Goal: Communication & Community: Answer question/provide support

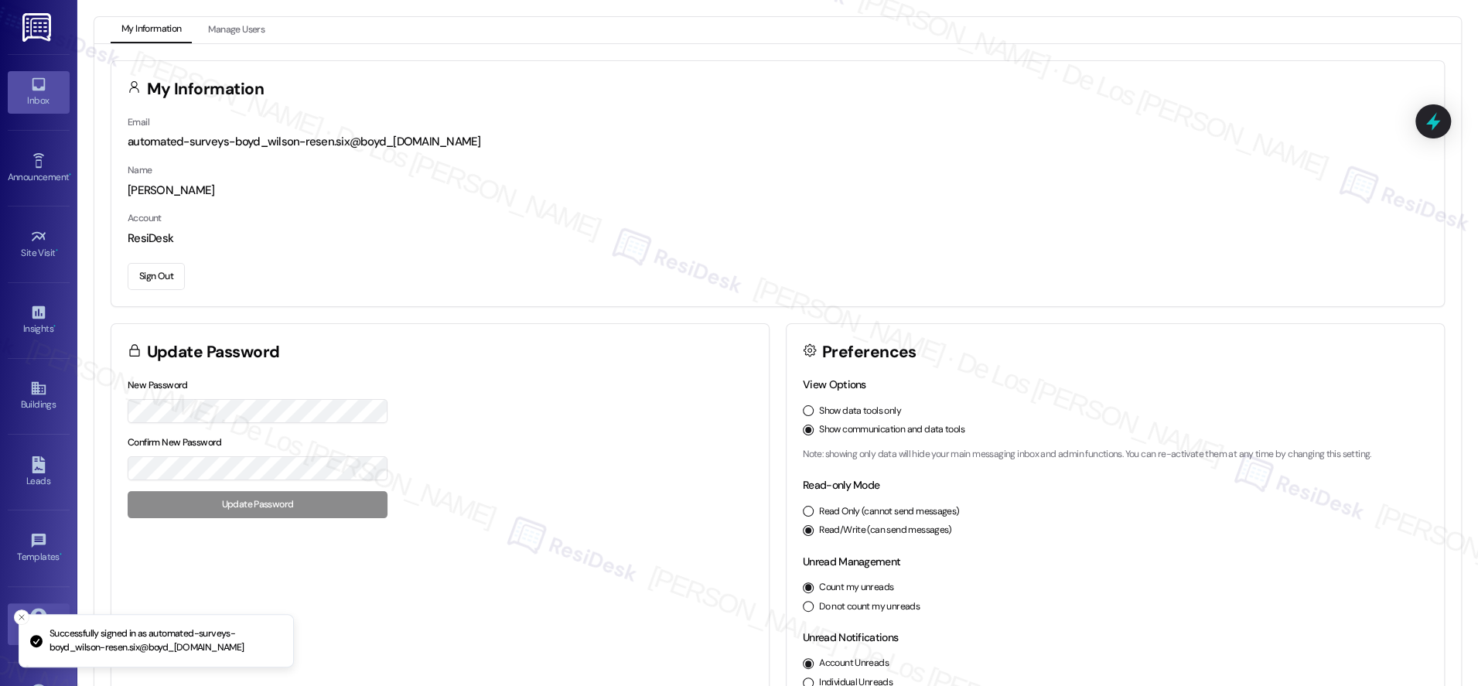
click at [46, 90] on link "Inbox" at bounding box center [39, 92] width 62 height 42
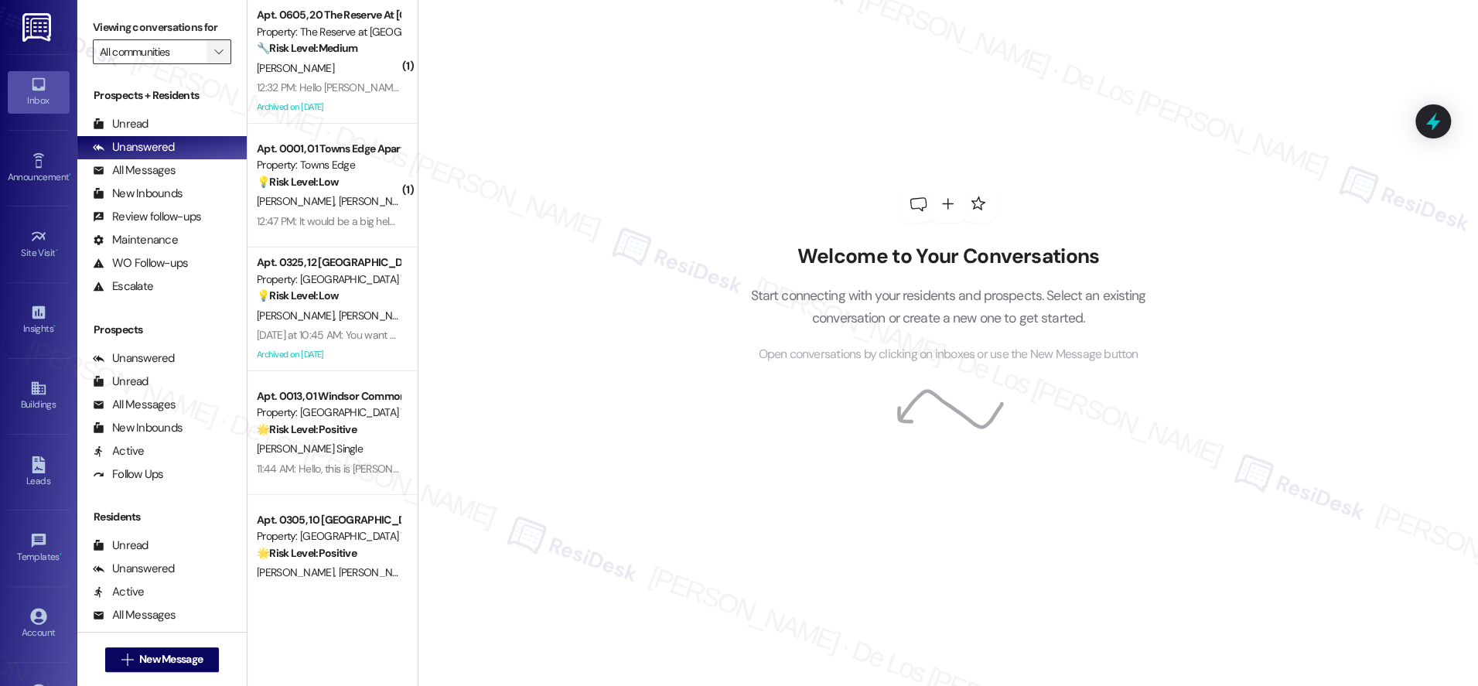
click at [211, 63] on span "" at bounding box center [218, 51] width 15 height 25
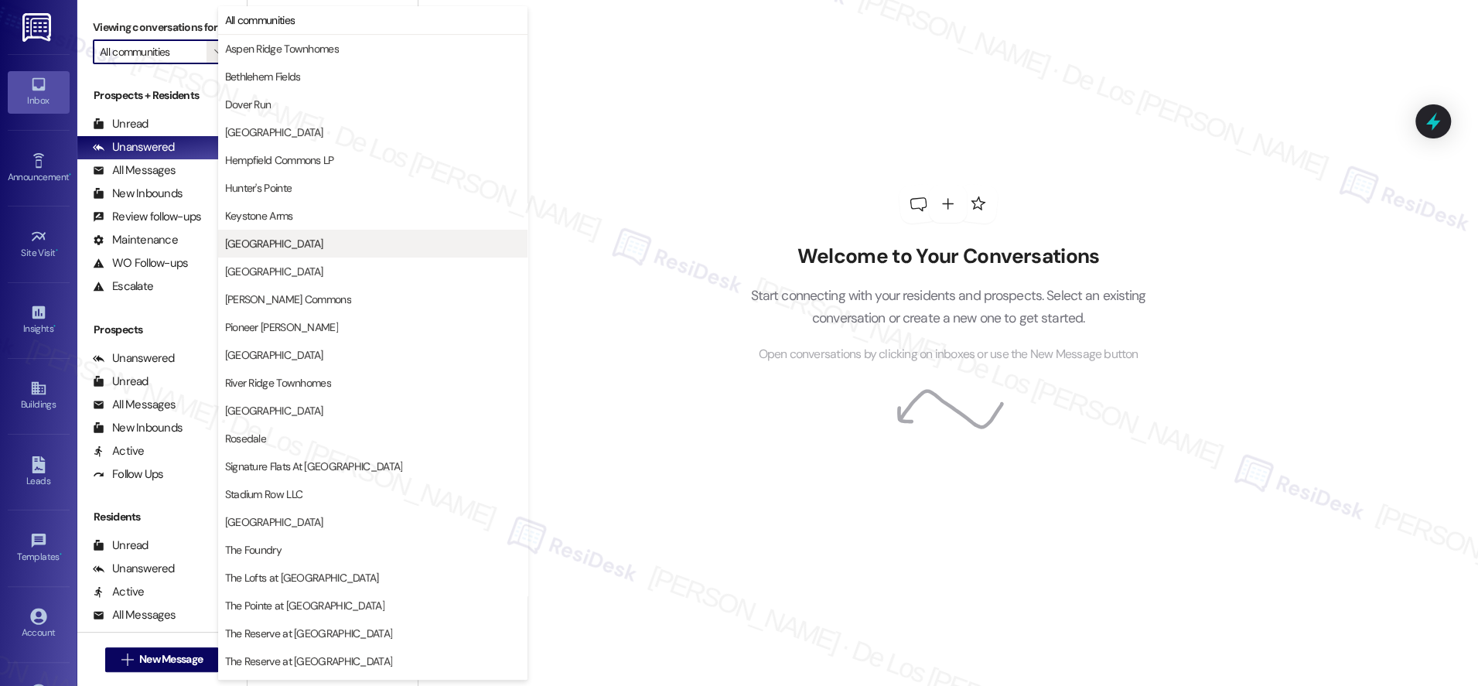
click at [301, 243] on span "[GEOGRAPHIC_DATA]" at bounding box center [372, 243] width 295 height 15
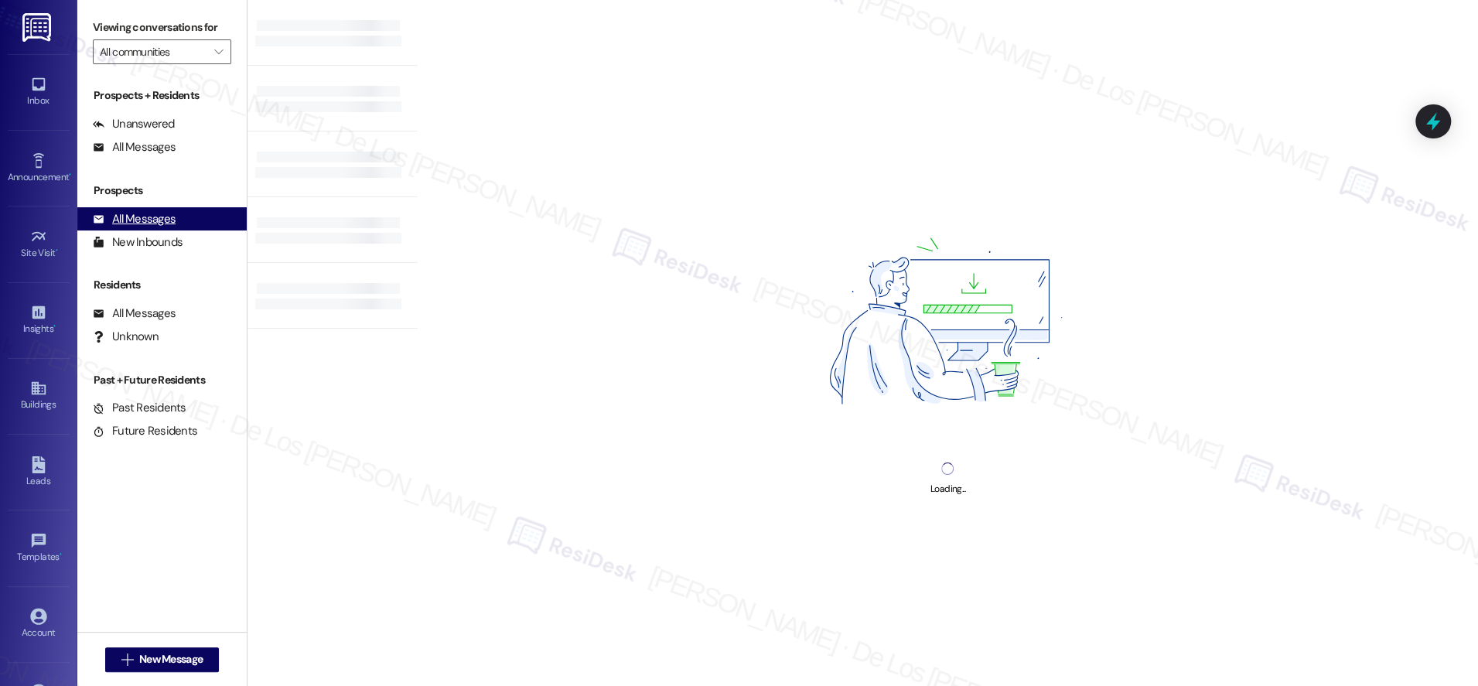
type input "[GEOGRAPHIC_DATA]"
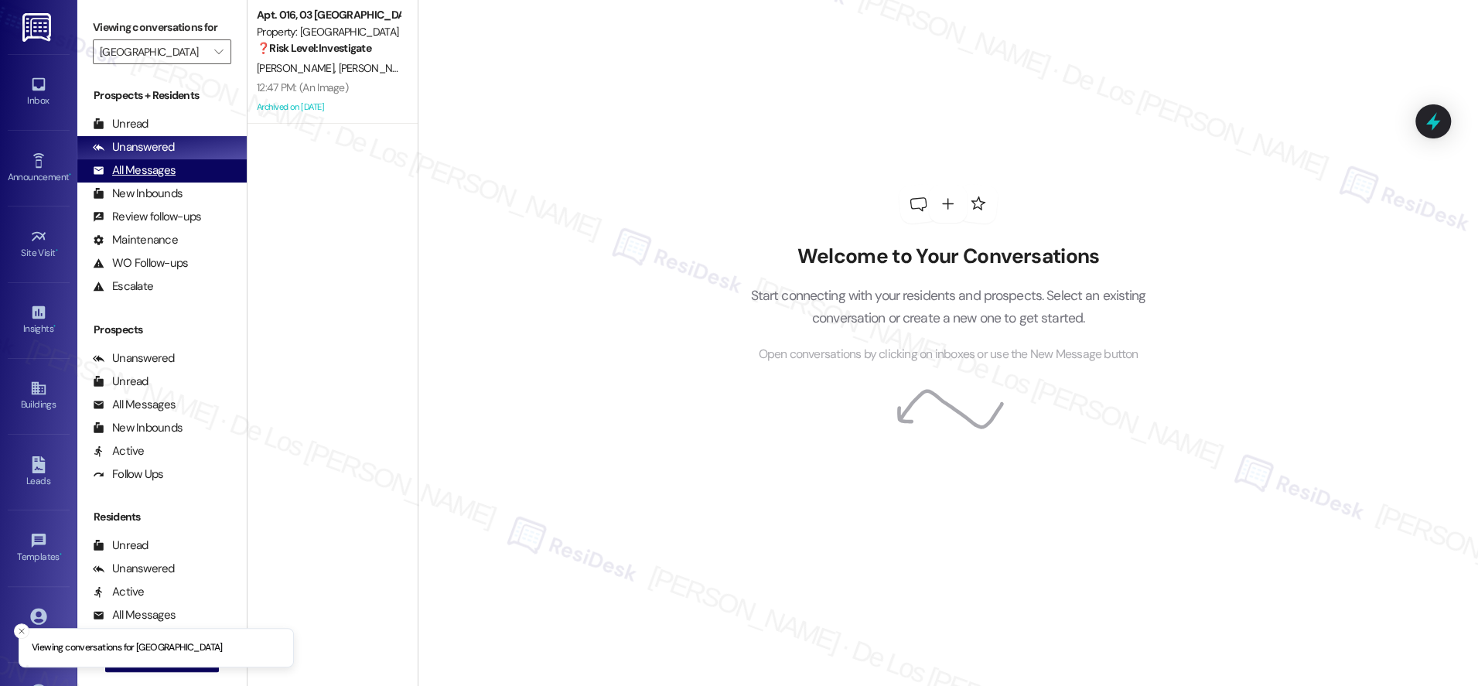
click at [185, 169] on div "All Messages (undefined)" at bounding box center [161, 170] width 169 height 23
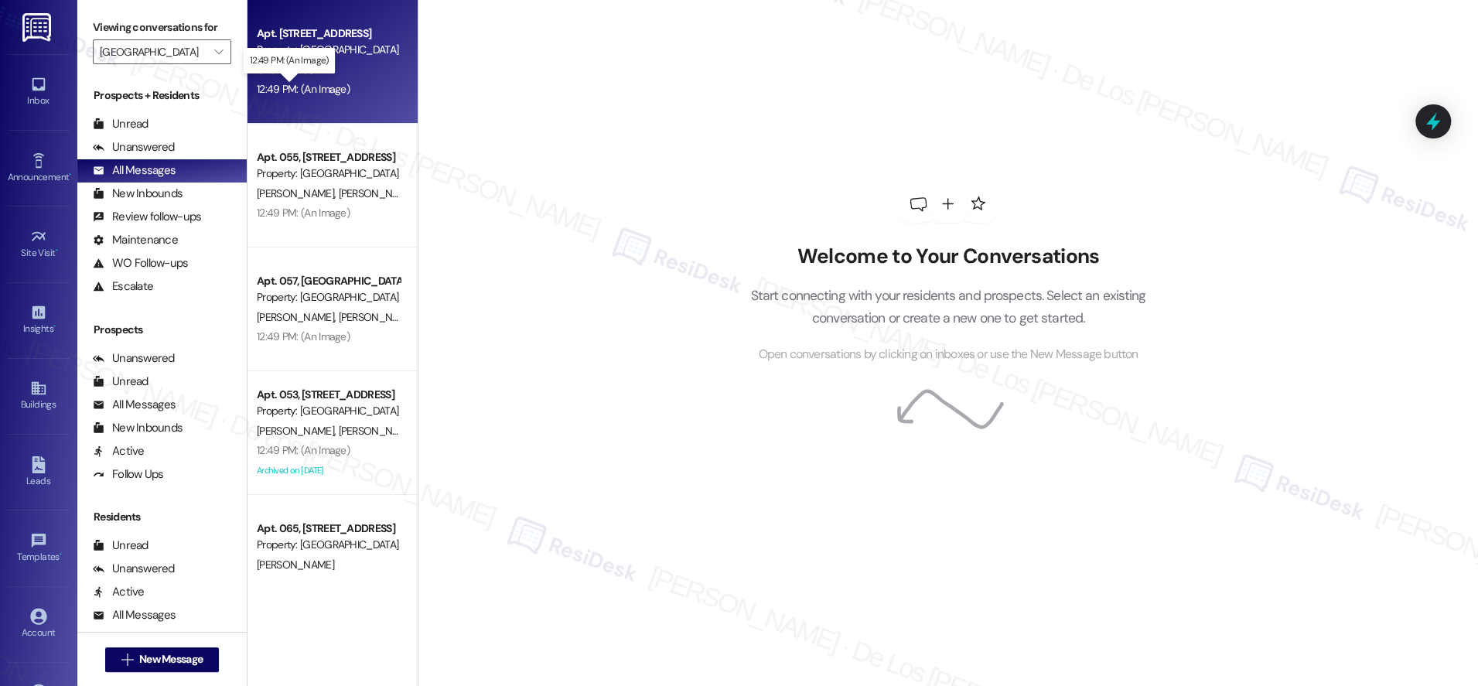
click at [329, 85] on div "12:49 PM: (An Image) 12:49 PM: (An Image)" at bounding box center [303, 89] width 93 height 14
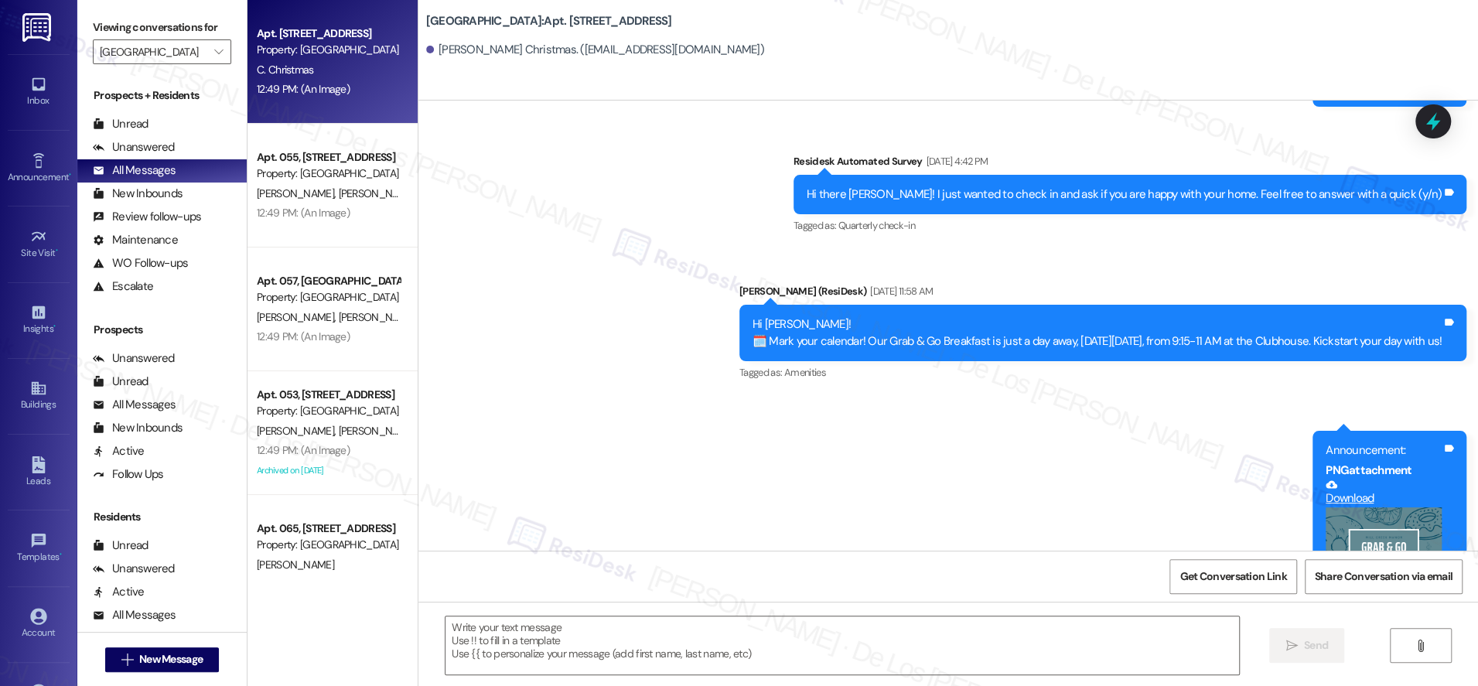
type textarea "Fetching suggested responses. Please feel free to read through the conversation…"
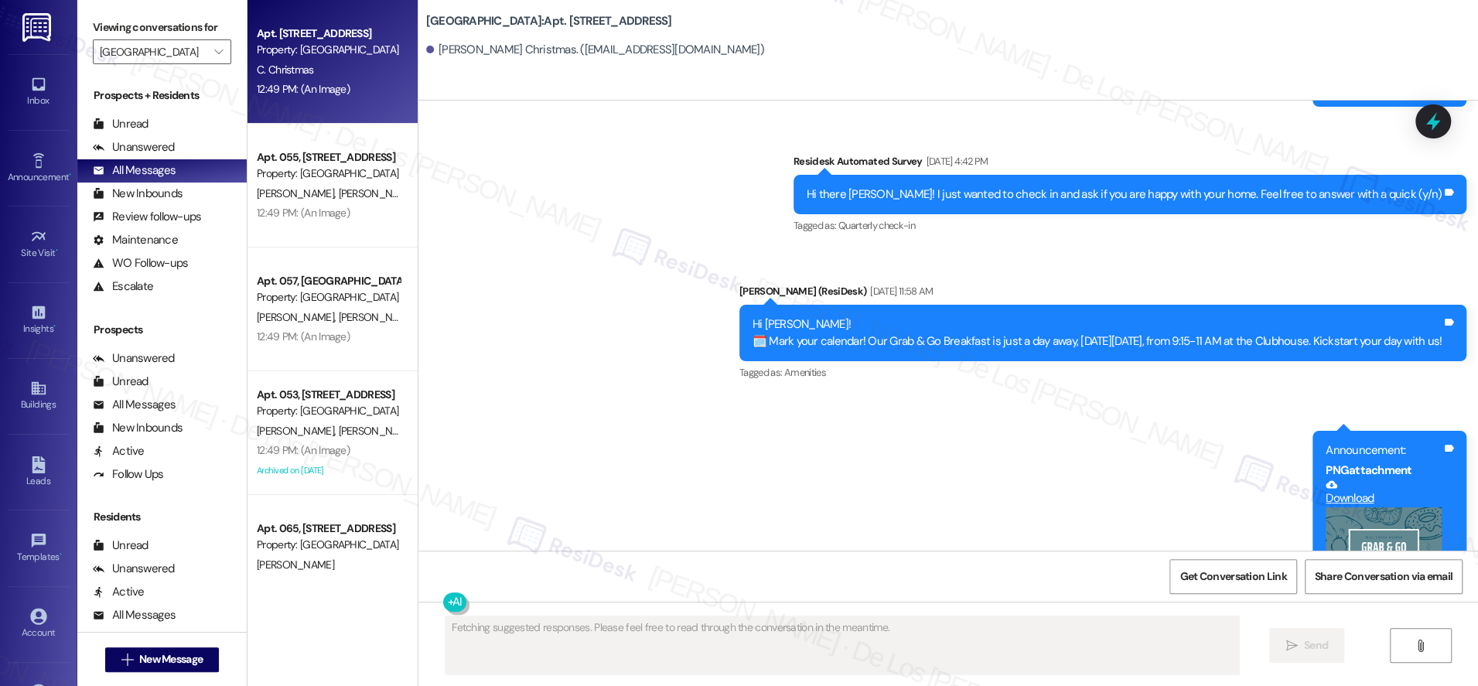
scroll to position [17878, 0]
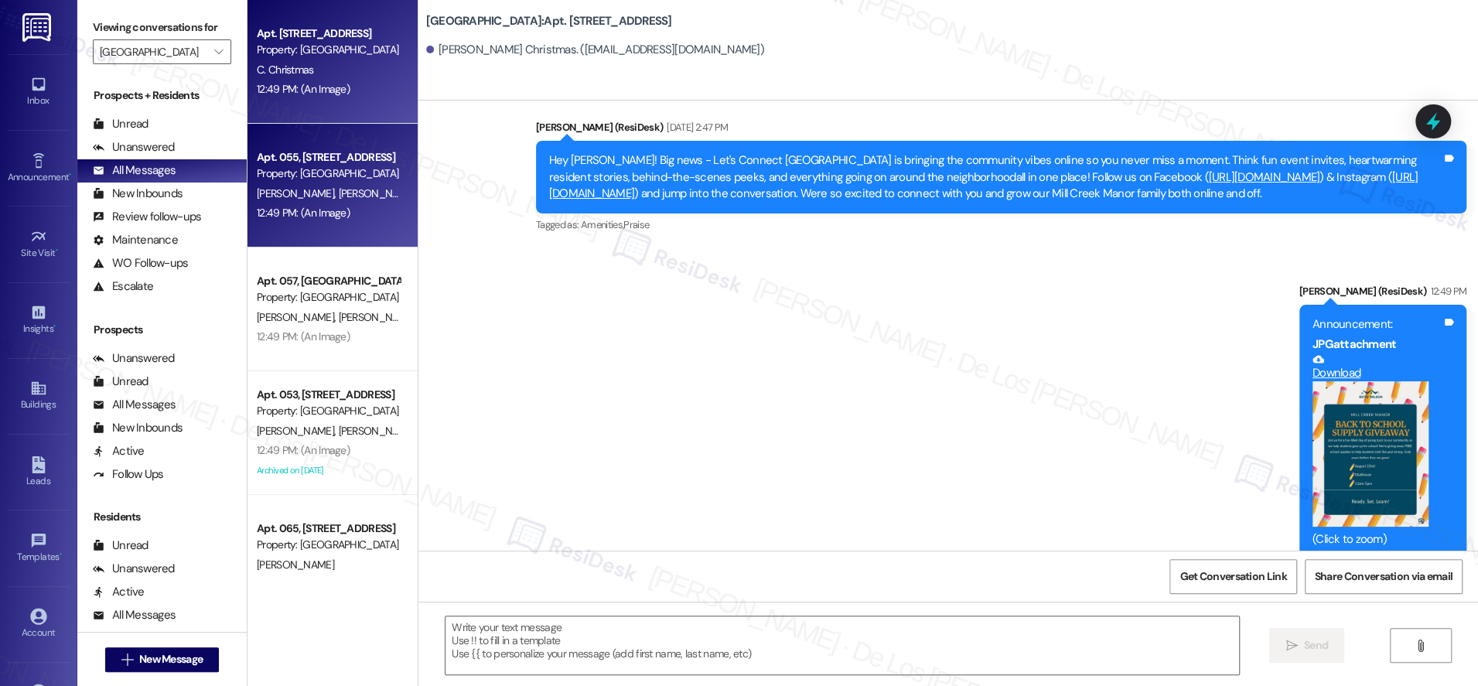
click at [332, 155] on div "Apt. 055, [STREET_ADDRESS]" at bounding box center [328, 157] width 143 height 16
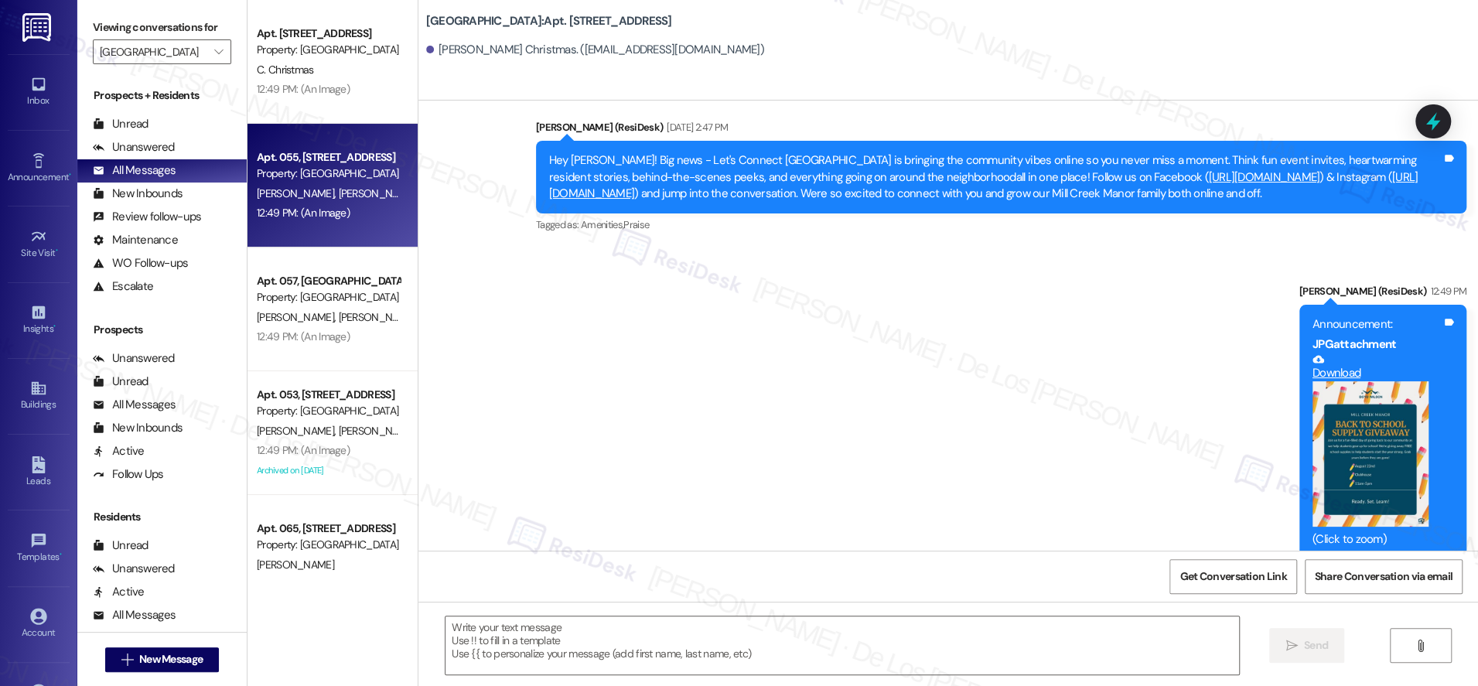
type textarea "Fetching suggested responses. Please feel free to read through the conversation…"
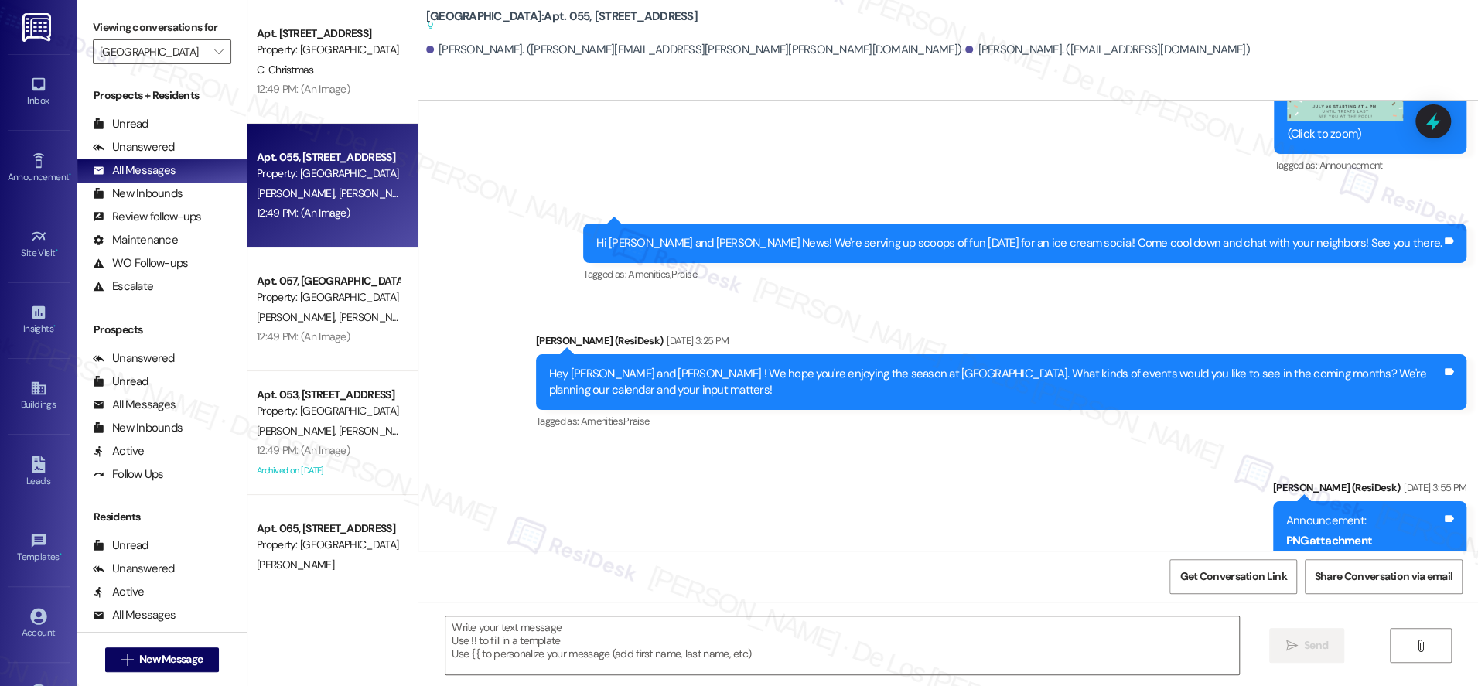
type textarea "Fetching suggested responses. Please feel free to read through the conversation…"
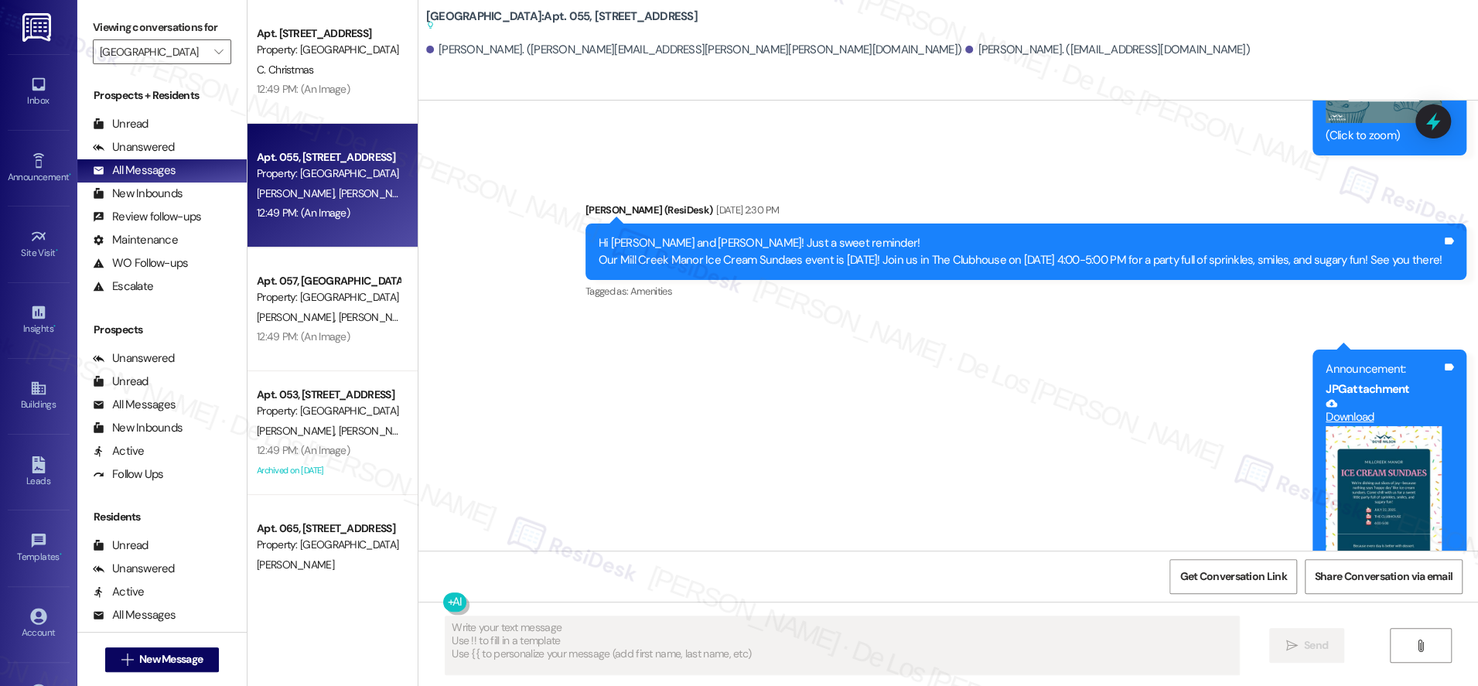
scroll to position [11605, 0]
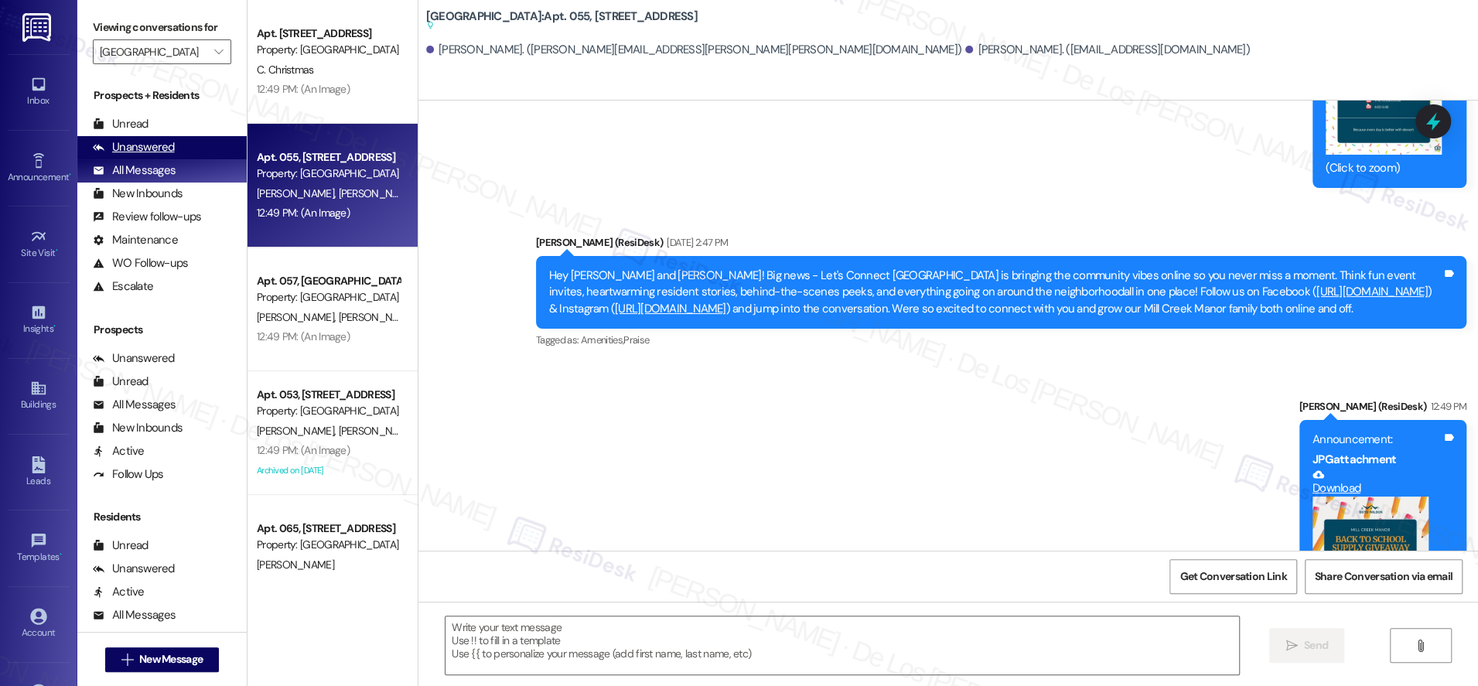
click at [200, 150] on div "Unanswered (0)" at bounding box center [161, 147] width 169 height 23
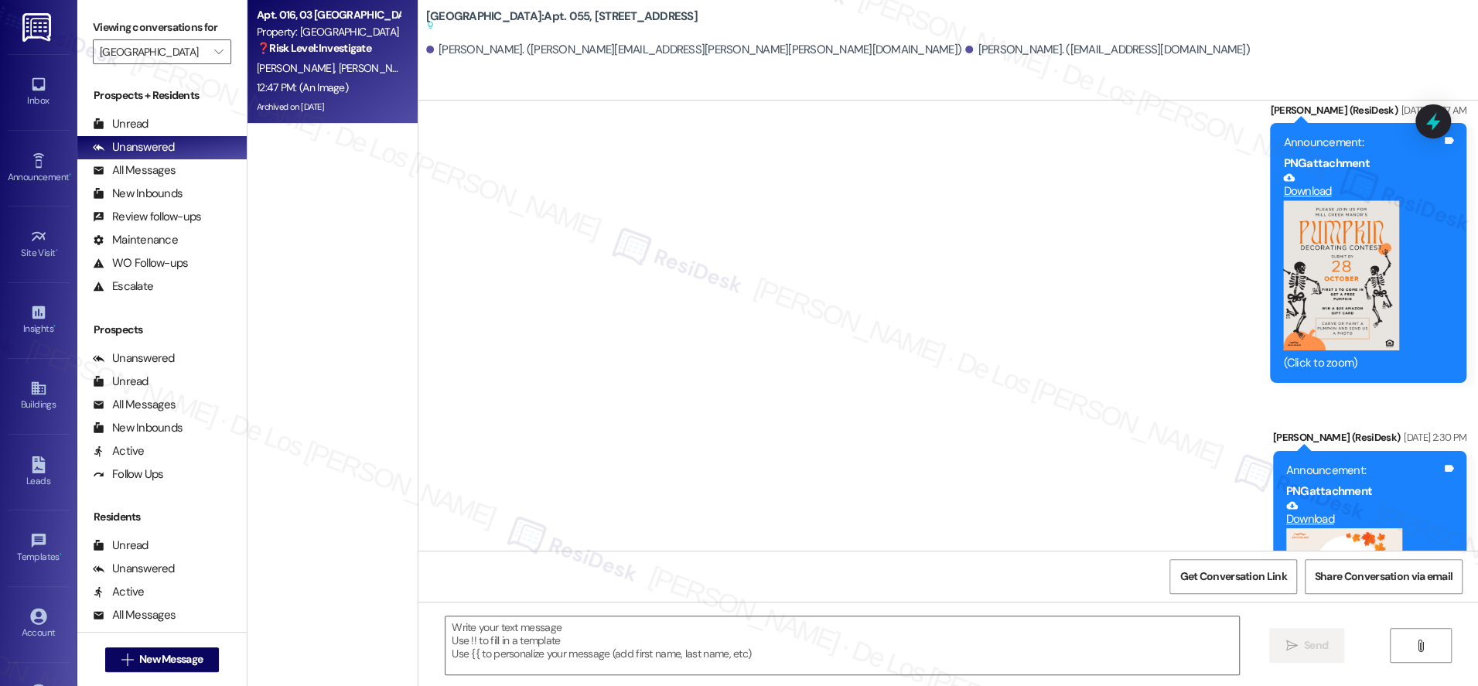
click at [327, 94] on div "12:47 PM: (An Image) 12:47 PM: (An Image)" at bounding box center [328, 87] width 146 height 19
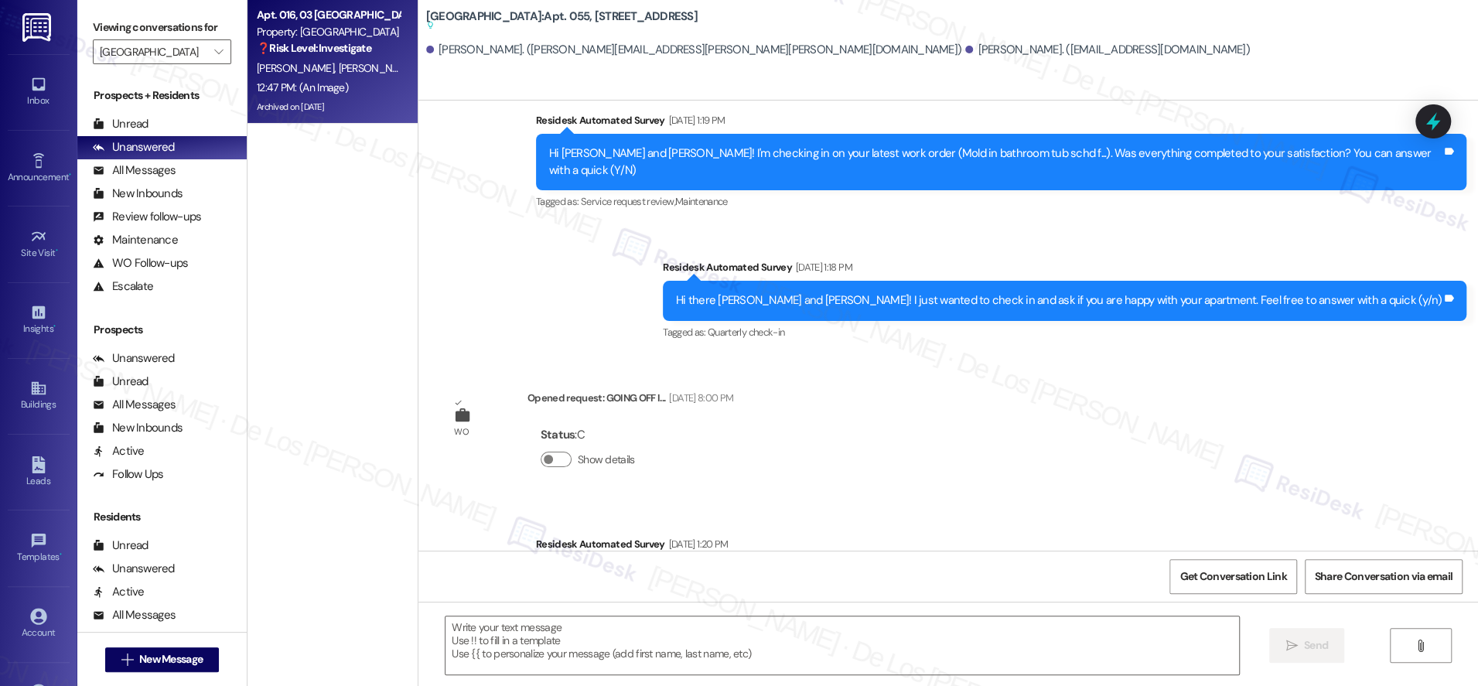
type textarea "Fetching suggested responses. Please feel free to read through the conversation…"
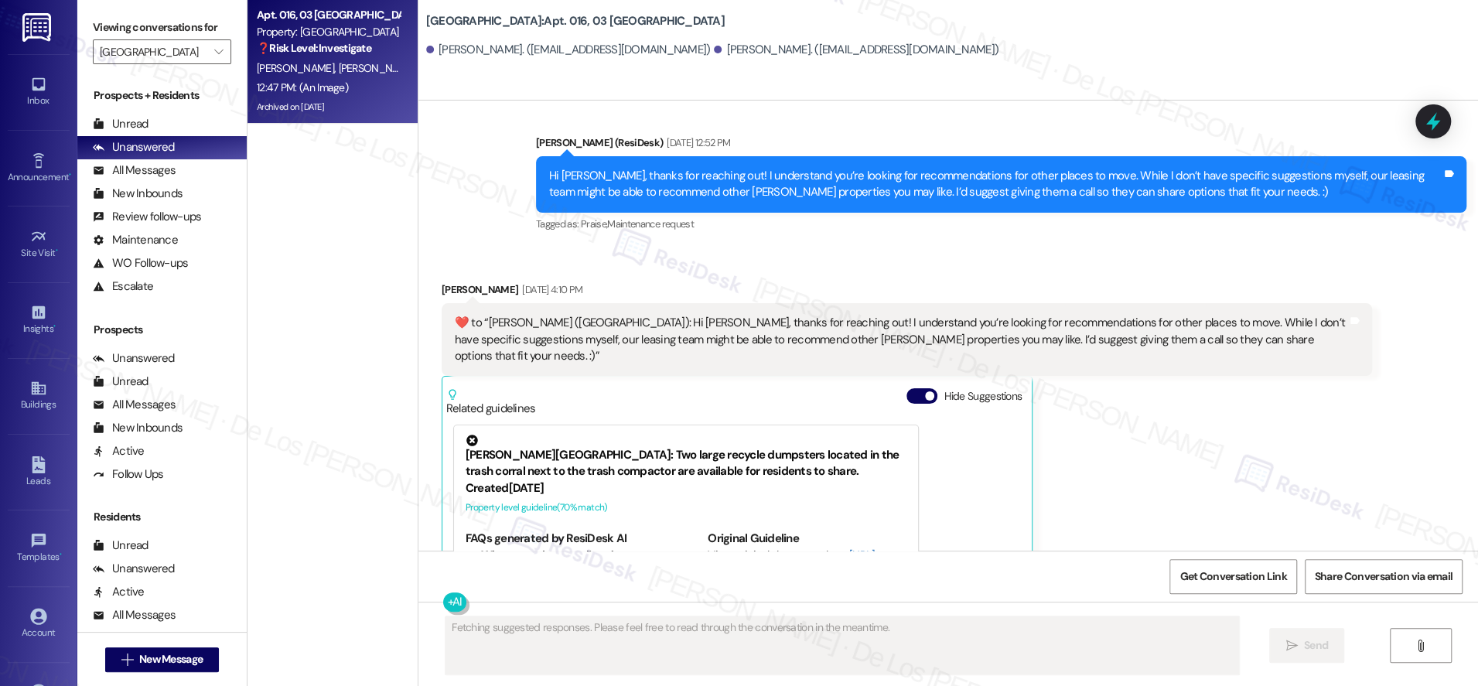
scroll to position [23387, 0]
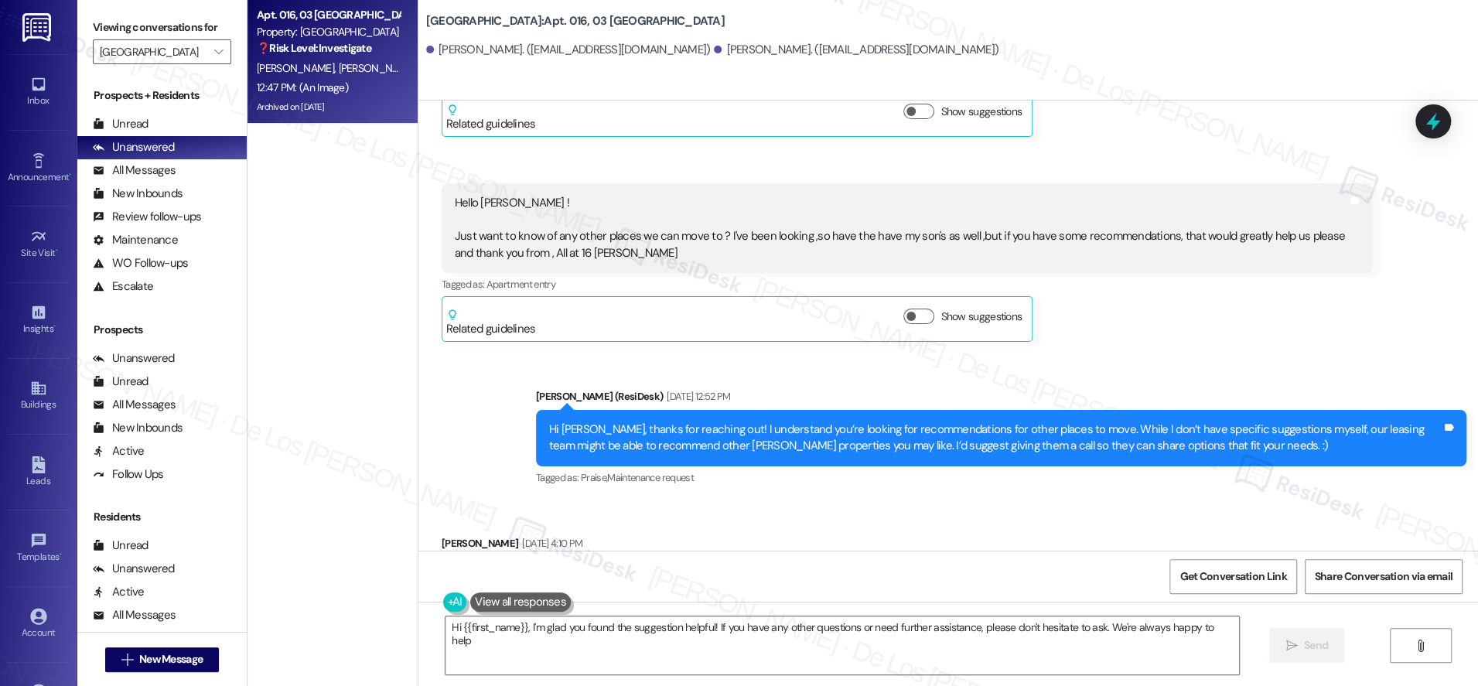
type textarea "Hi {{first_name}}, I'm glad you found the suggestion helpful! If you have any o…"
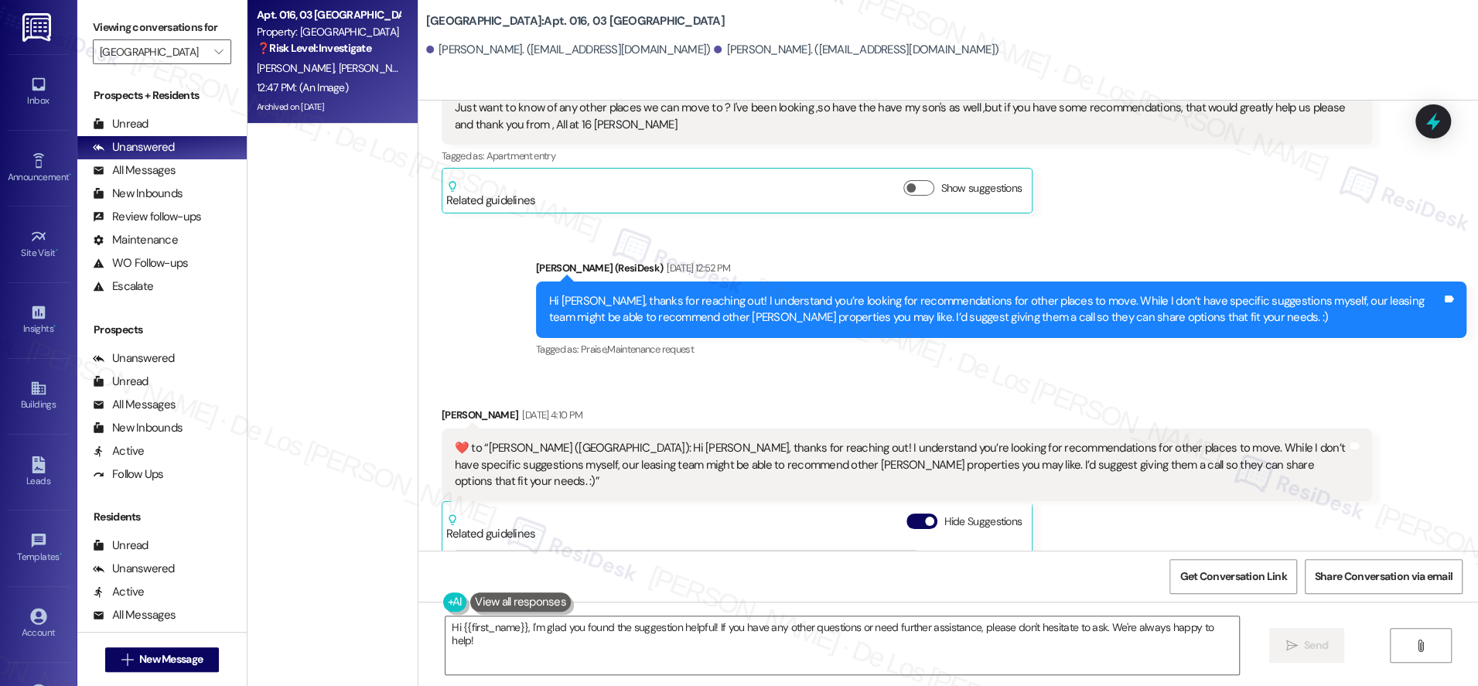
scroll to position [23990, 0]
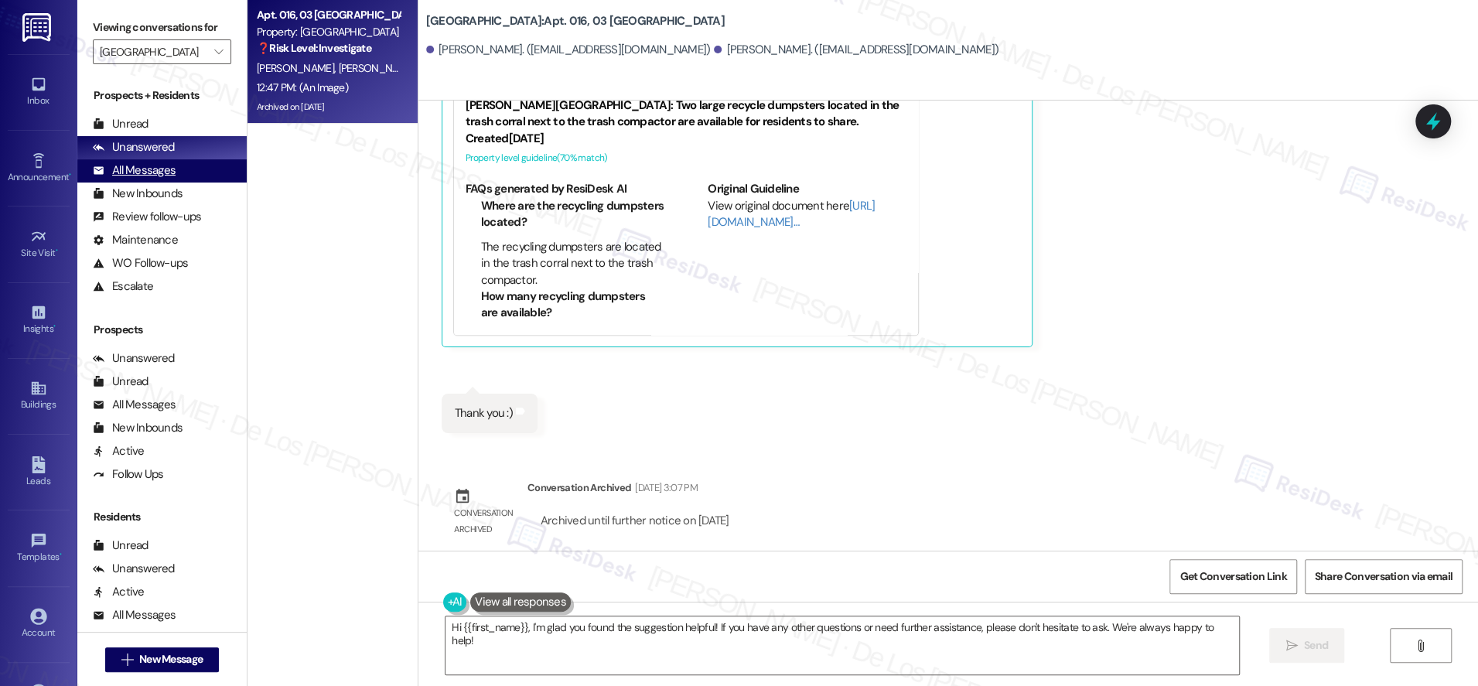
click at [172, 170] on div "All Messages" at bounding box center [134, 170] width 83 height 16
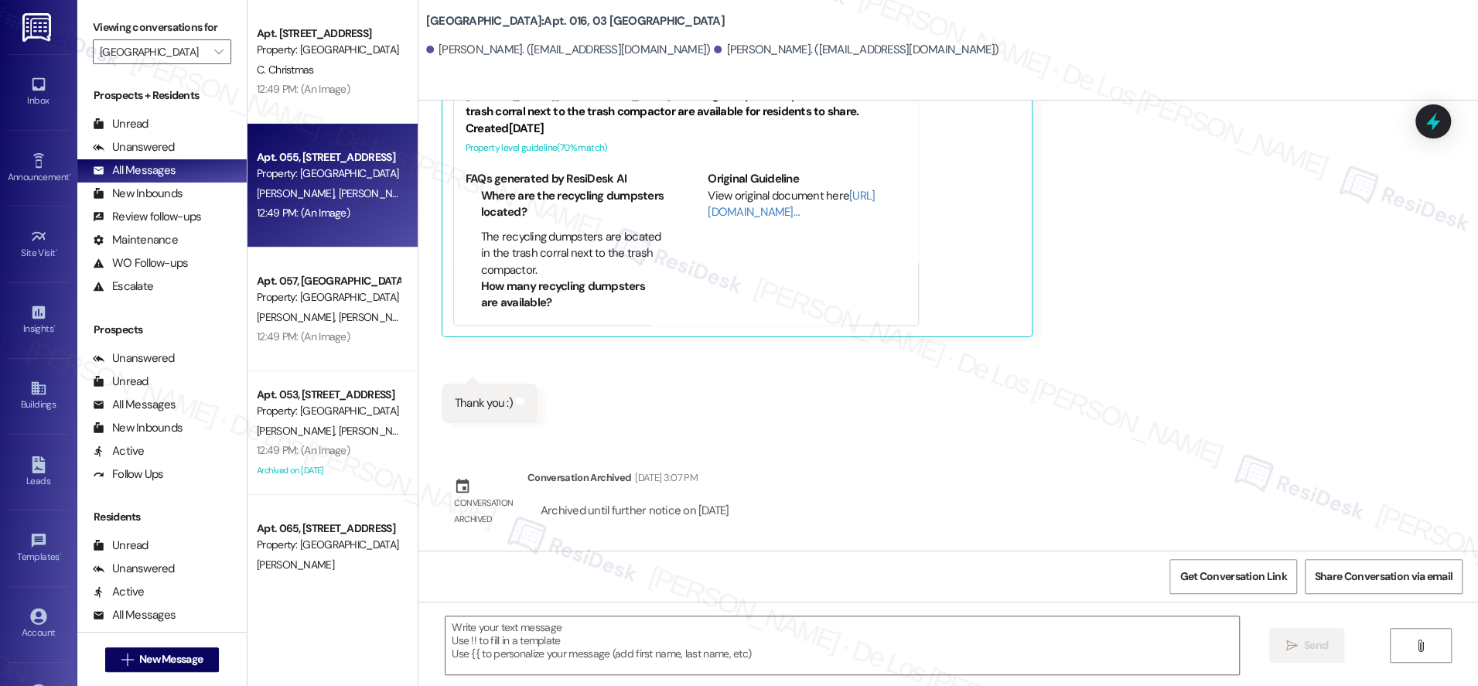
type textarea "Fetching suggested responses. Please feel free to read through the conversation…"
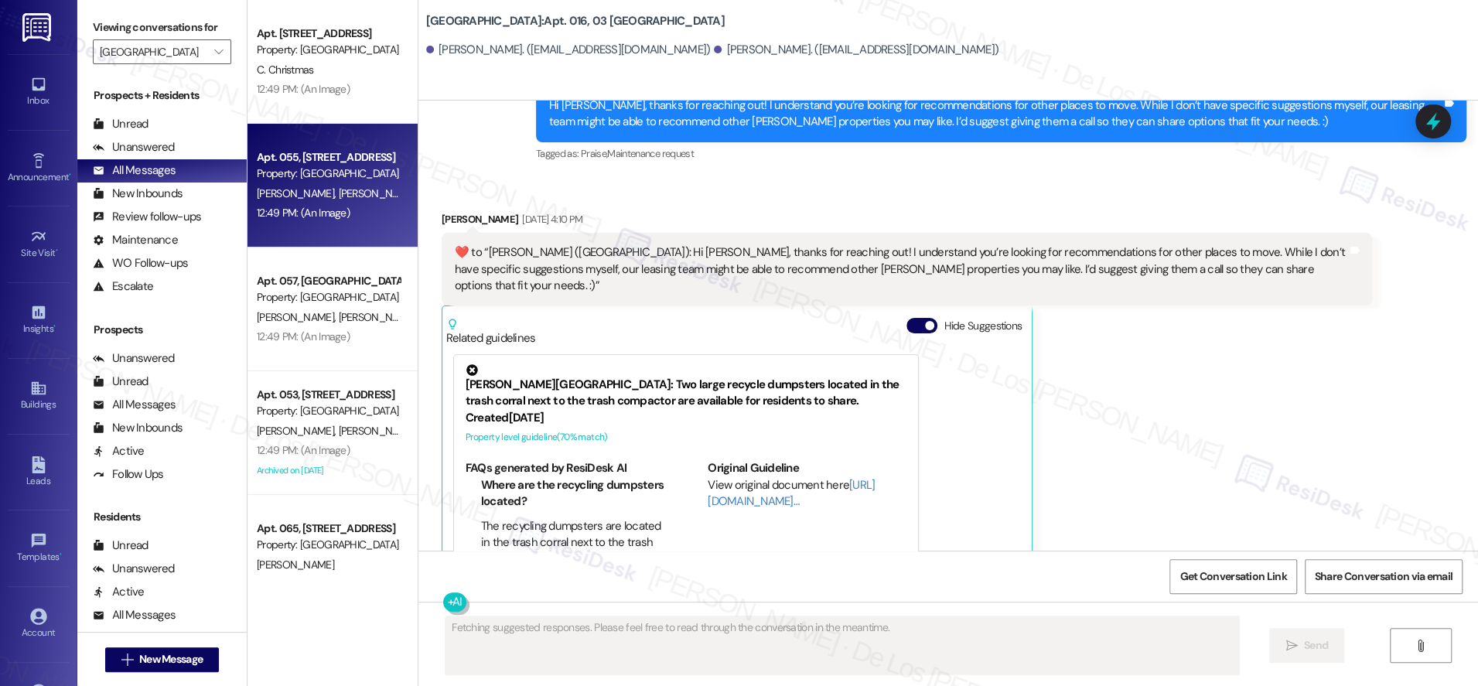
click at [353, 203] on div "[PERSON_NAME] [PERSON_NAME]" at bounding box center [328, 193] width 146 height 19
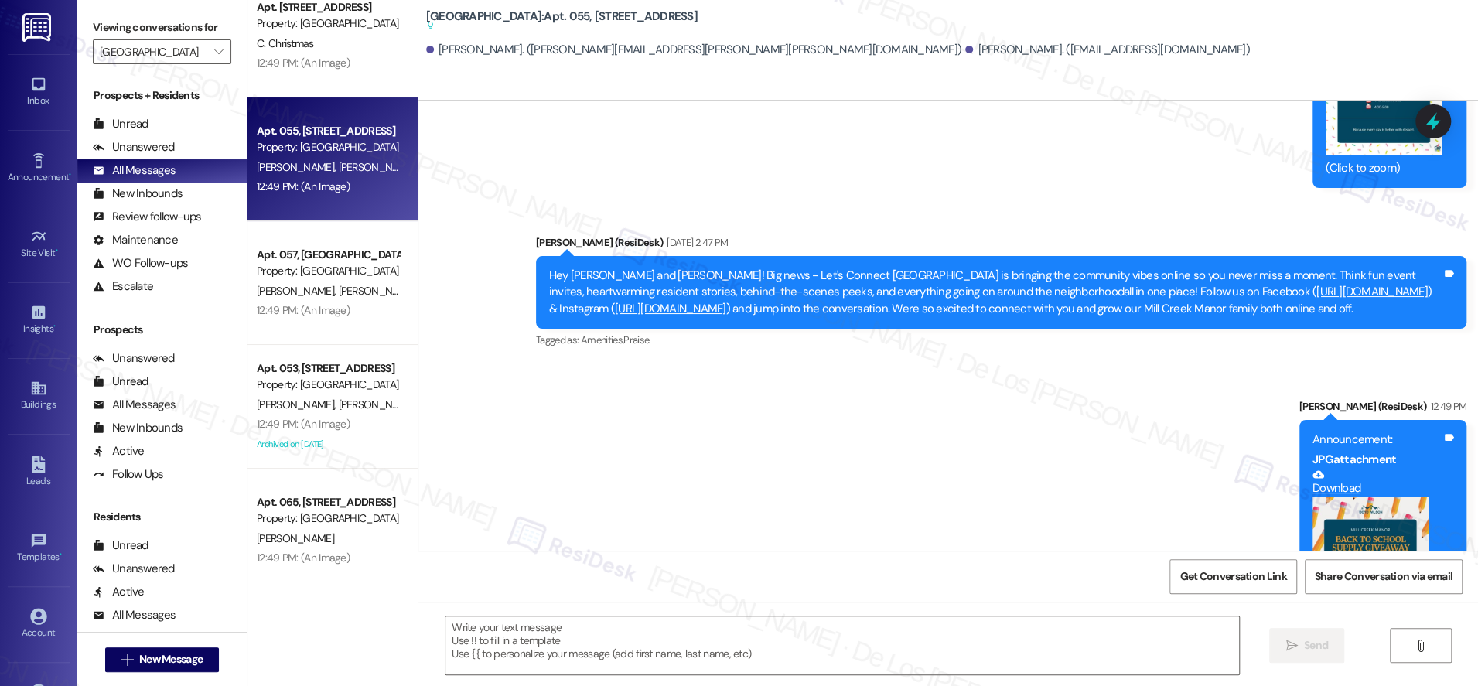
scroll to position [0, 0]
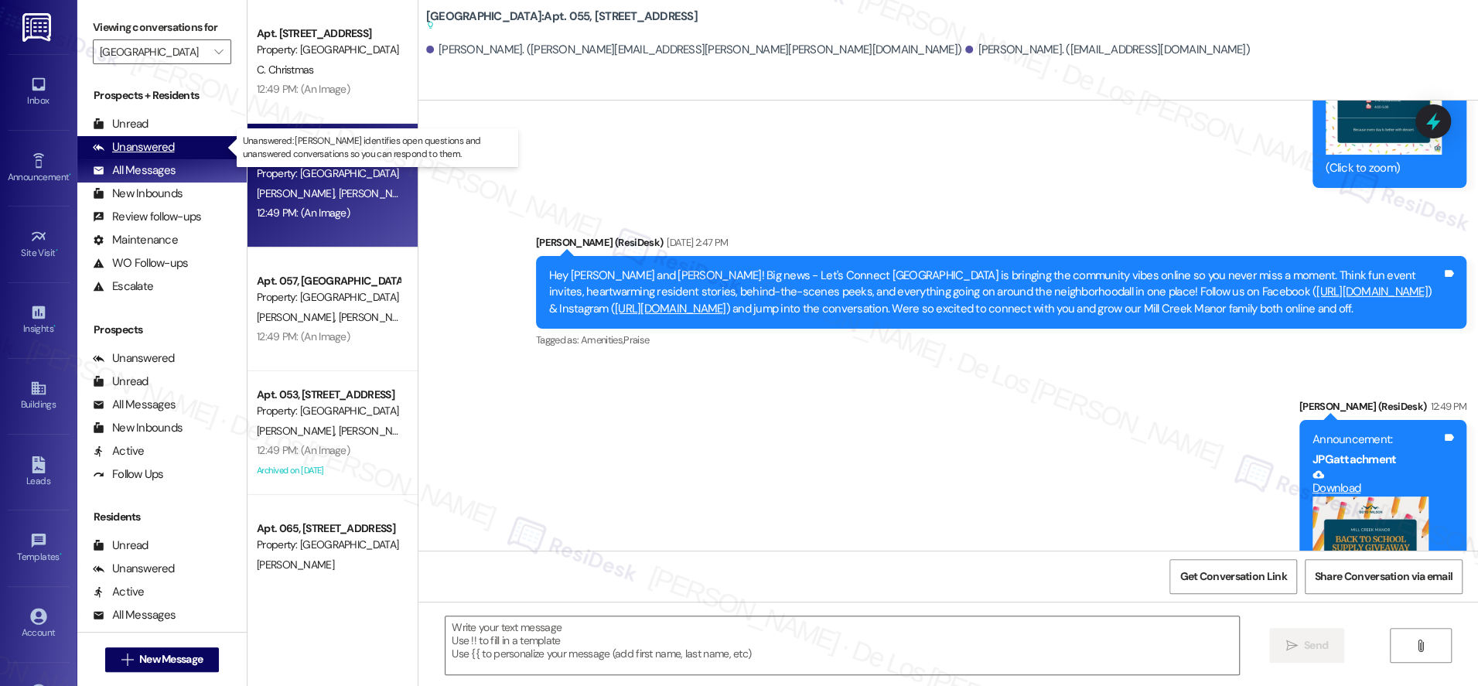
click at [194, 149] on div "Unanswered (0)" at bounding box center [161, 147] width 169 height 23
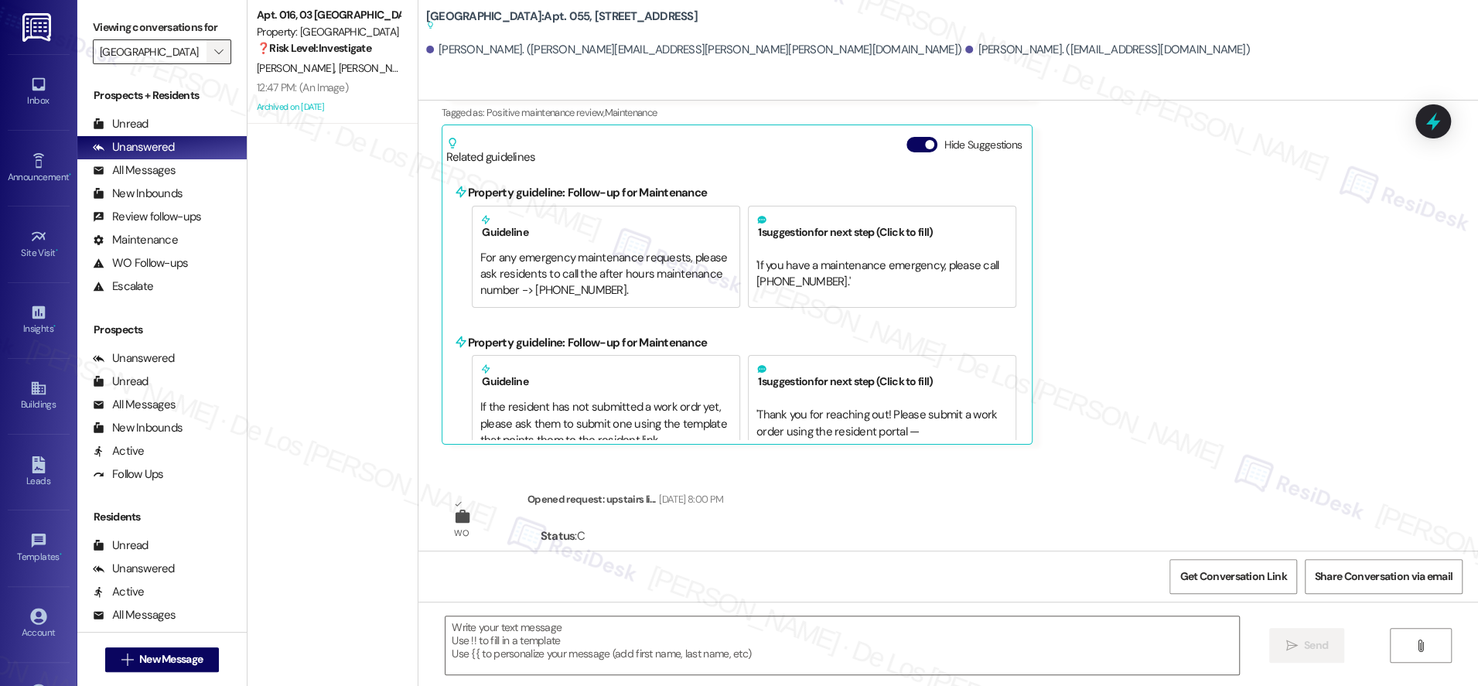
scroll to position [289, 0]
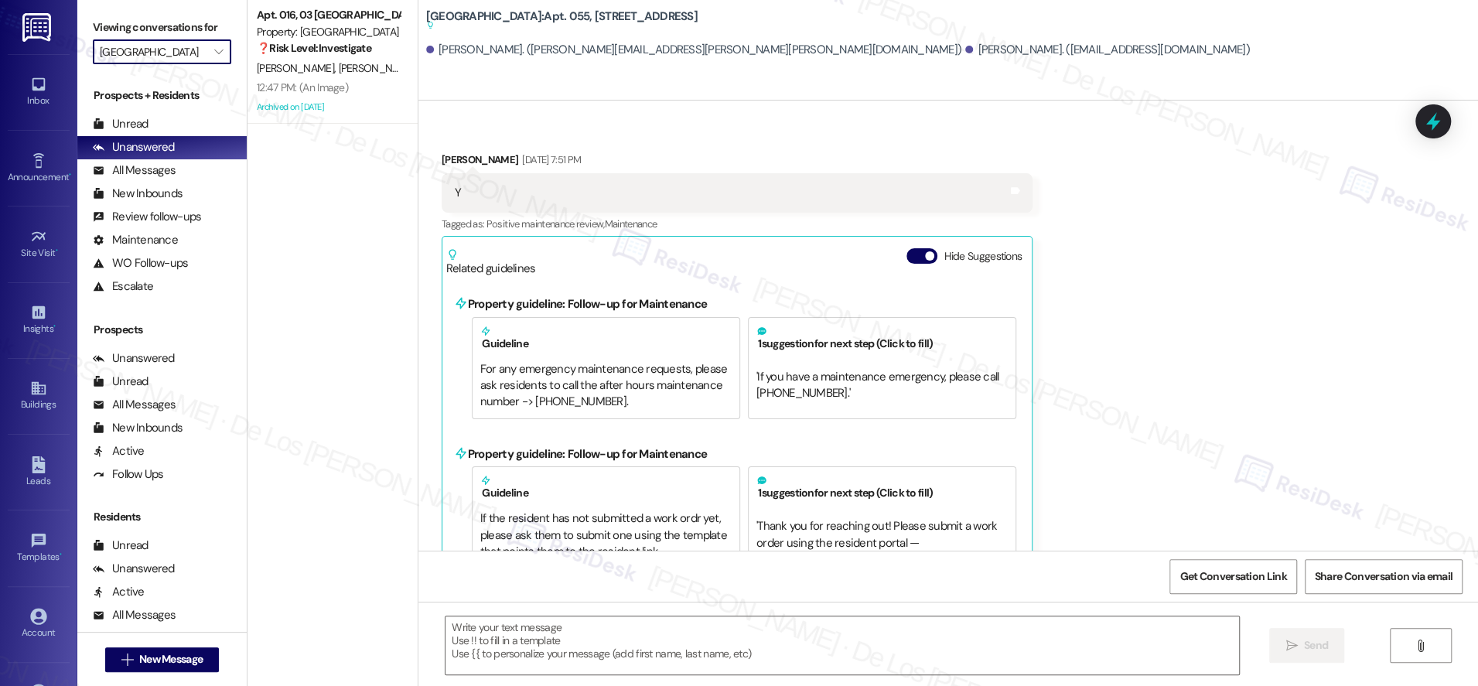
click at [191, 60] on input "[GEOGRAPHIC_DATA]" at bounding box center [153, 51] width 107 height 25
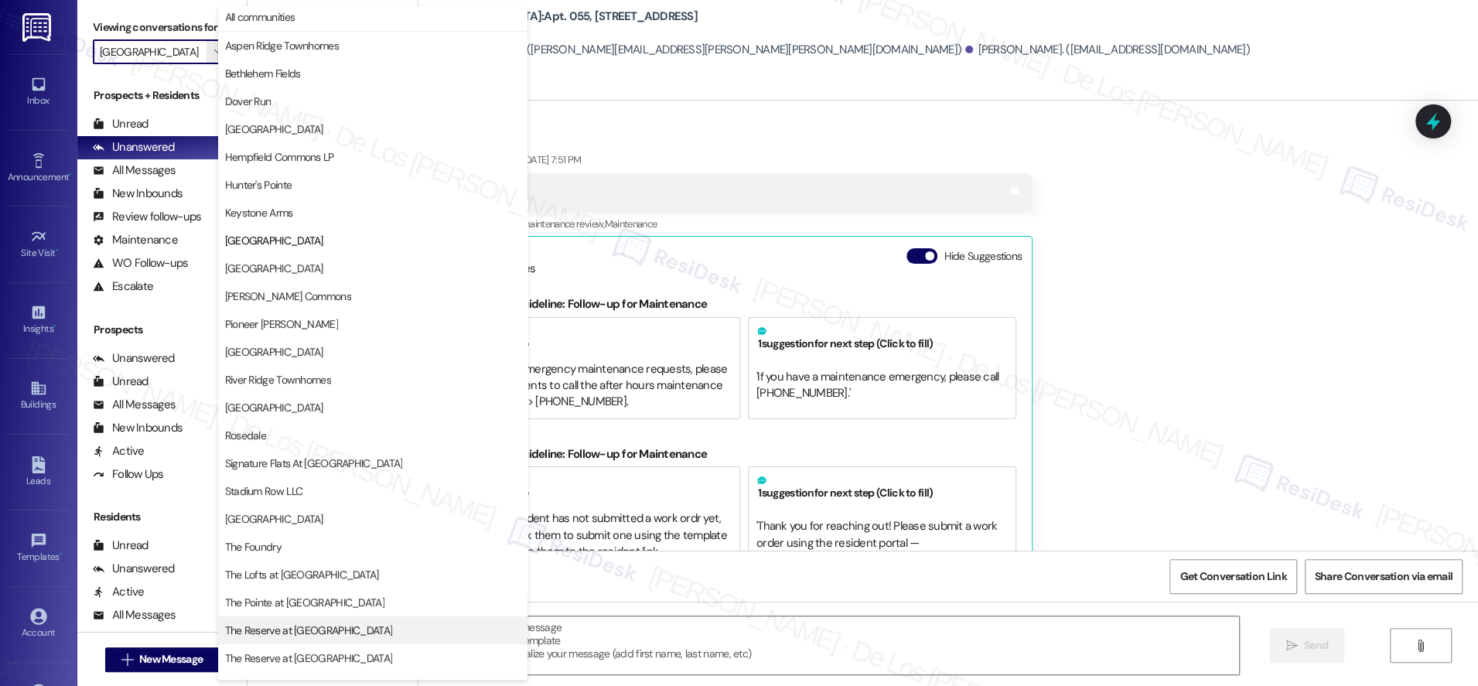
scroll to position [4, 0]
click at [371, 623] on span "The Reserve at [GEOGRAPHIC_DATA]" at bounding box center [372, 629] width 295 height 15
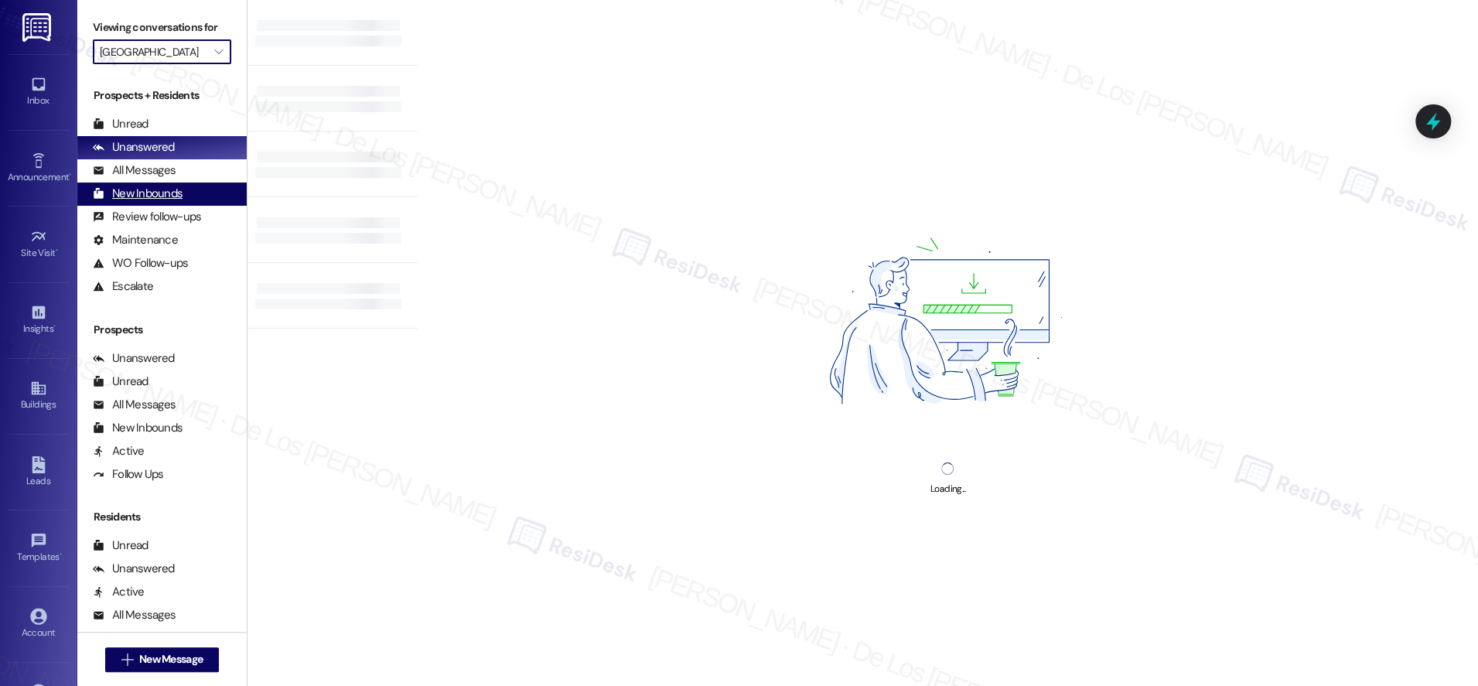
type input "The Reserve at [GEOGRAPHIC_DATA]"
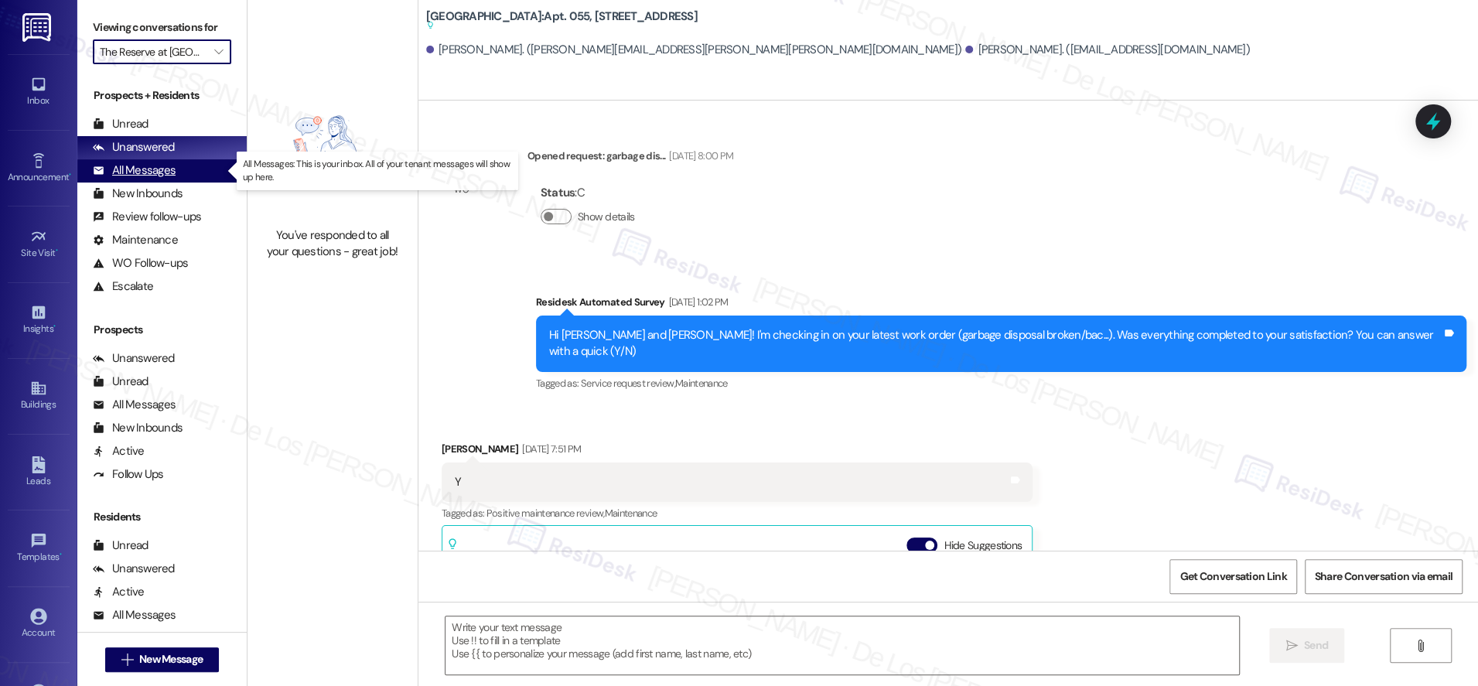
scroll to position [11605, 0]
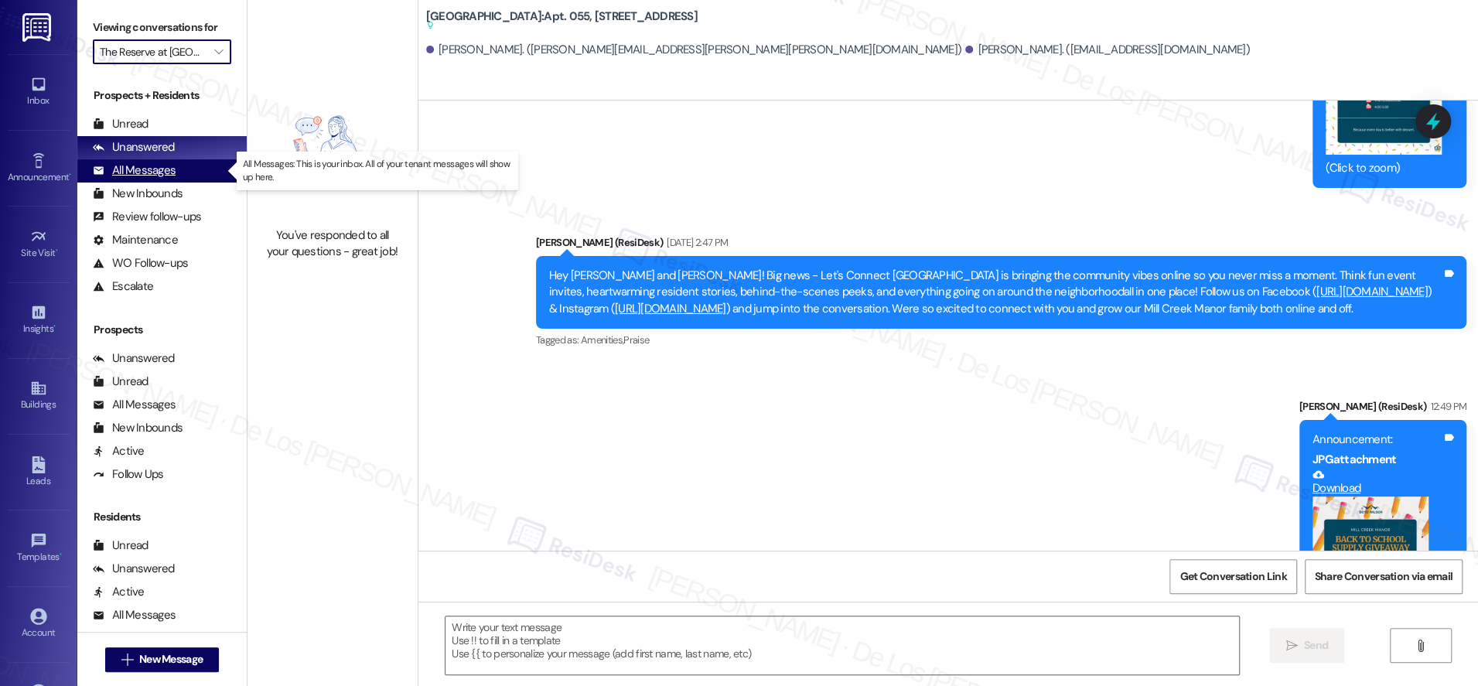
type textarea "Fetching suggested responses. Please feel free to read through the conversation…"
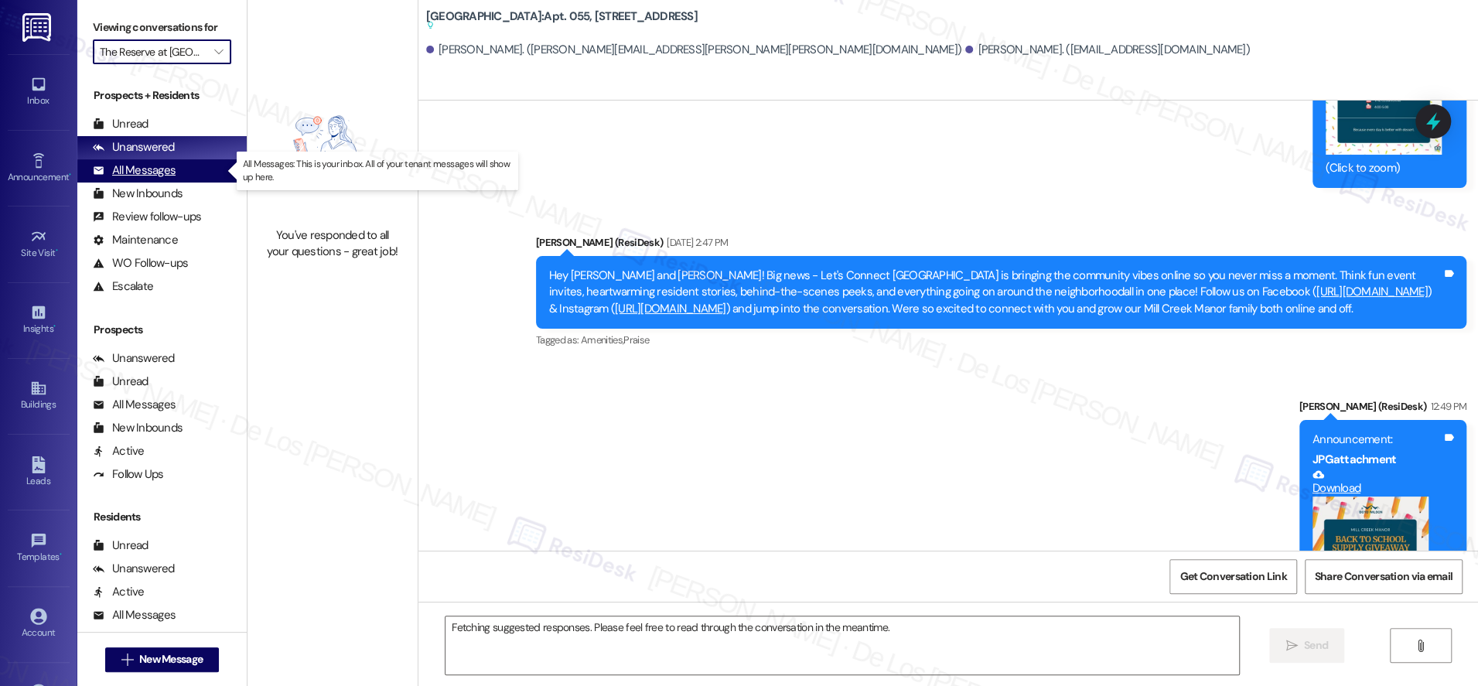
click at [200, 172] on div "All Messages (undefined)" at bounding box center [161, 170] width 169 height 23
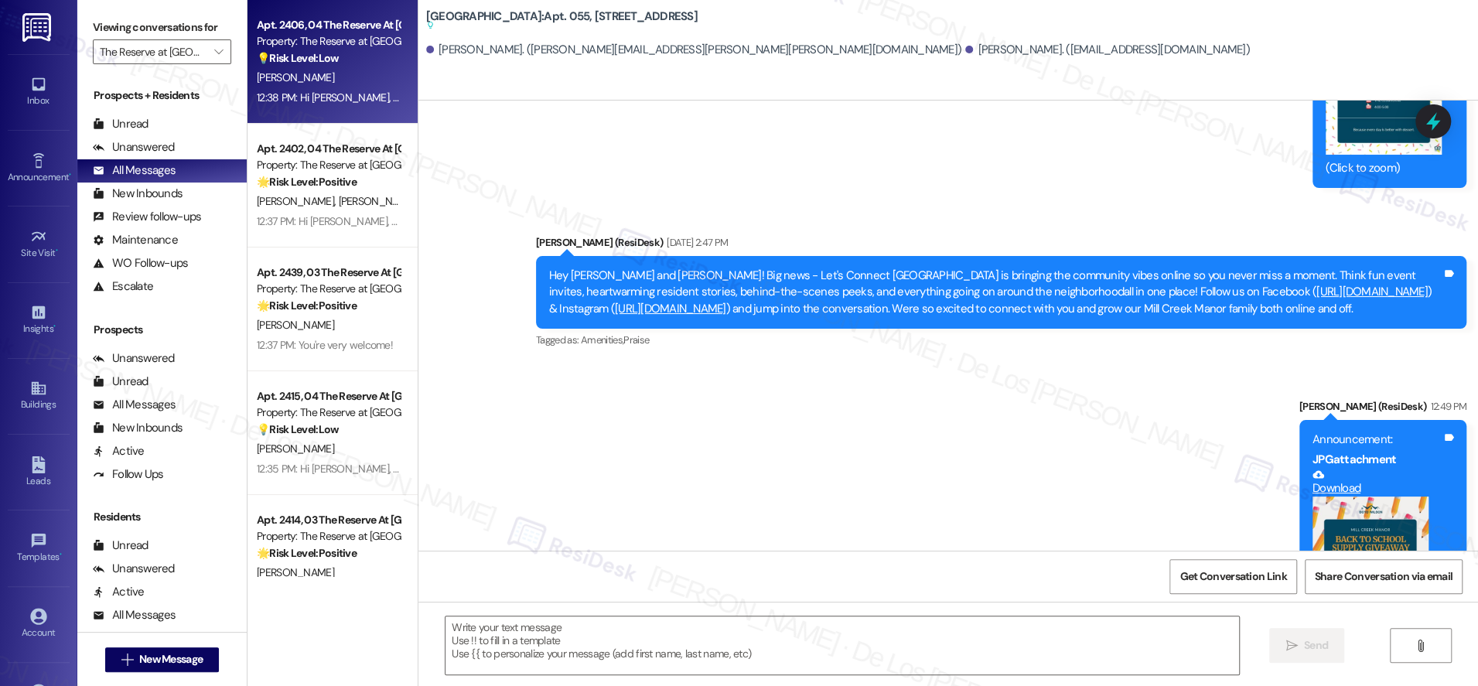
click at [319, 88] on div "12:38 PM: Hi [PERSON_NAME], we will add you to the raffle. 😊 12:38 PM: Hi [PERS…" at bounding box center [328, 97] width 146 height 19
type textarea "Fetching suggested responses. Please feel free to read through the conversation…"
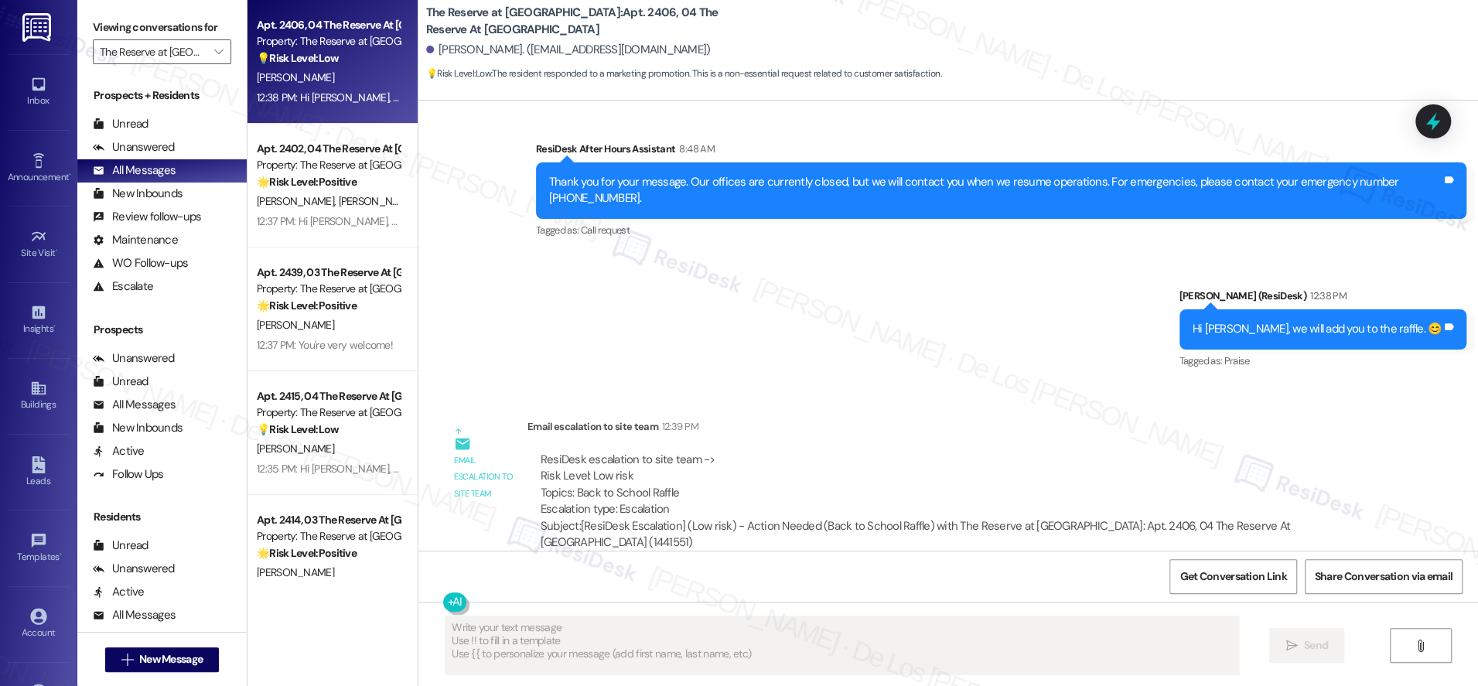
scroll to position [701, 0]
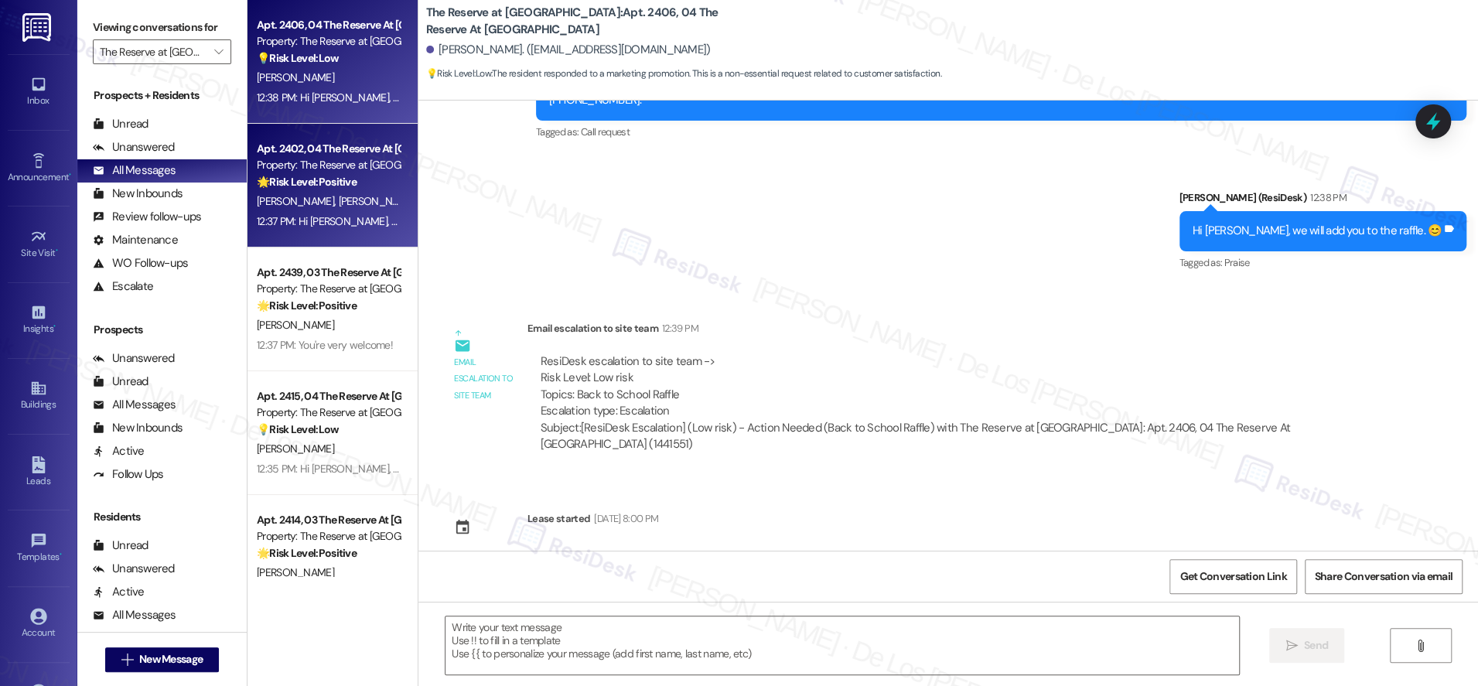
click at [348, 217] on div "12:37 PM: Hi [PERSON_NAME], we will add you to the raffle. 😊 12:37 PM: Hi [PERS…" at bounding box center [394, 221] width 275 height 14
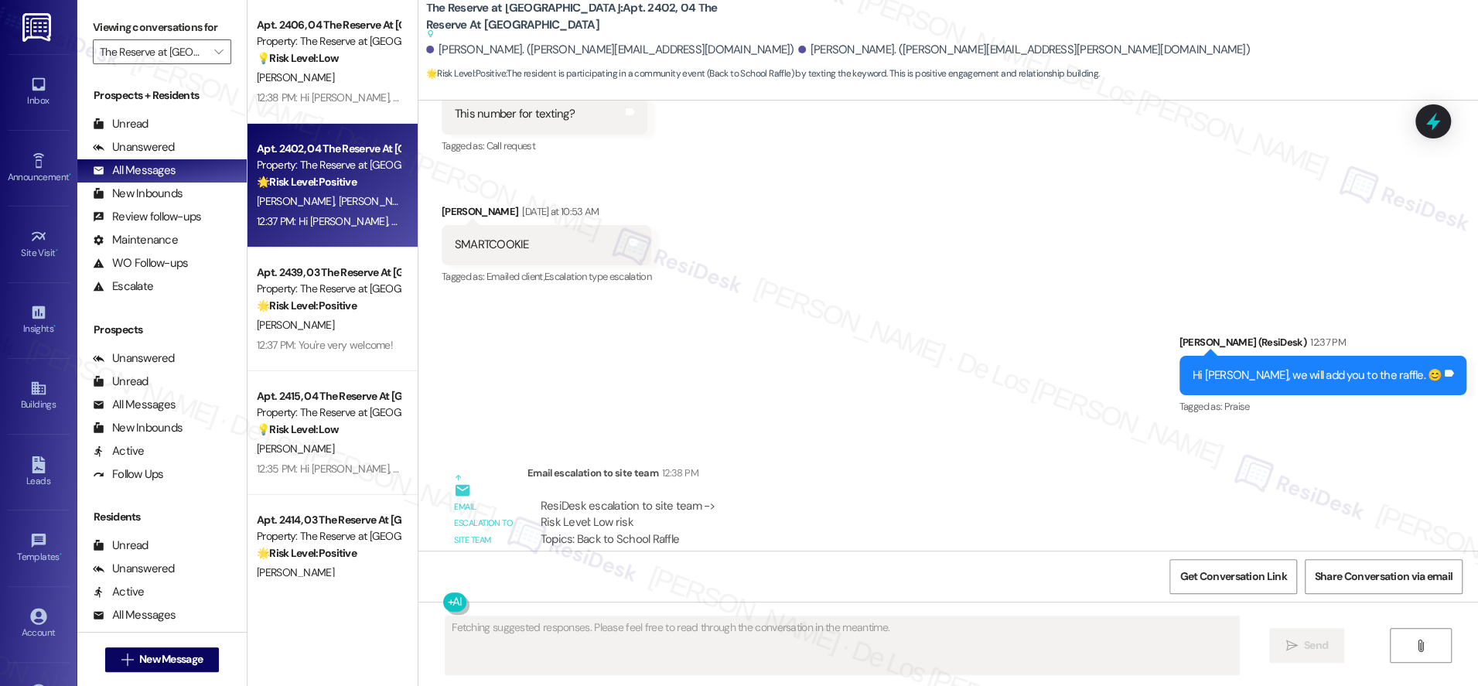
scroll to position [1971, 0]
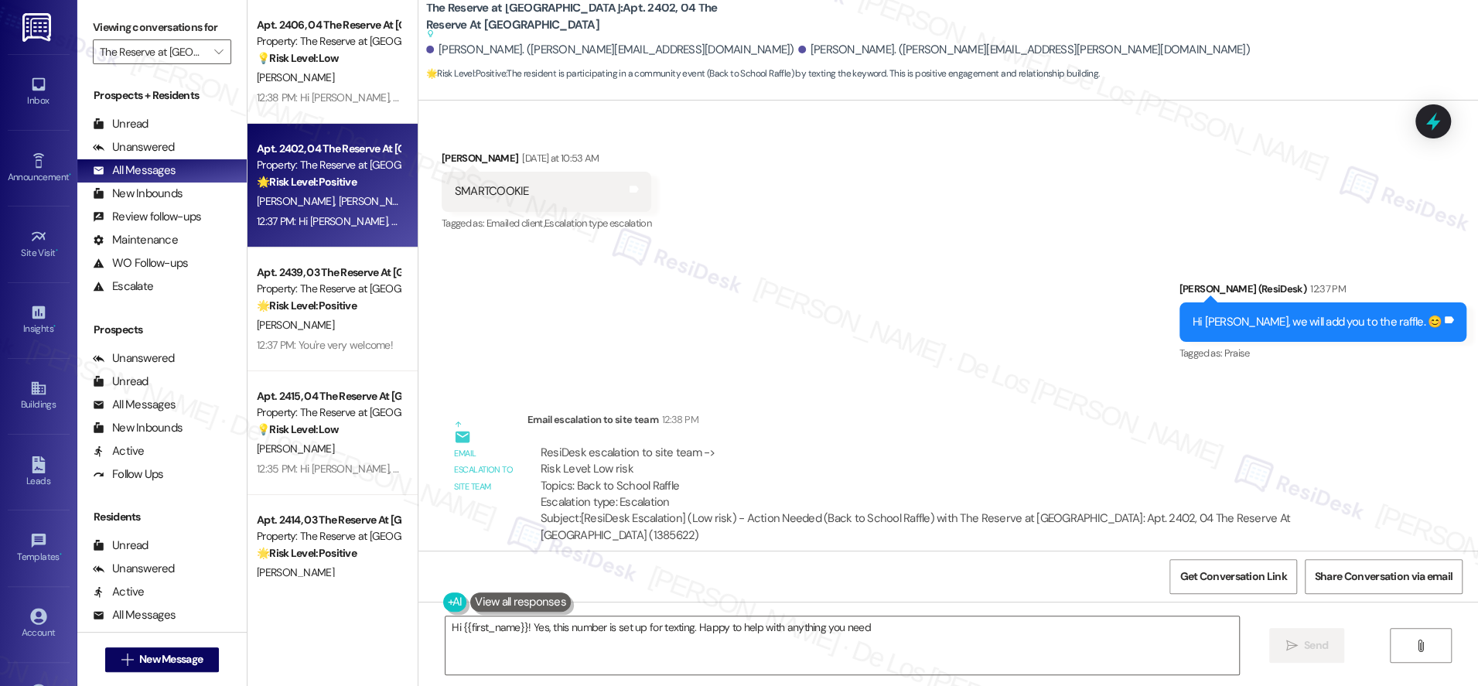
type textarea "Hi {{first_name}}! Yes, this number is set up for texting. Happy to help with a…"
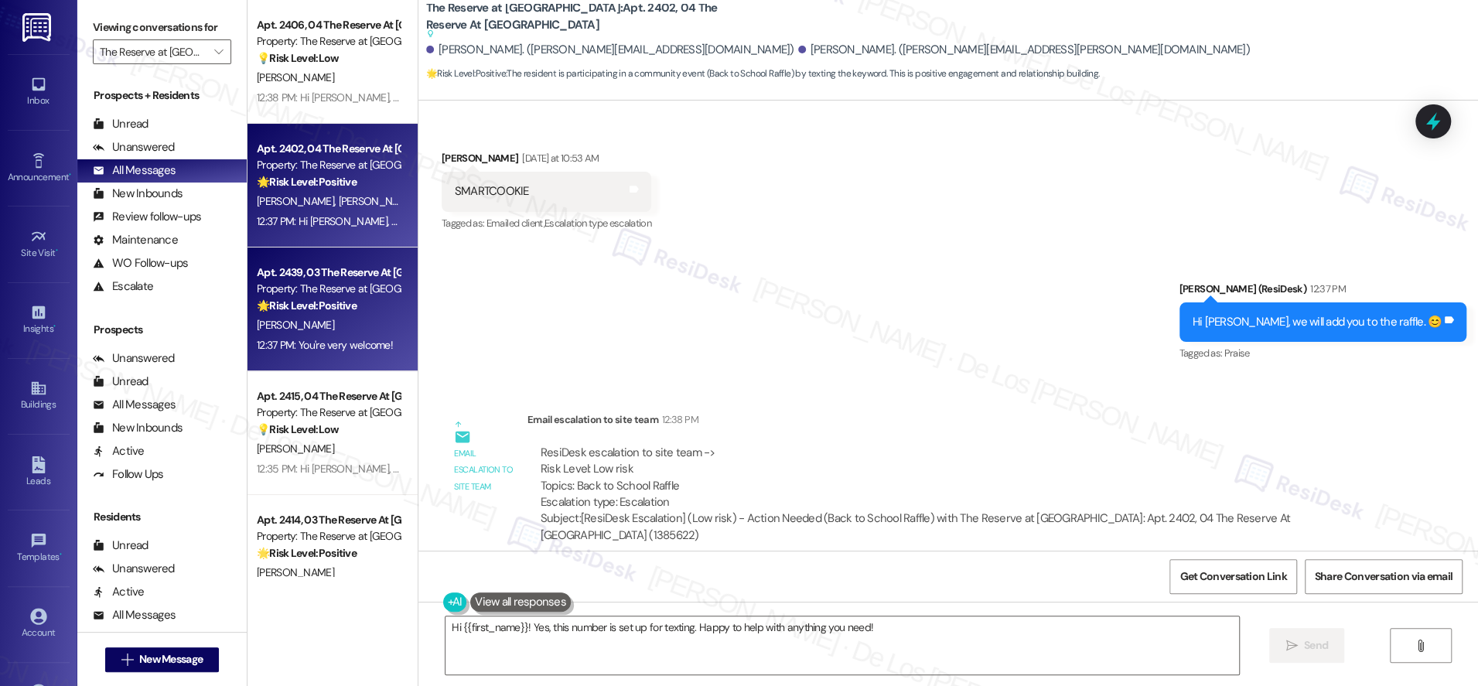
click at [317, 303] on strong "🌟 Risk Level: Positive" at bounding box center [307, 306] width 100 height 14
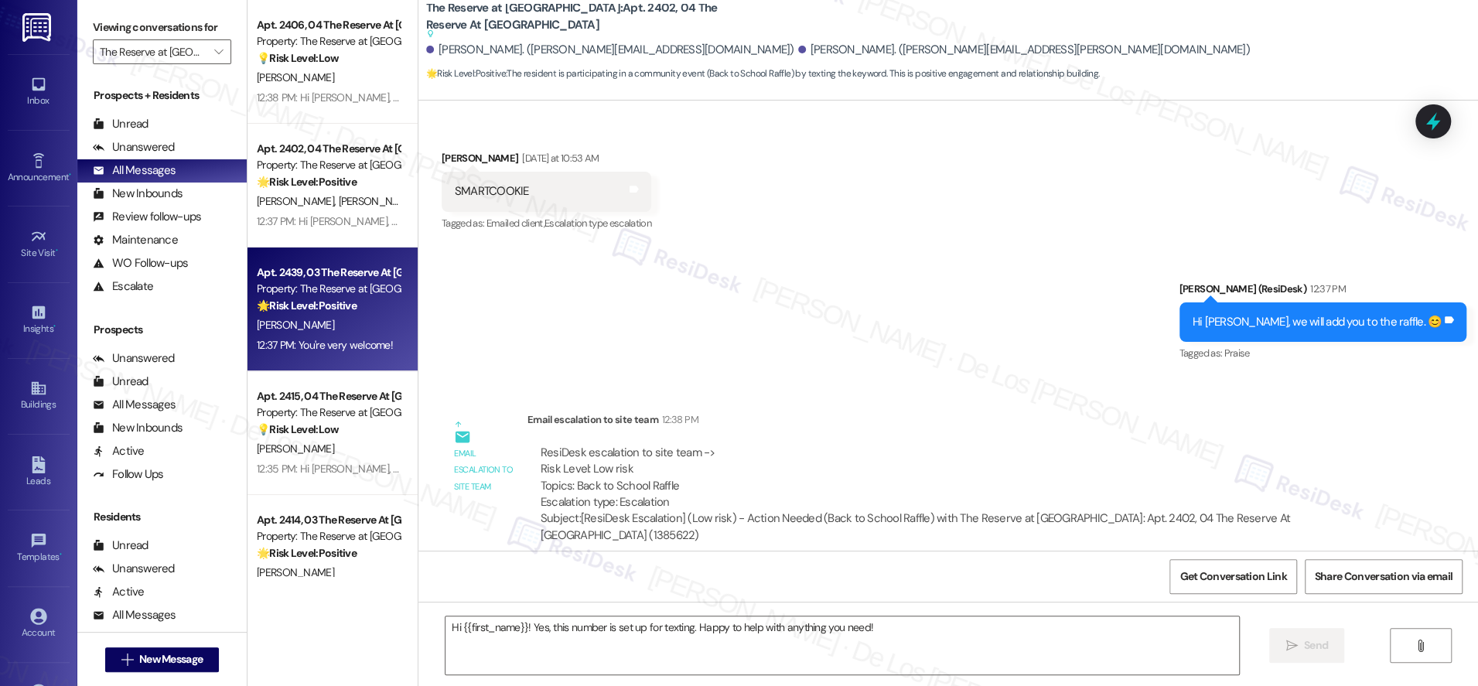
type textarea "Fetching suggested responses. Please feel free to read through the conversation…"
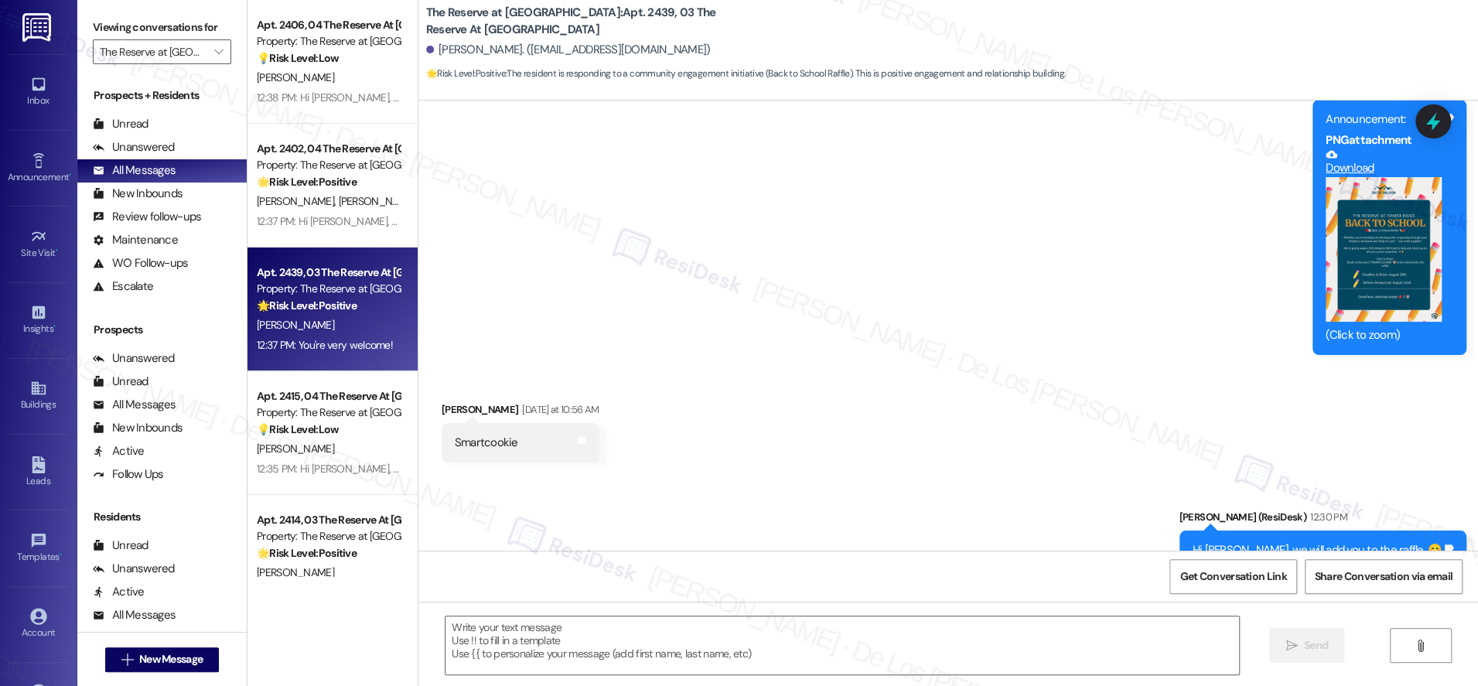
scroll to position [565, 0]
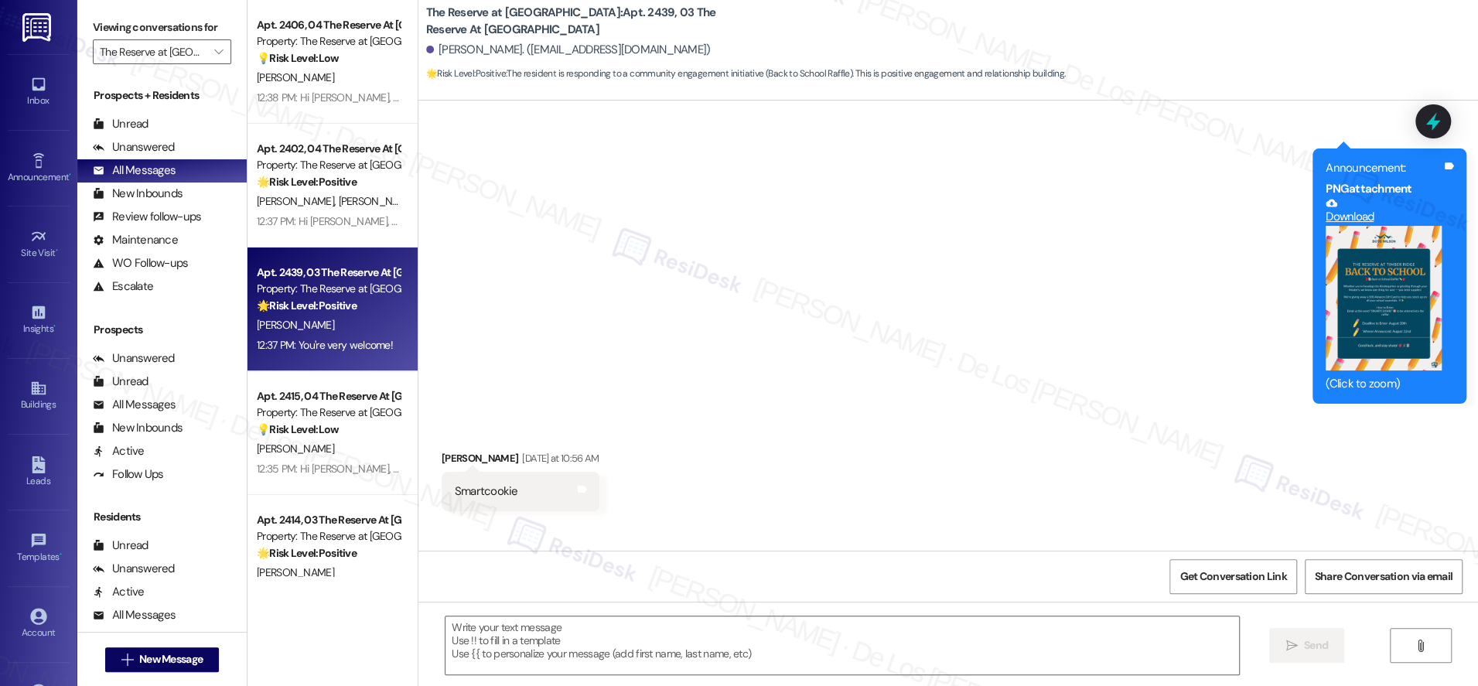
click at [1361, 312] on button "Zoom image" at bounding box center [1384, 298] width 116 height 145
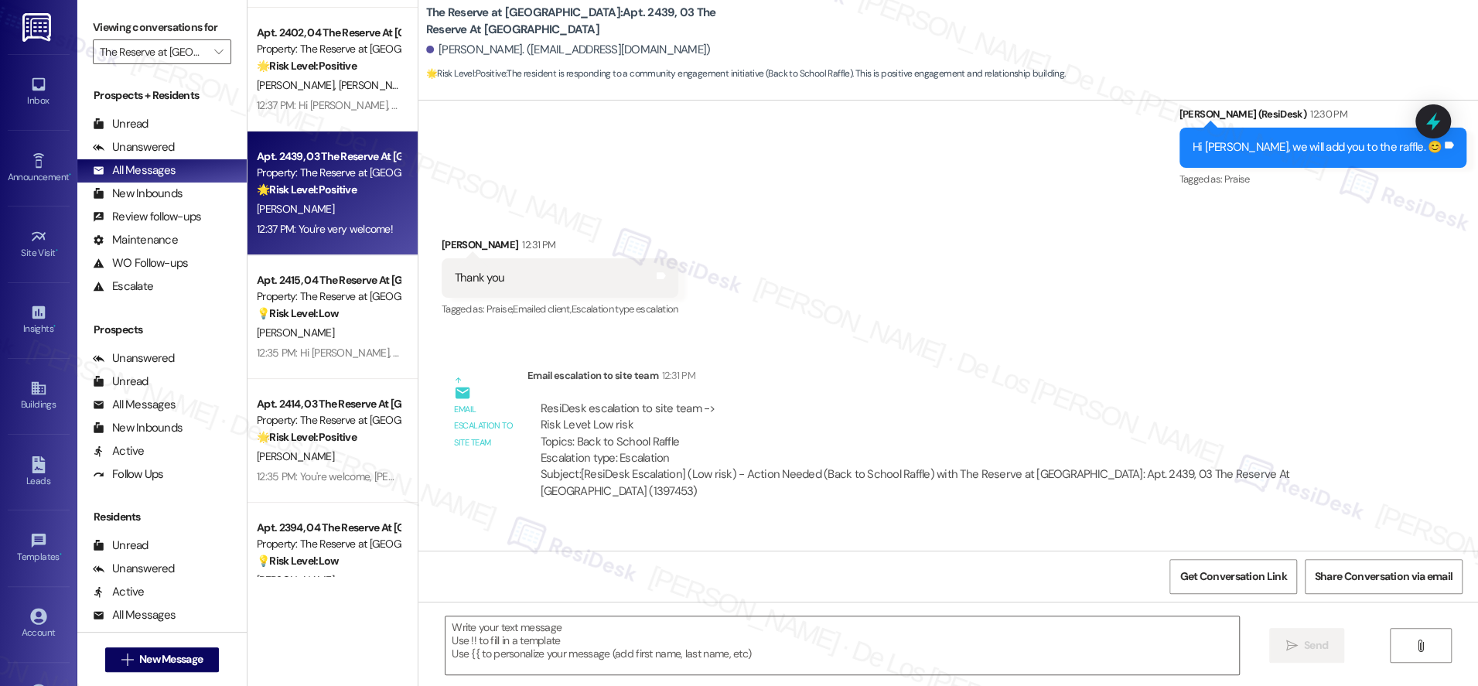
scroll to position [130, 0]
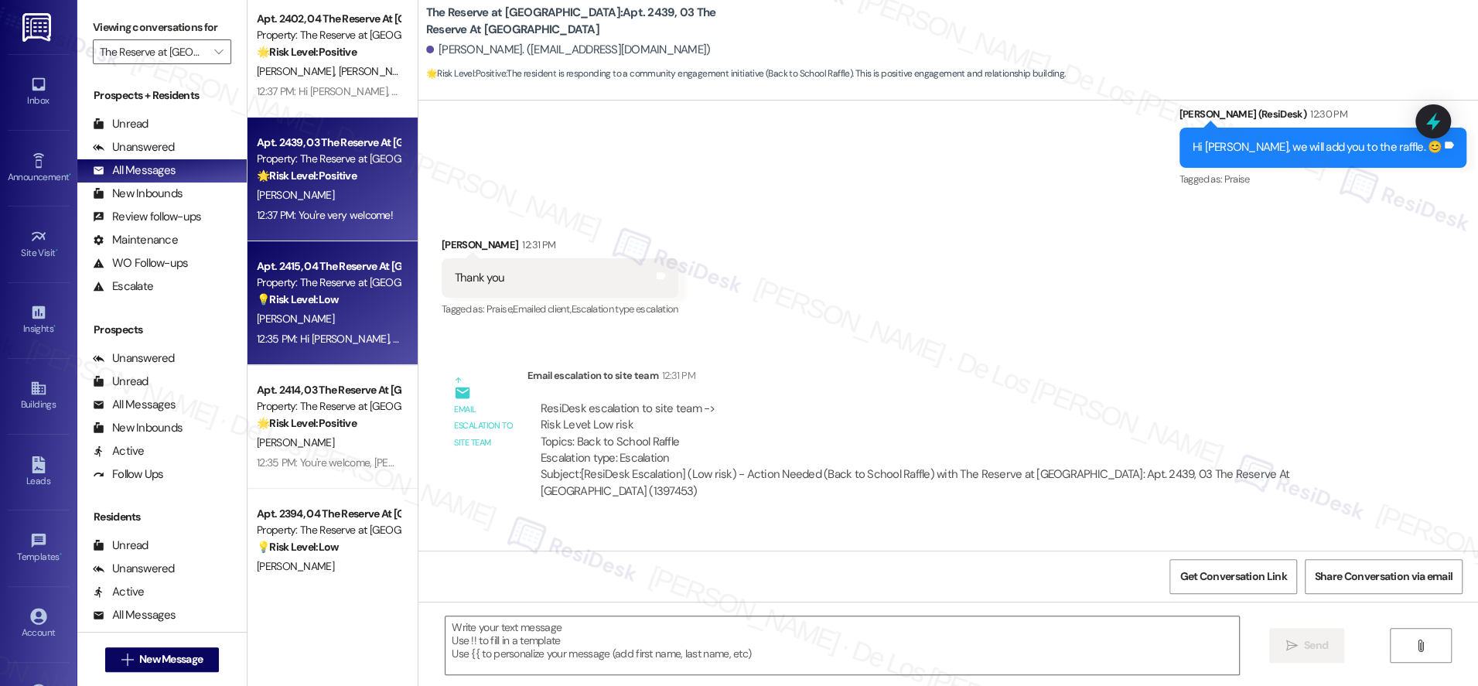
click at [333, 316] on div "[PERSON_NAME]" at bounding box center [328, 318] width 146 height 19
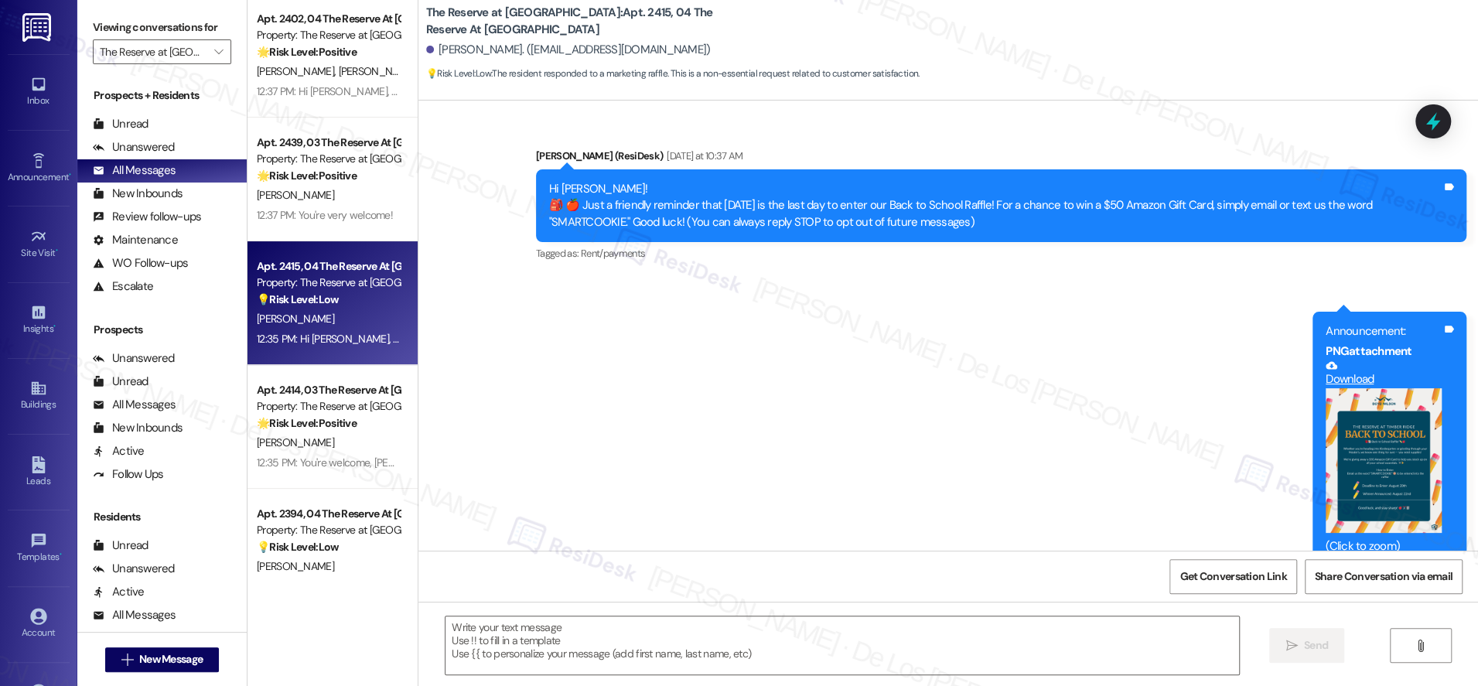
scroll to position [694, 0]
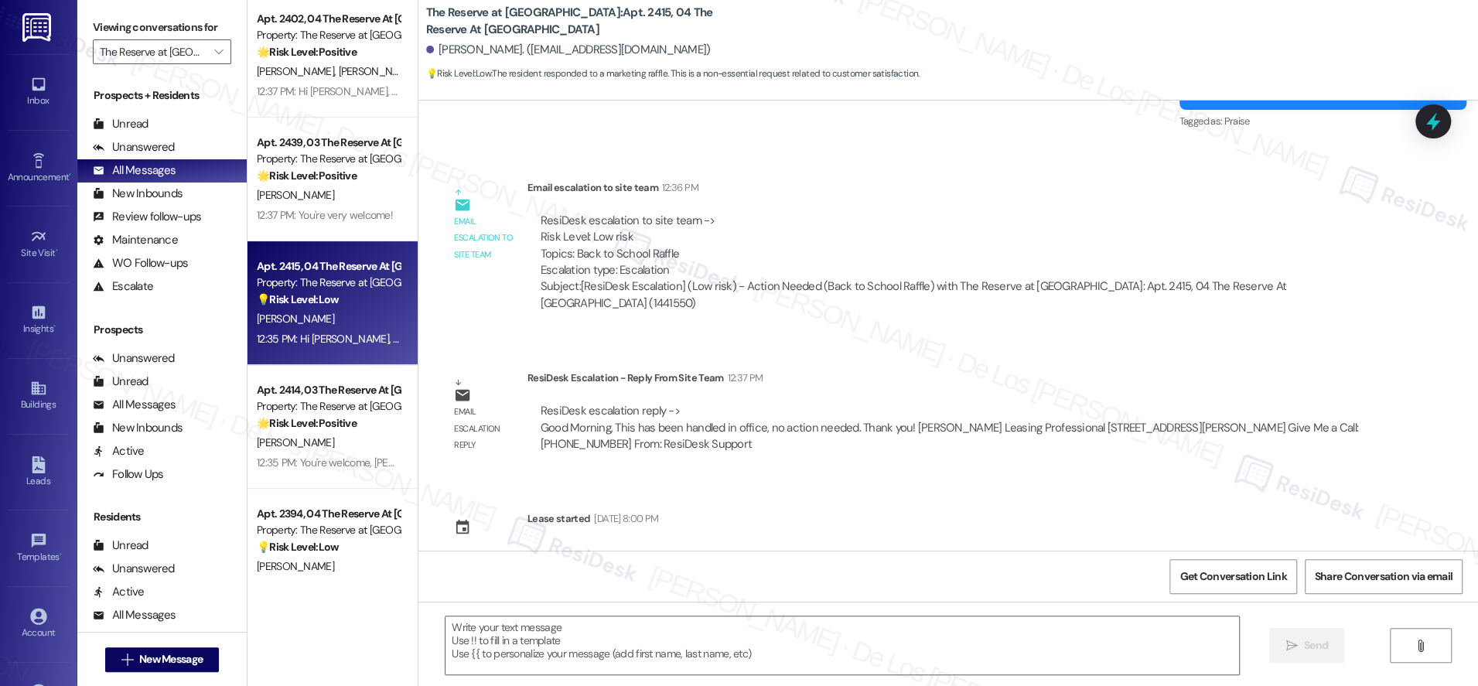
type textarea "Fetching suggested responses. Please feel free to read through the conversation…"
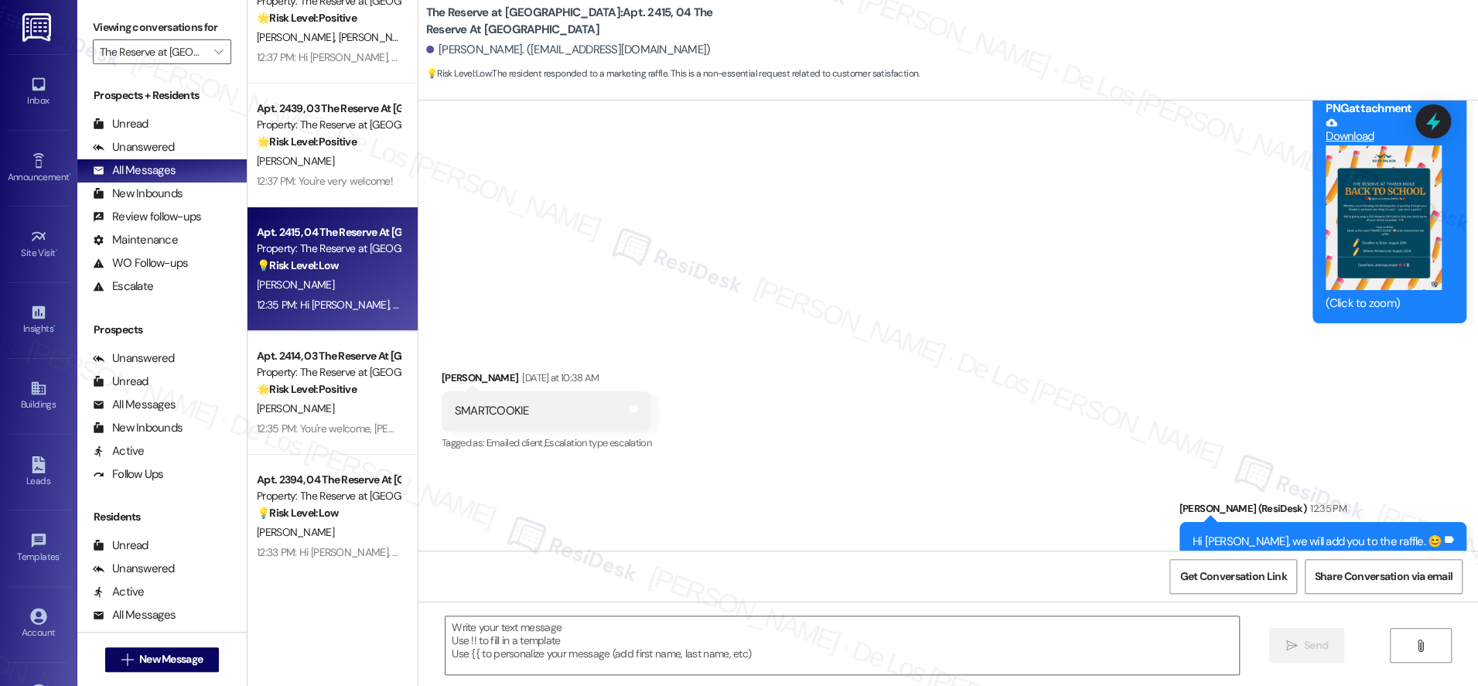
scroll to position [206, 0]
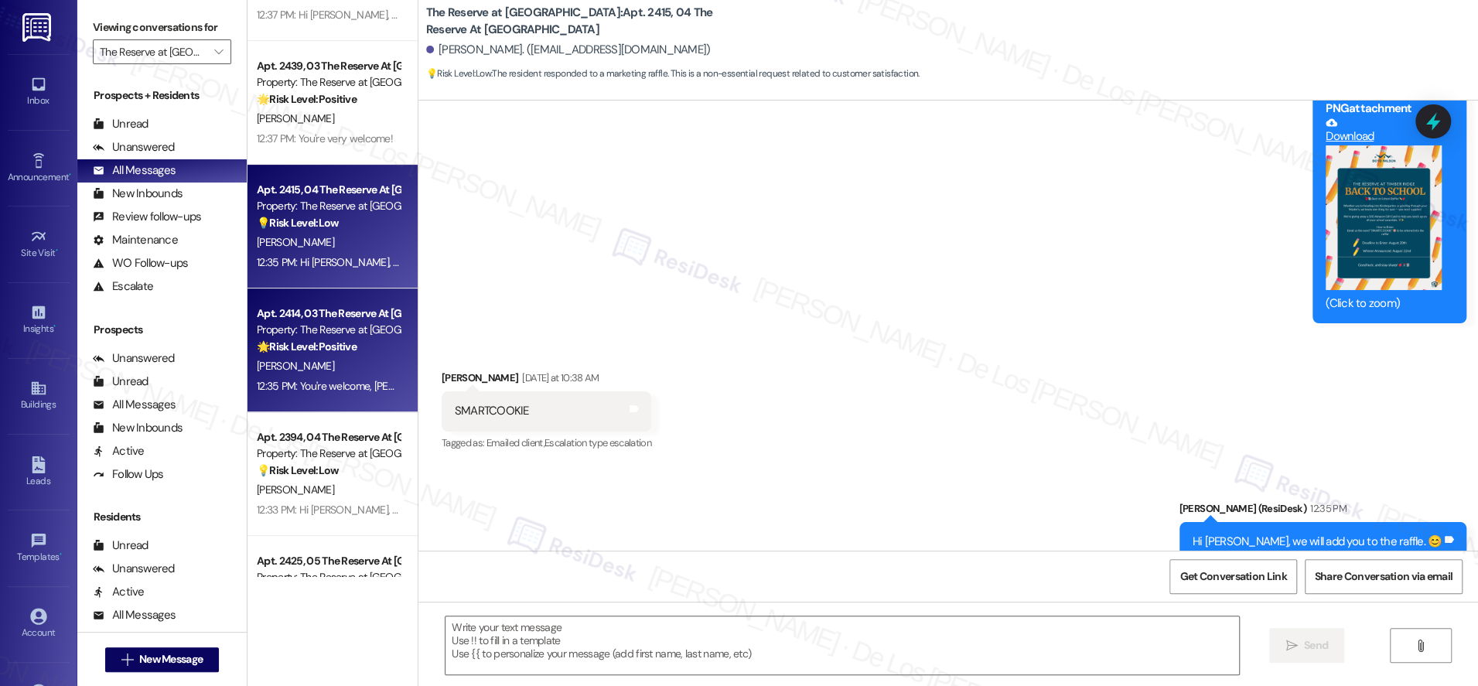
click at [326, 346] on strong "🌟 Risk Level: Positive" at bounding box center [307, 347] width 100 height 14
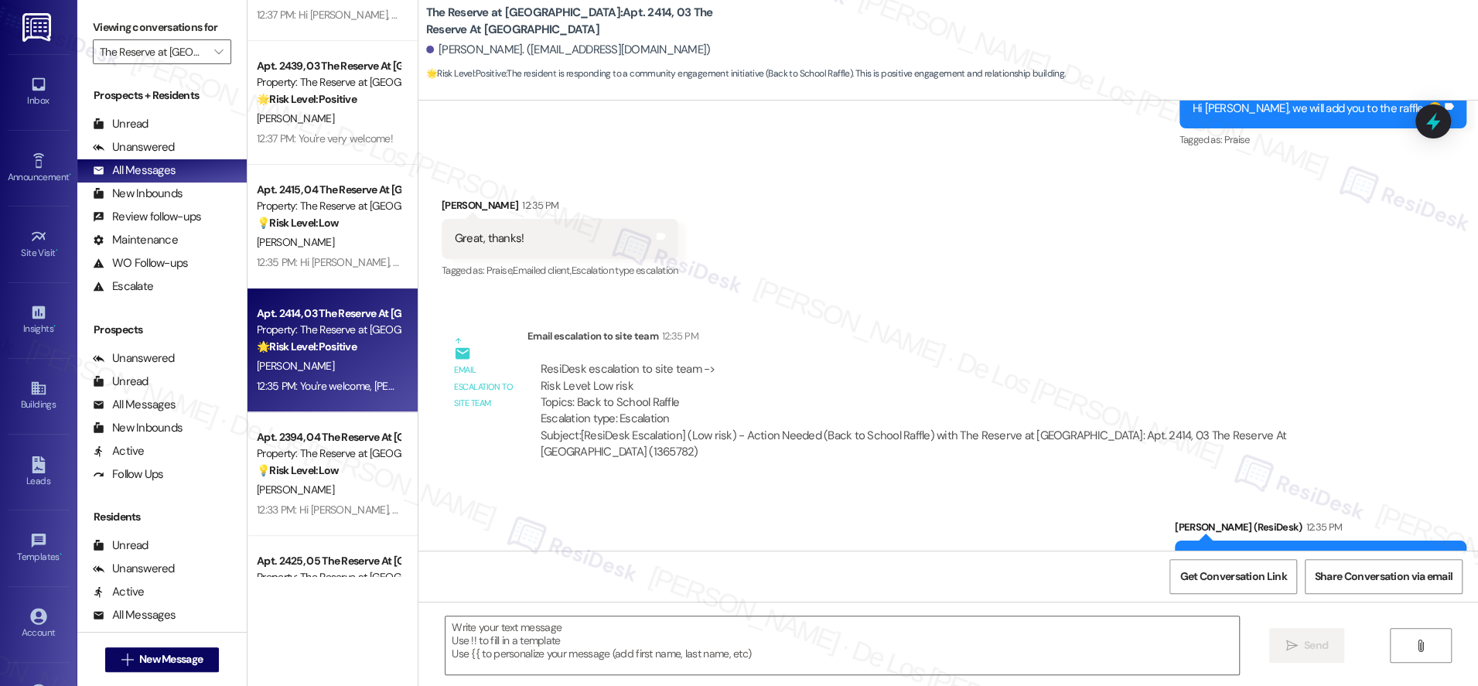
type textarea "Fetching suggested responses. Please feel free to read through the conversation…"
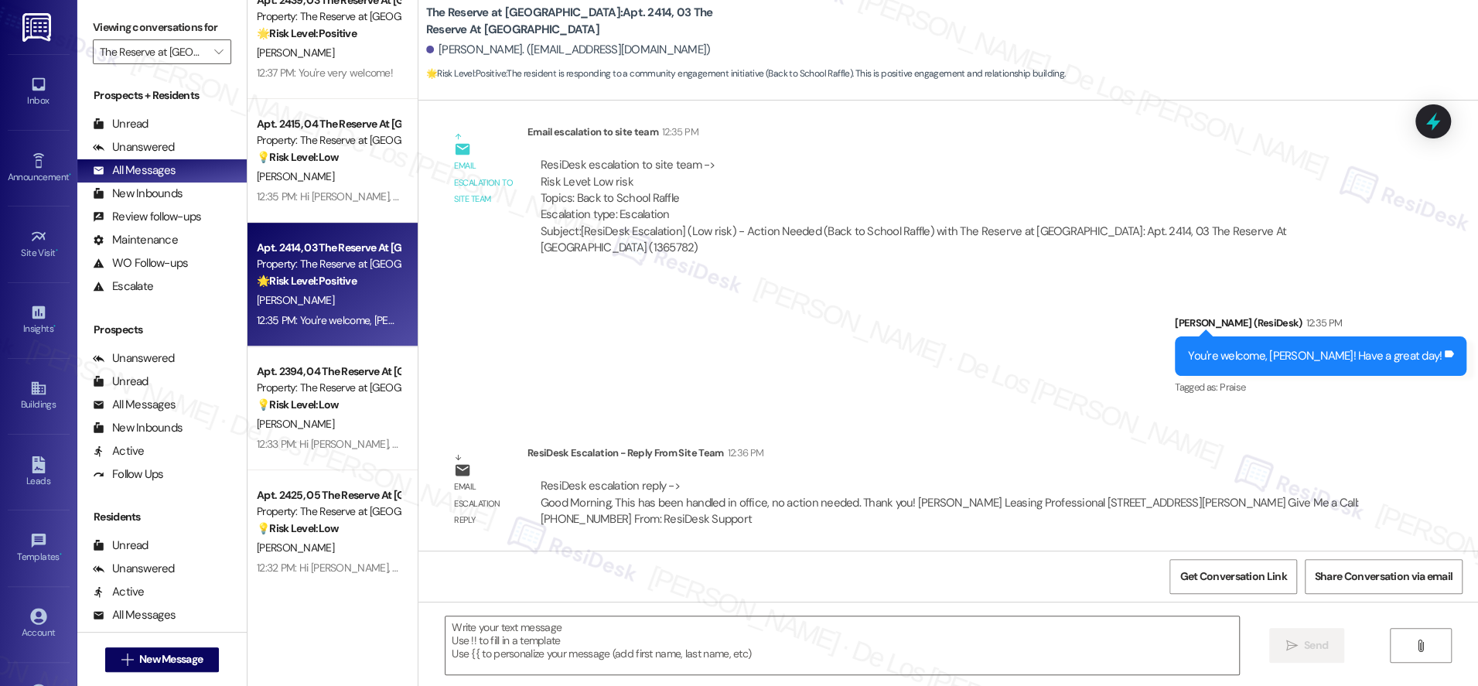
scroll to position [315, 0]
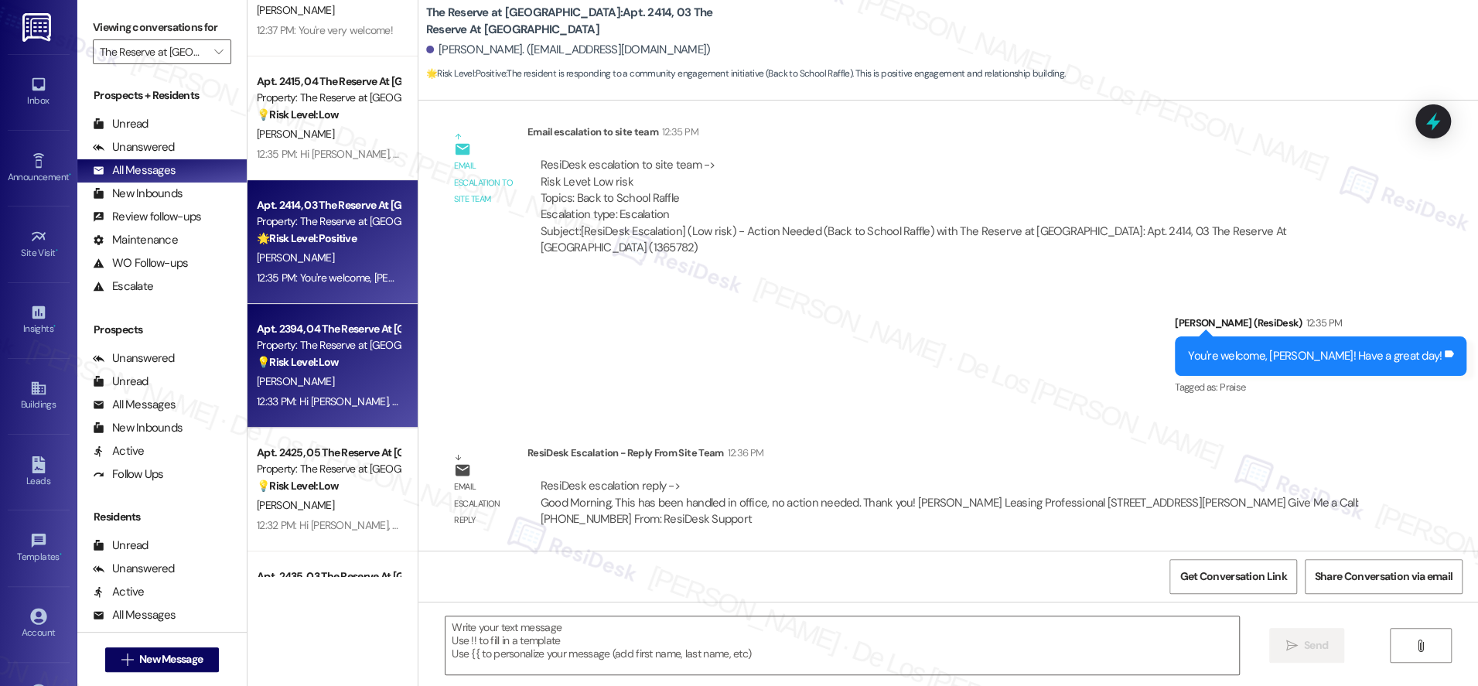
click at [353, 370] on div "💡 Risk Level: Low The resident responded to a marketing raffle. This is a non-e…" at bounding box center [328, 362] width 143 height 16
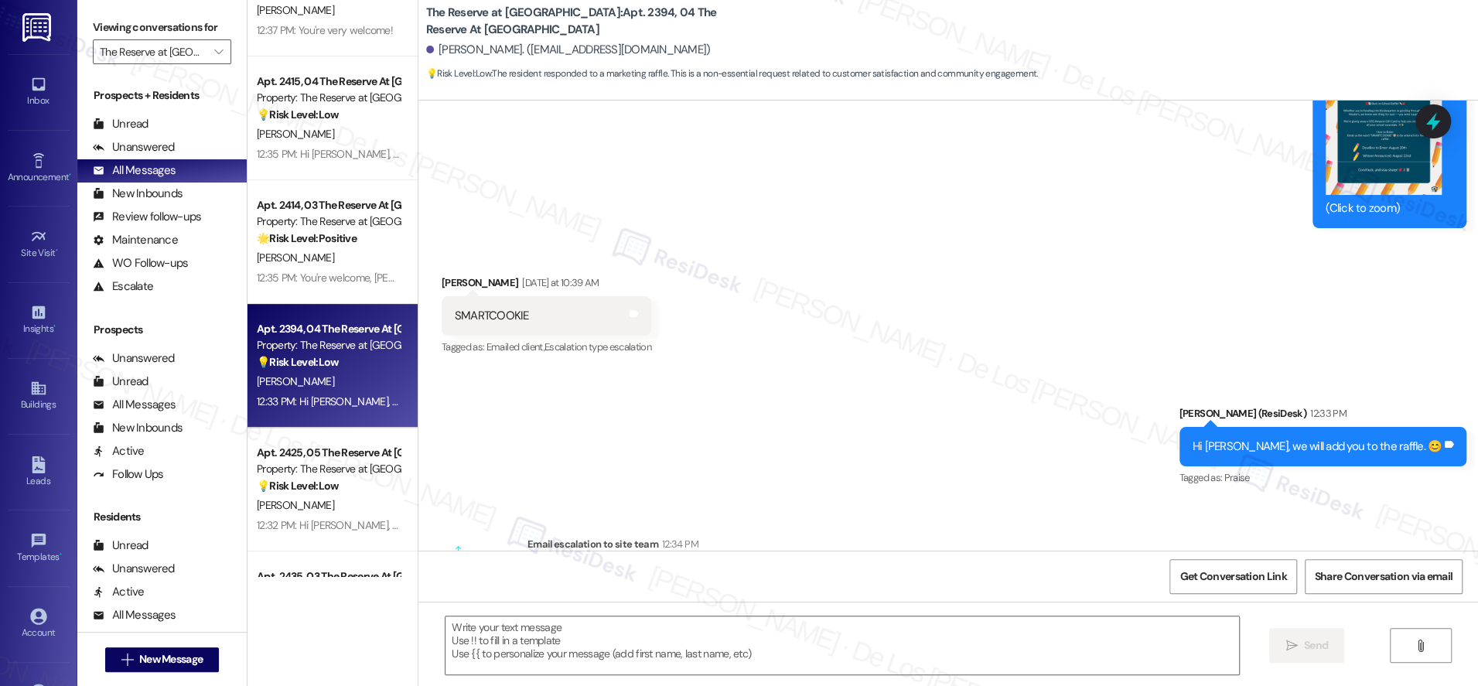
type textarea "Fetching suggested responses. Please feel free to read through the conversation…"
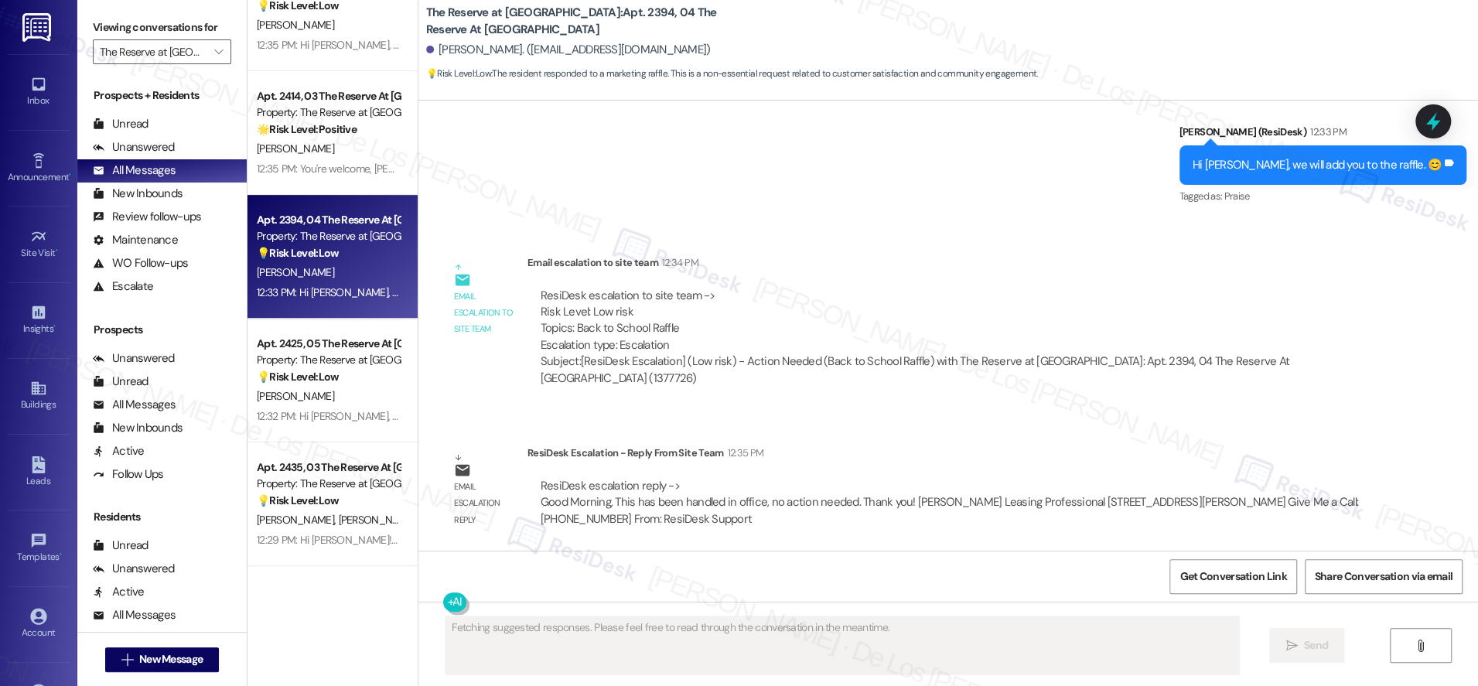
scroll to position [432, 0]
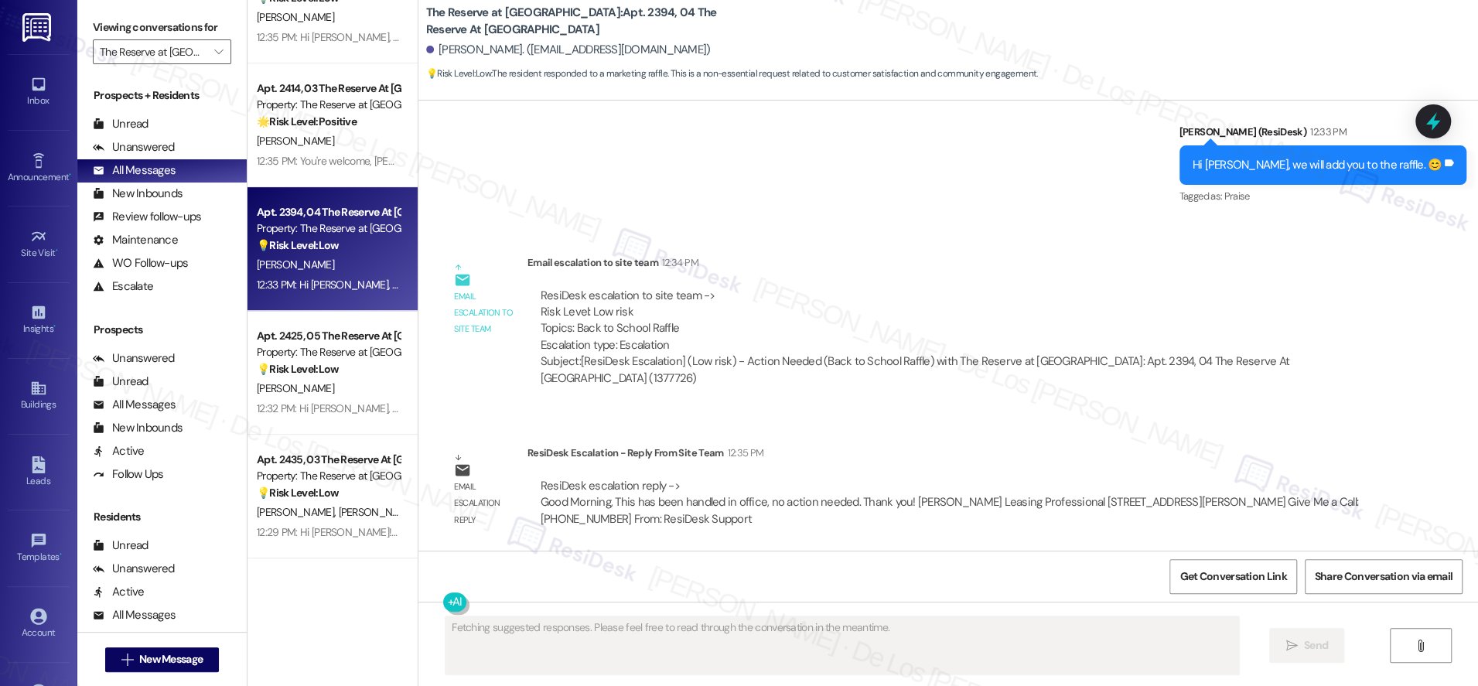
click at [324, 370] on strong "💡 Risk Level: Low" at bounding box center [298, 369] width 82 height 14
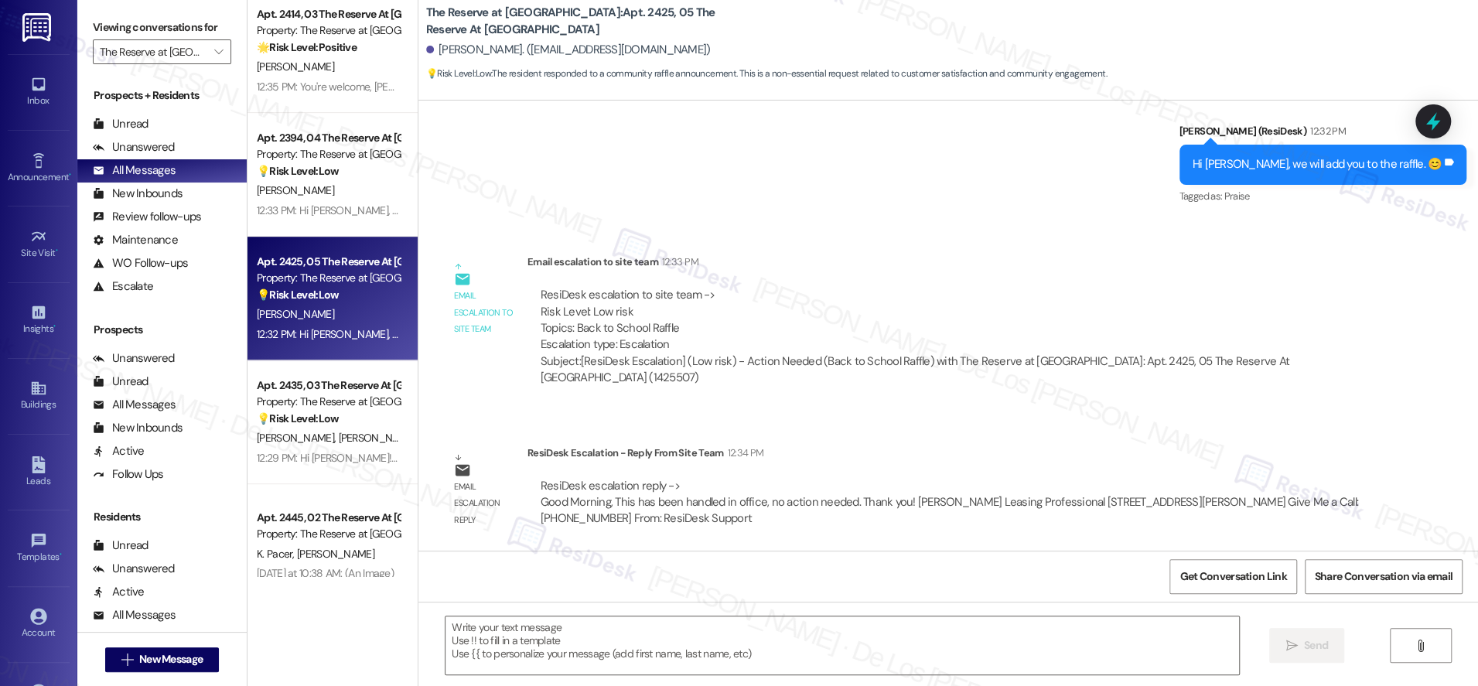
scroll to position [740, 0]
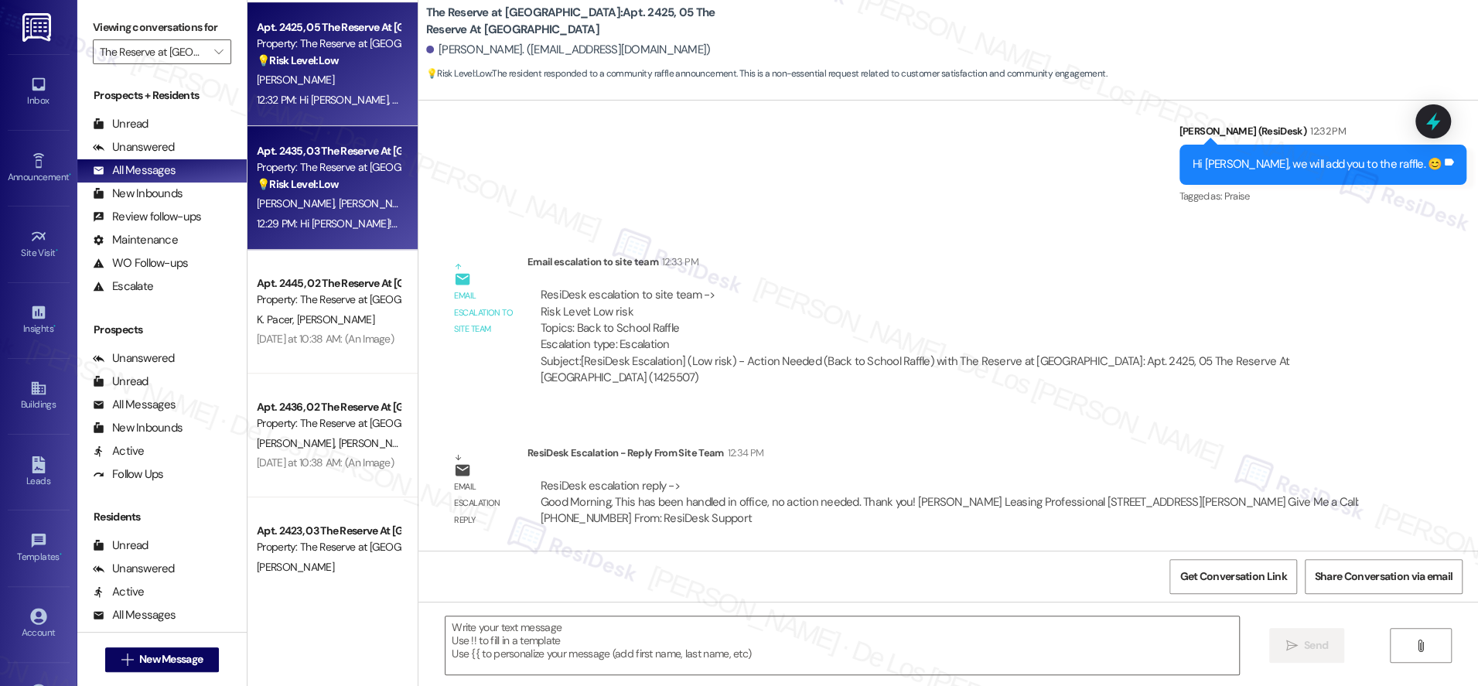
click at [341, 230] on div "12:29 PM: Hi [PERSON_NAME]! We will add you to the raffle. 😊 12:29 PM: Hi [PERS…" at bounding box center [396, 224] width 279 height 14
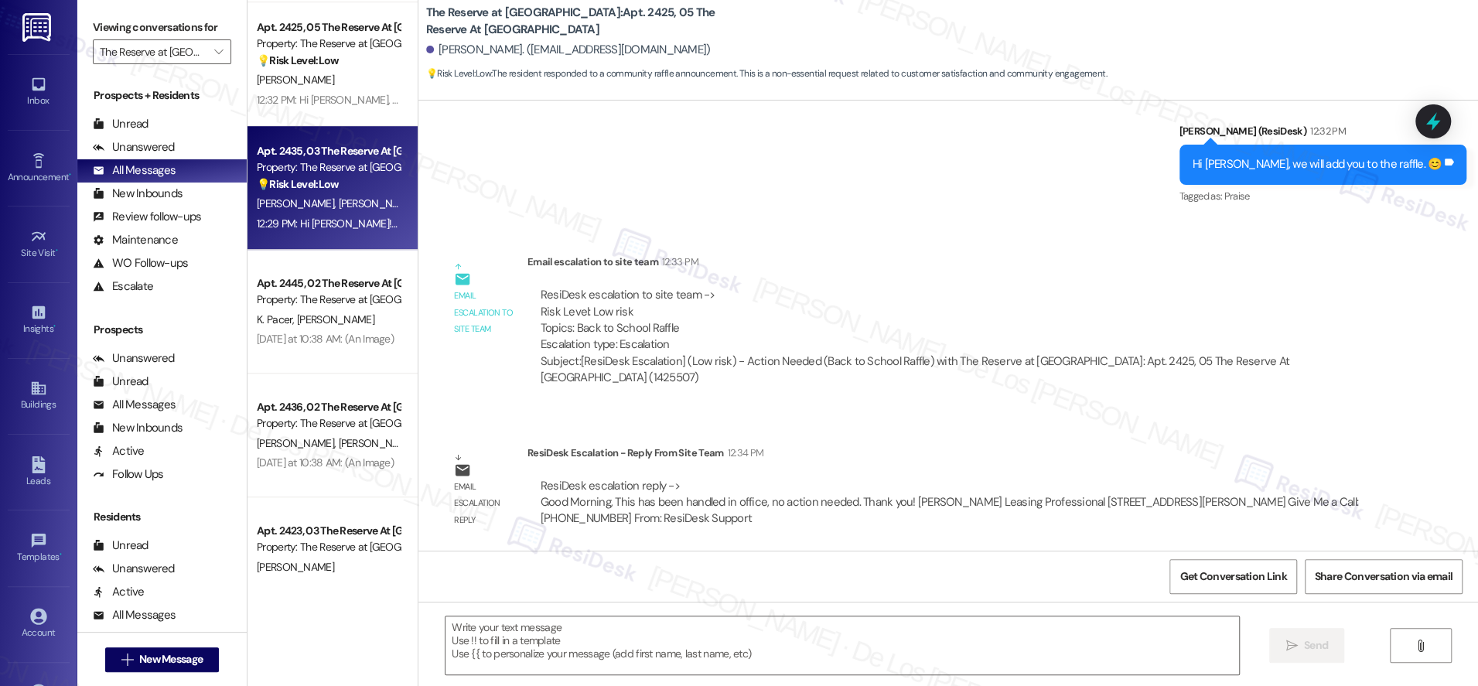
type textarea "Fetching suggested responses. Please feel free to read through the conversation…"
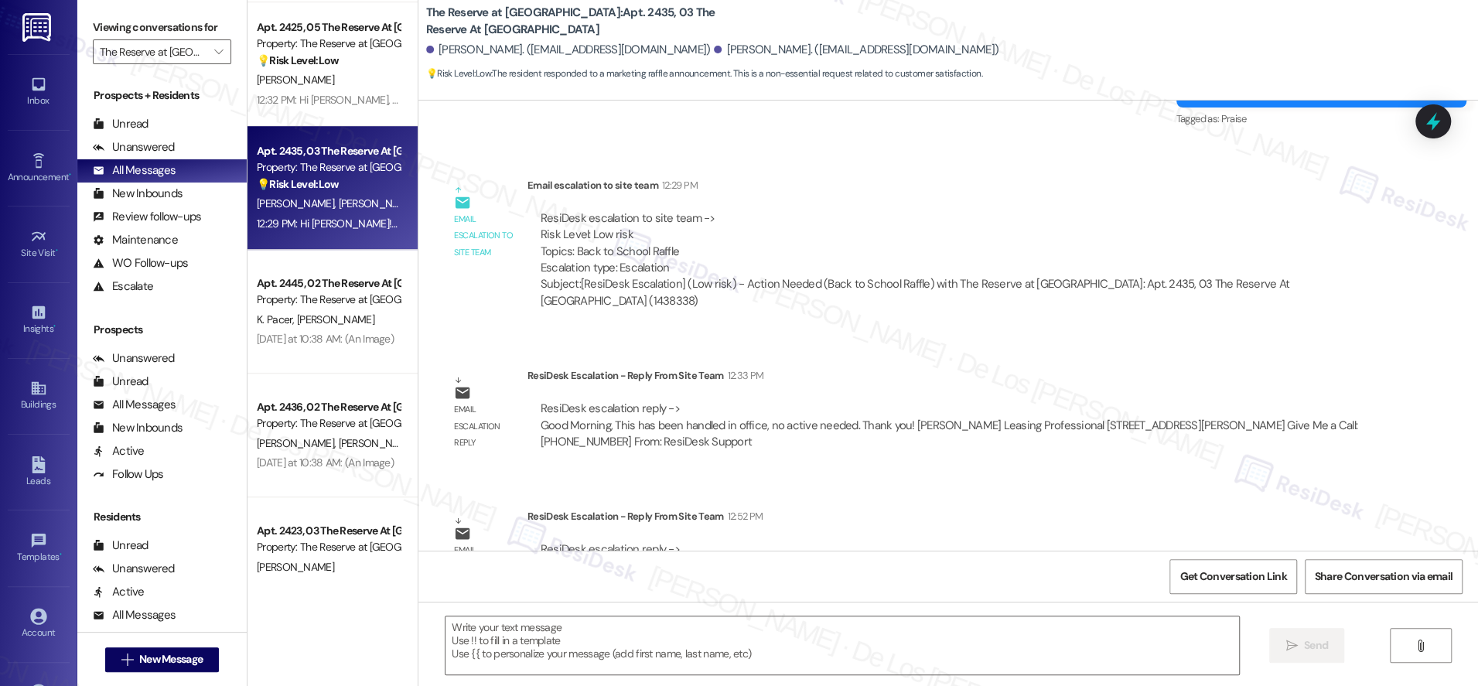
scroll to position [1016, 0]
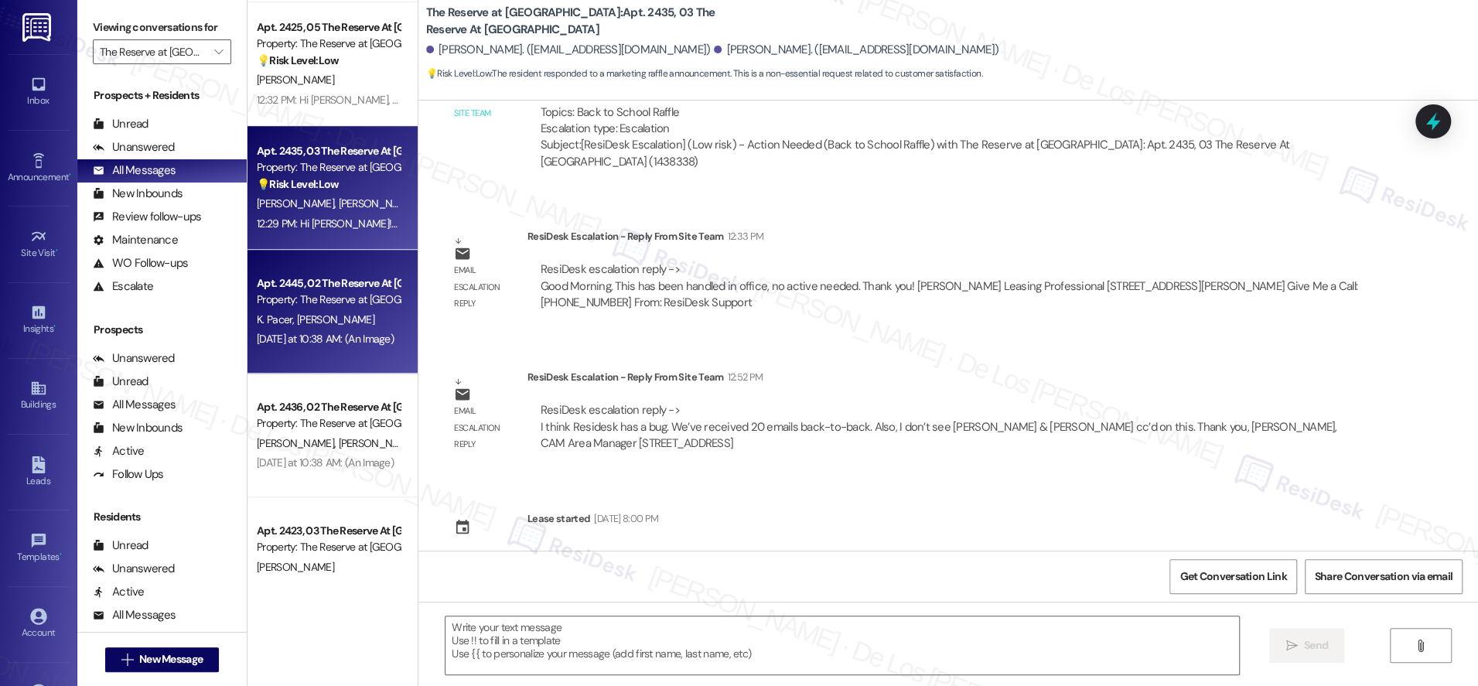
click at [347, 346] on div "[DATE] at 10:38 AM: (An Image) [DATE] at 10:38 AM: (An Image)" at bounding box center [325, 339] width 137 height 14
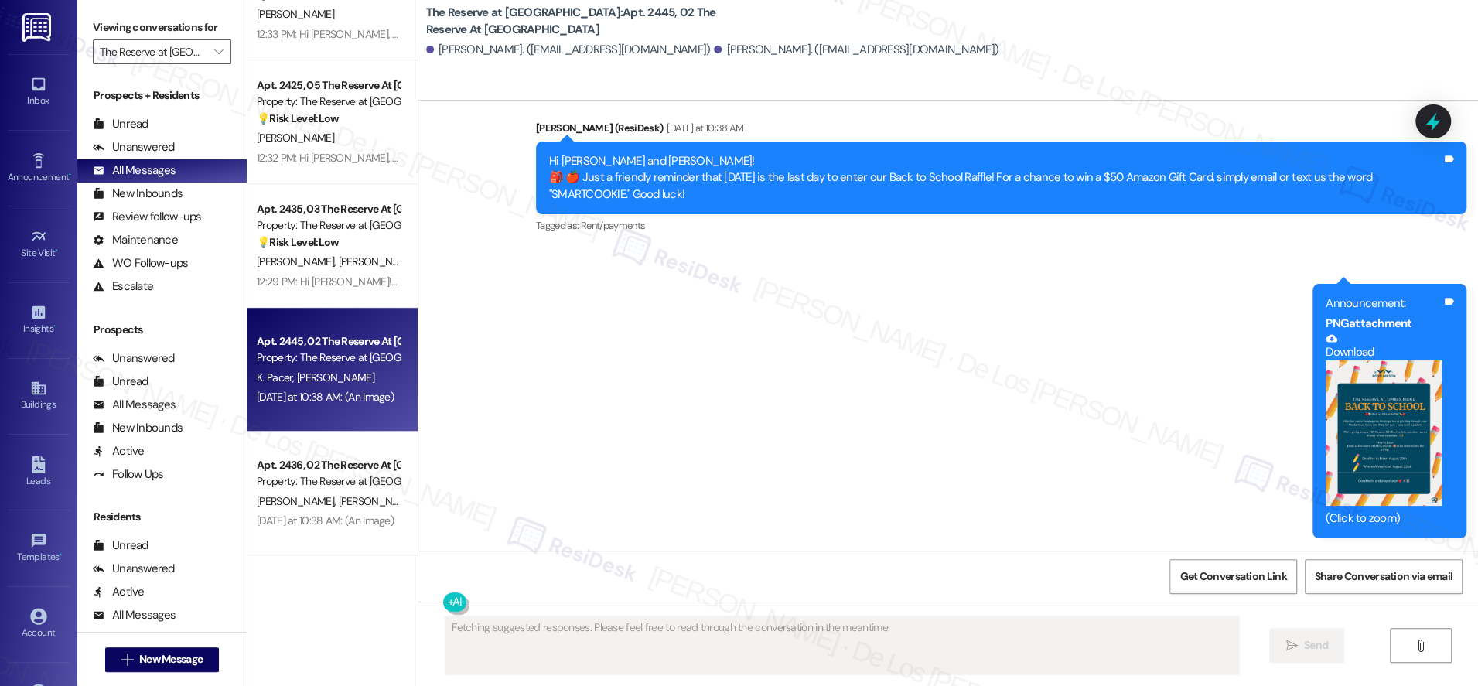
scroll to position [735, 0]
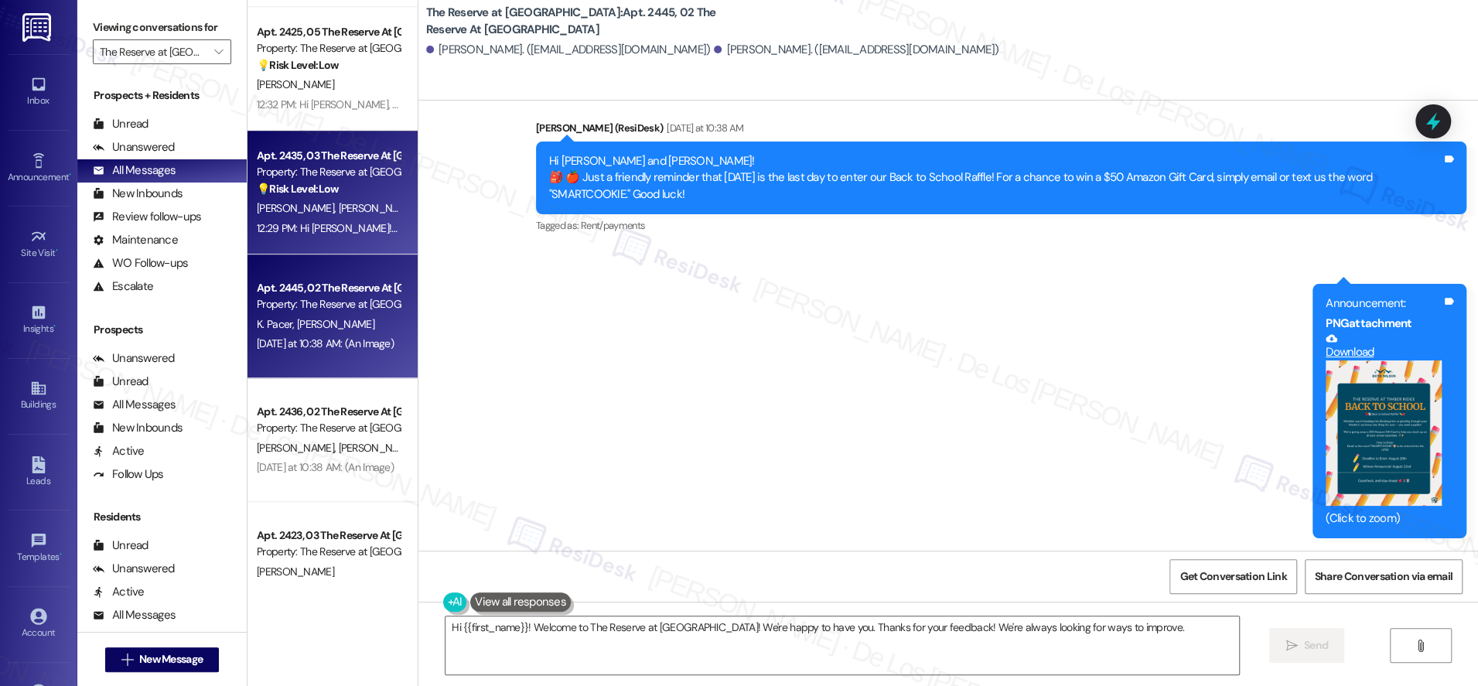
type textarea "Hi {{first_name}}! Welcome to The Reserve at [GEOGRAPHIC_DATA]! We're happy to …"
click at [350, 231] on div "12:29 PM: Hi [PERSON_NAME]! We will add you to the raffle. 😊 12:29 PM: Hi [PERS…" at bounding box center [396, 228] width 279 height 14
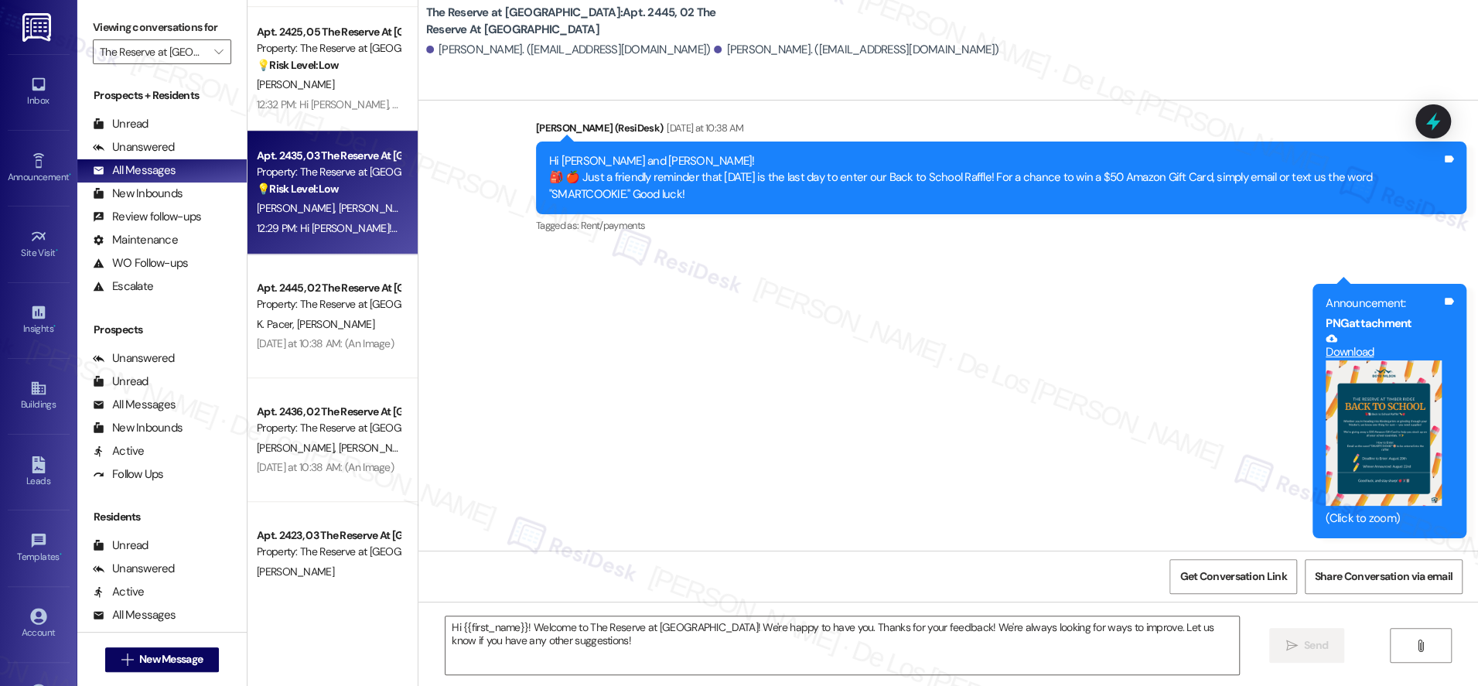
type textarea "Fetching suggested responses. Please feel free to read through the conversation…"
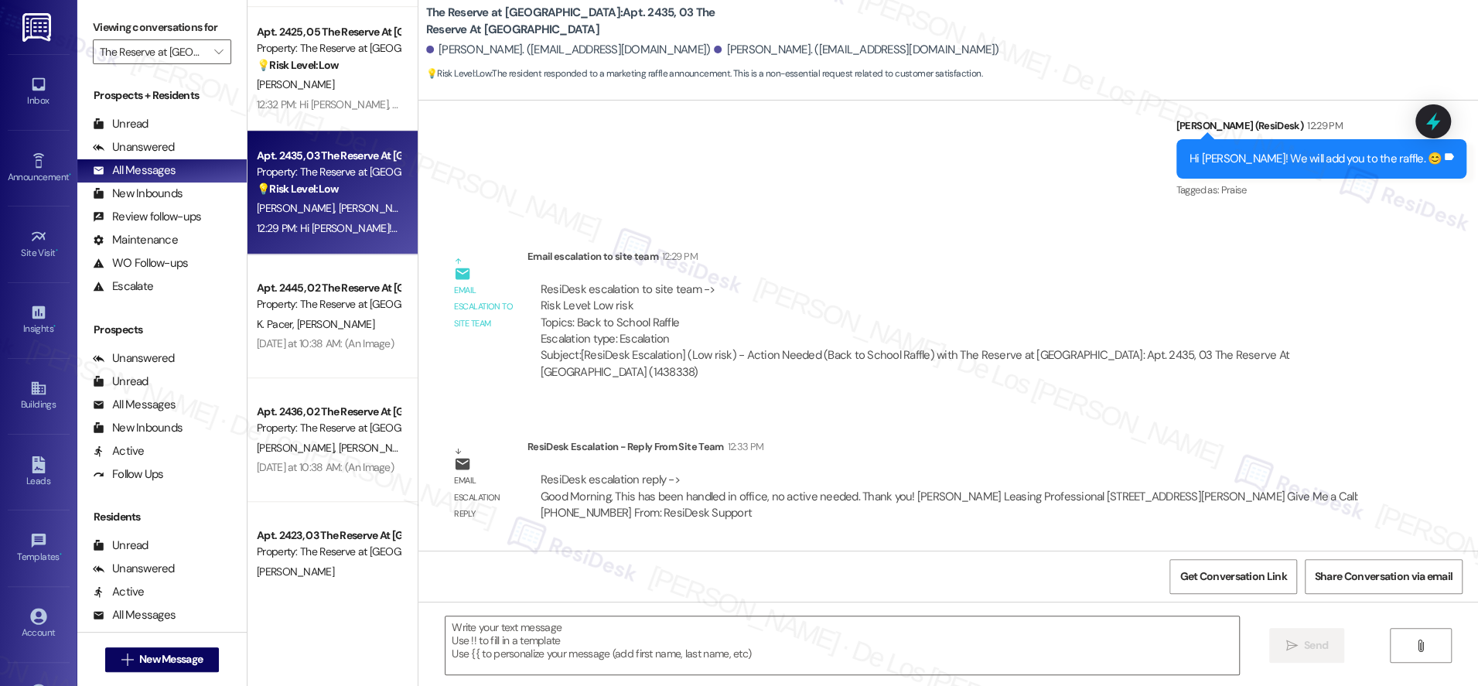
type textarea "Fetching suggested responses. Please feel free to read through the conversation…"
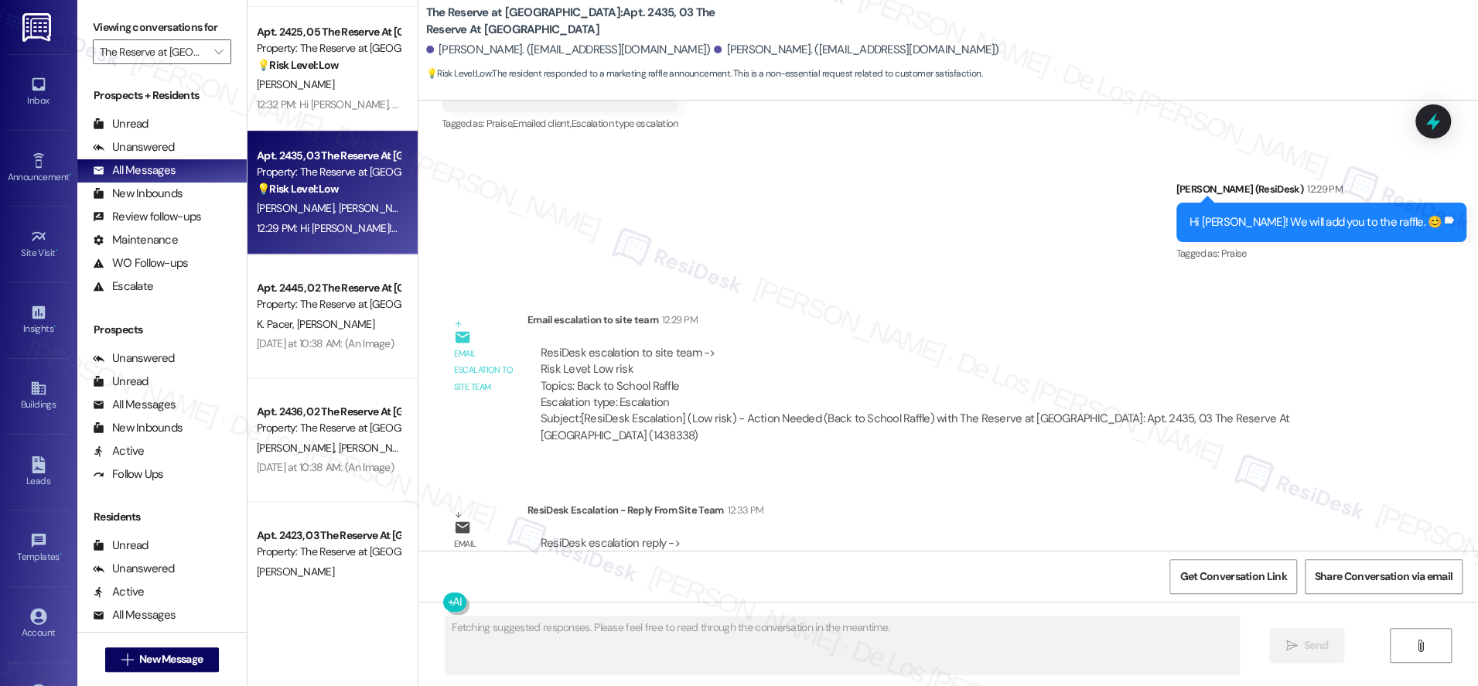
scroll to position [1016, 0]
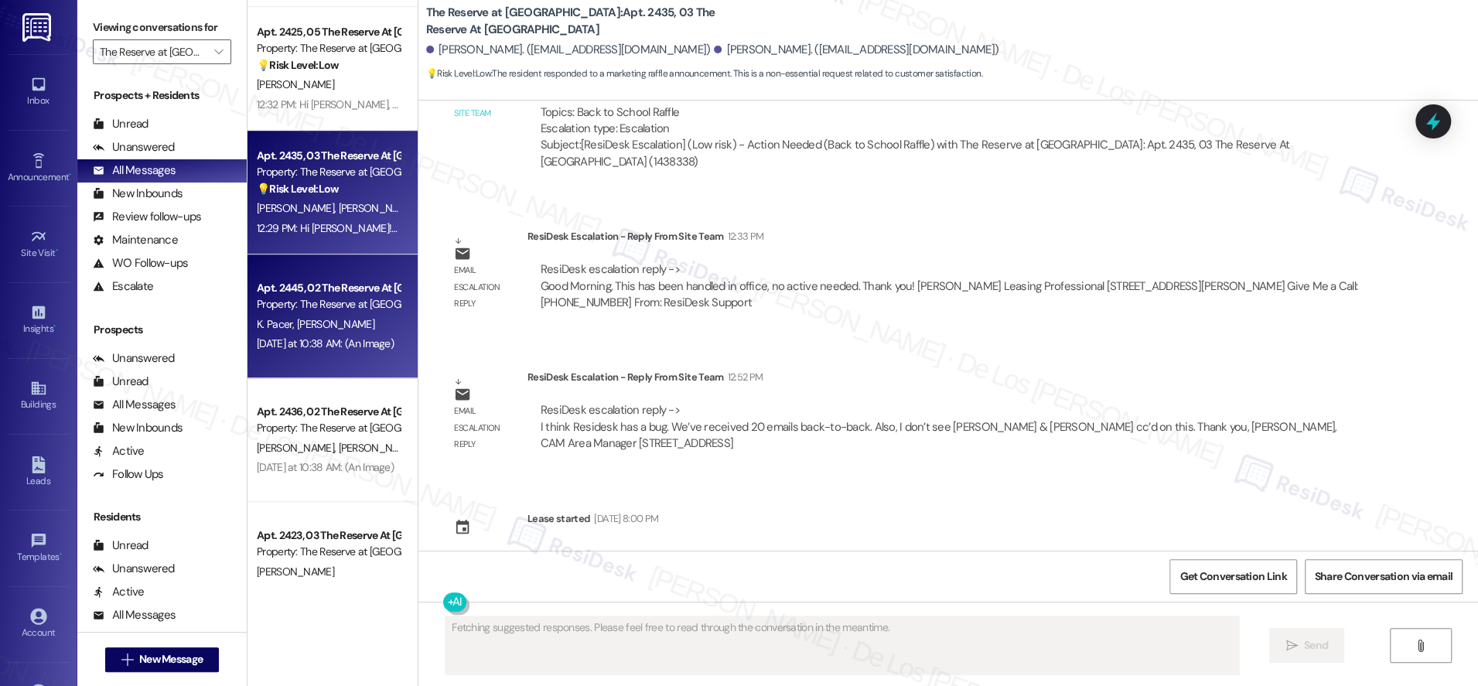
click at [392, 316] on div "Apt. 2445, 02 The Reserve At [GEOGRAPHIC_DATA] Property: The Reserve at [GEOGRA…" at bounding box center [332, 316] width 170 height 124
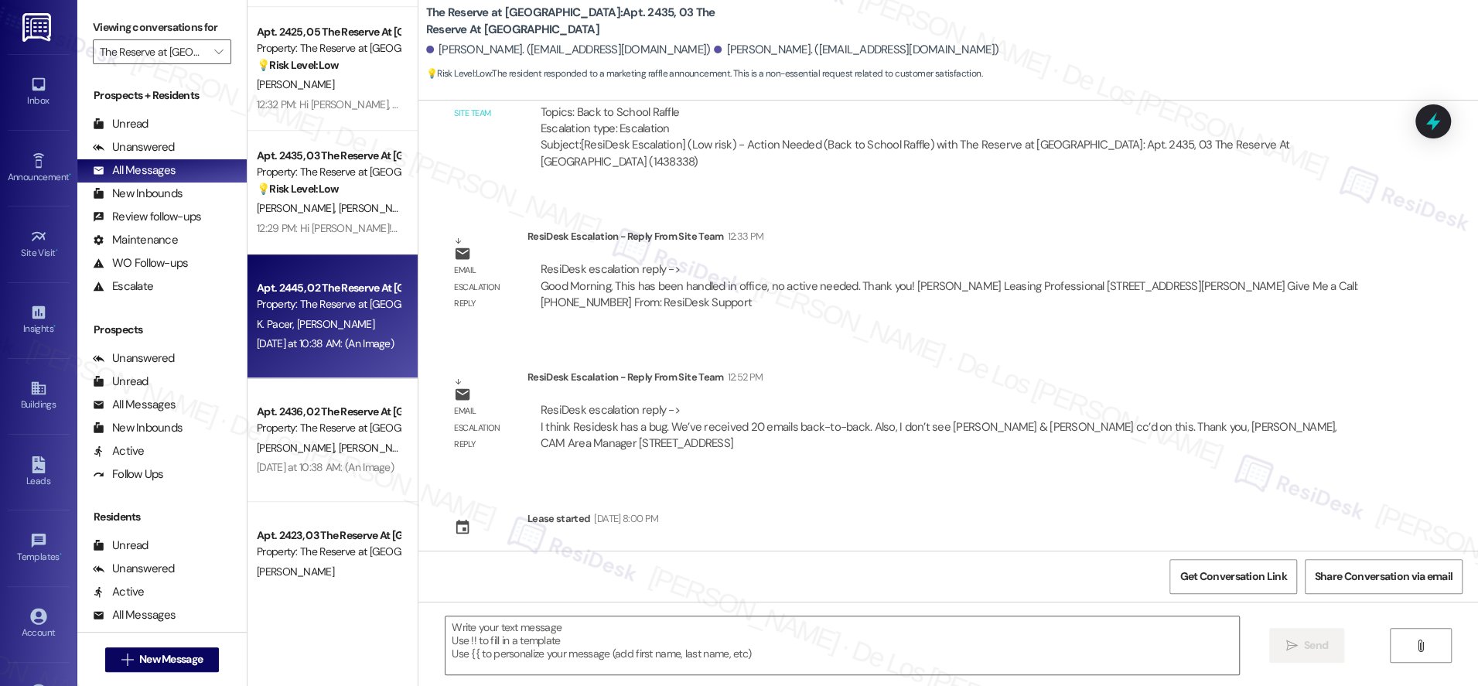
type textarea "Fetching suggested responses. Please feel free to read through the conversation…"
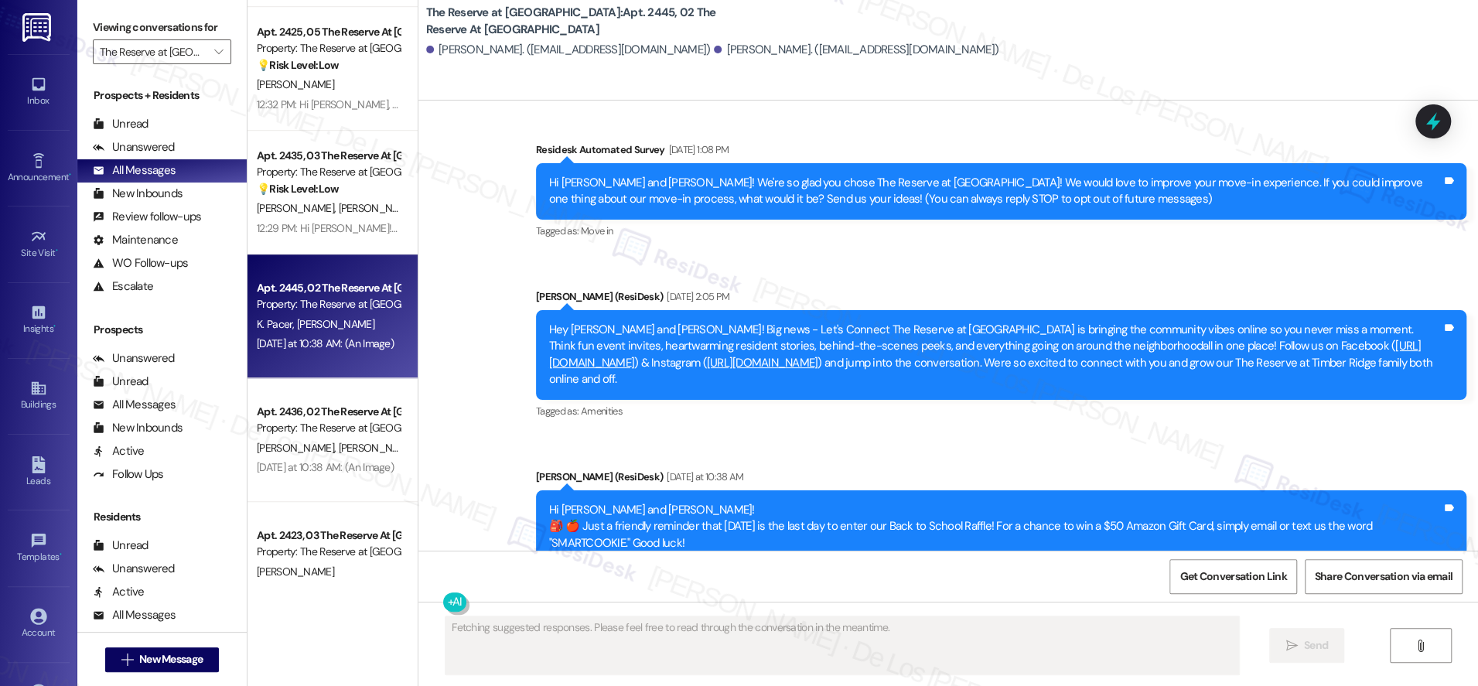
scroll to position [0, 0]
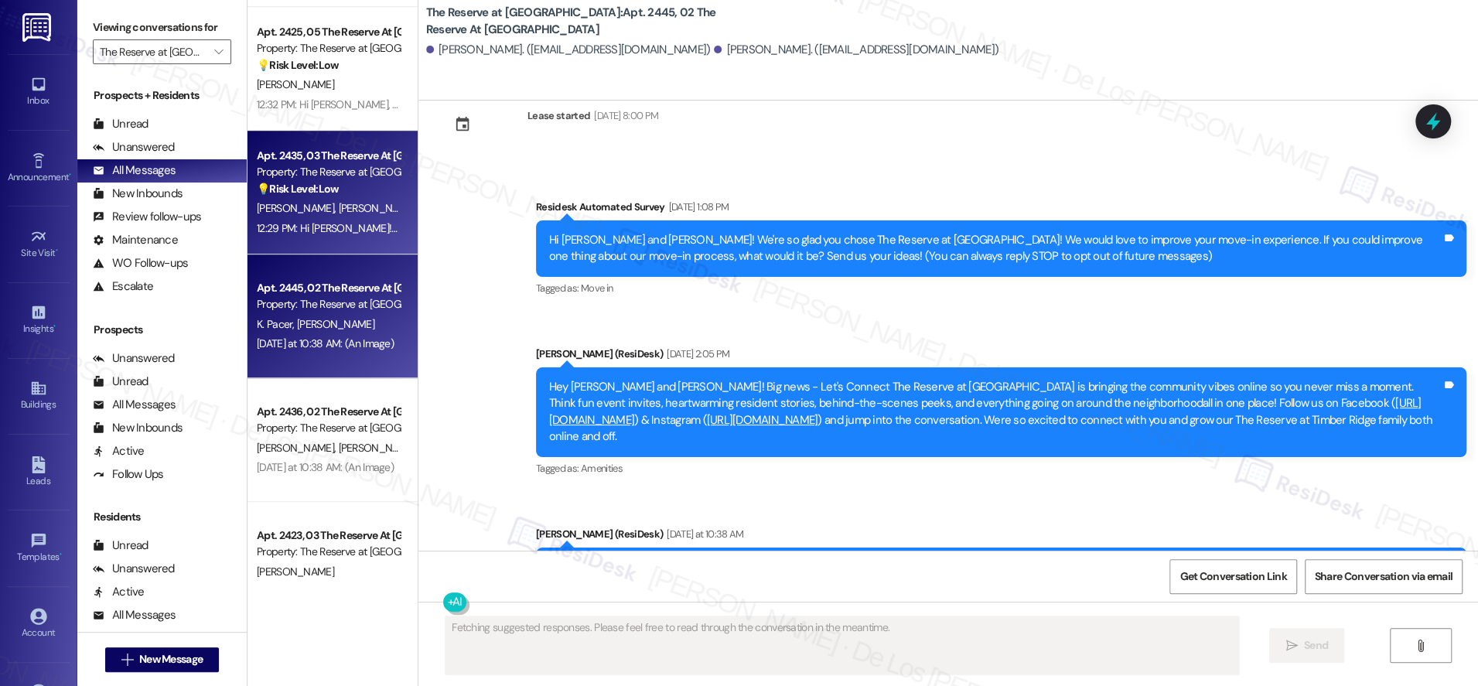
click at [377, 237] on div "12:29 PM: Hi [PERSON_NAME]! We will add you to the raffle. 😊 12:29 PM: Hi [PERS…" at bounding box center [328, 228] width 146 height 19
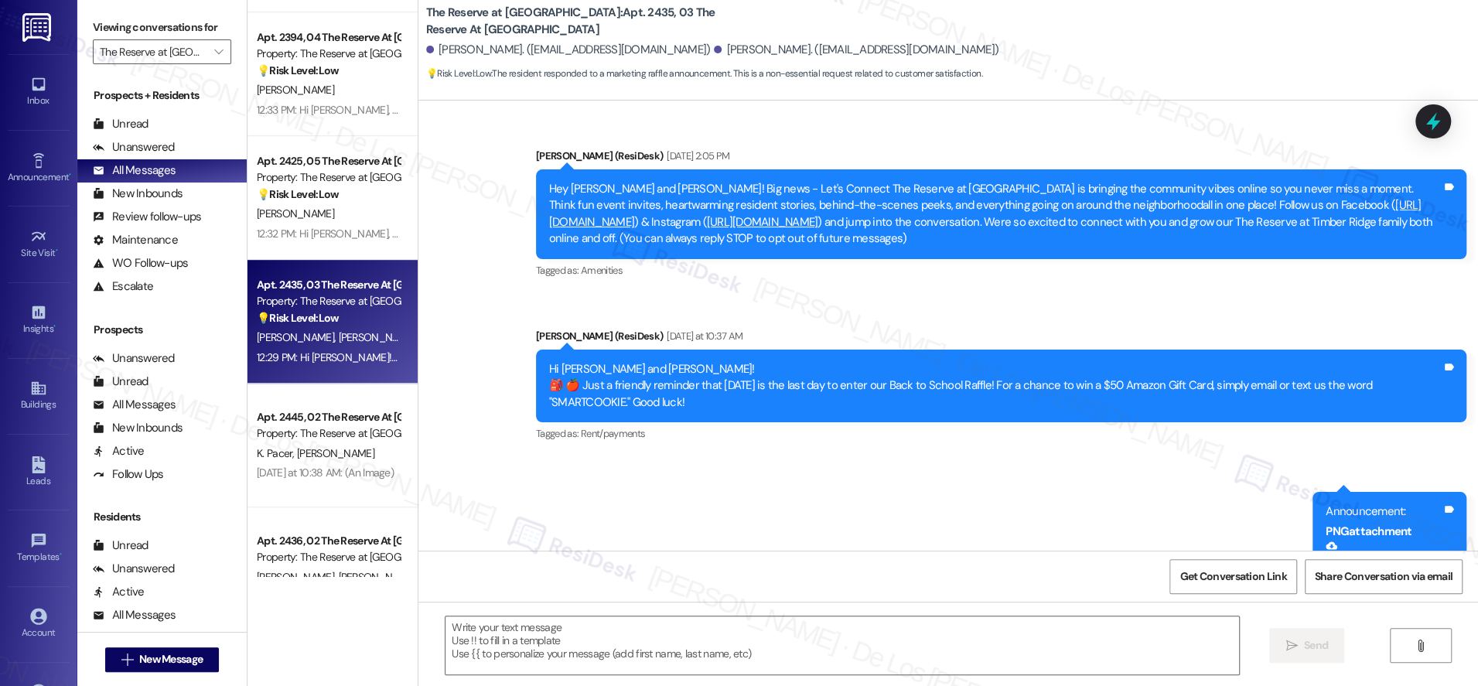
scroll to position [602, 0]
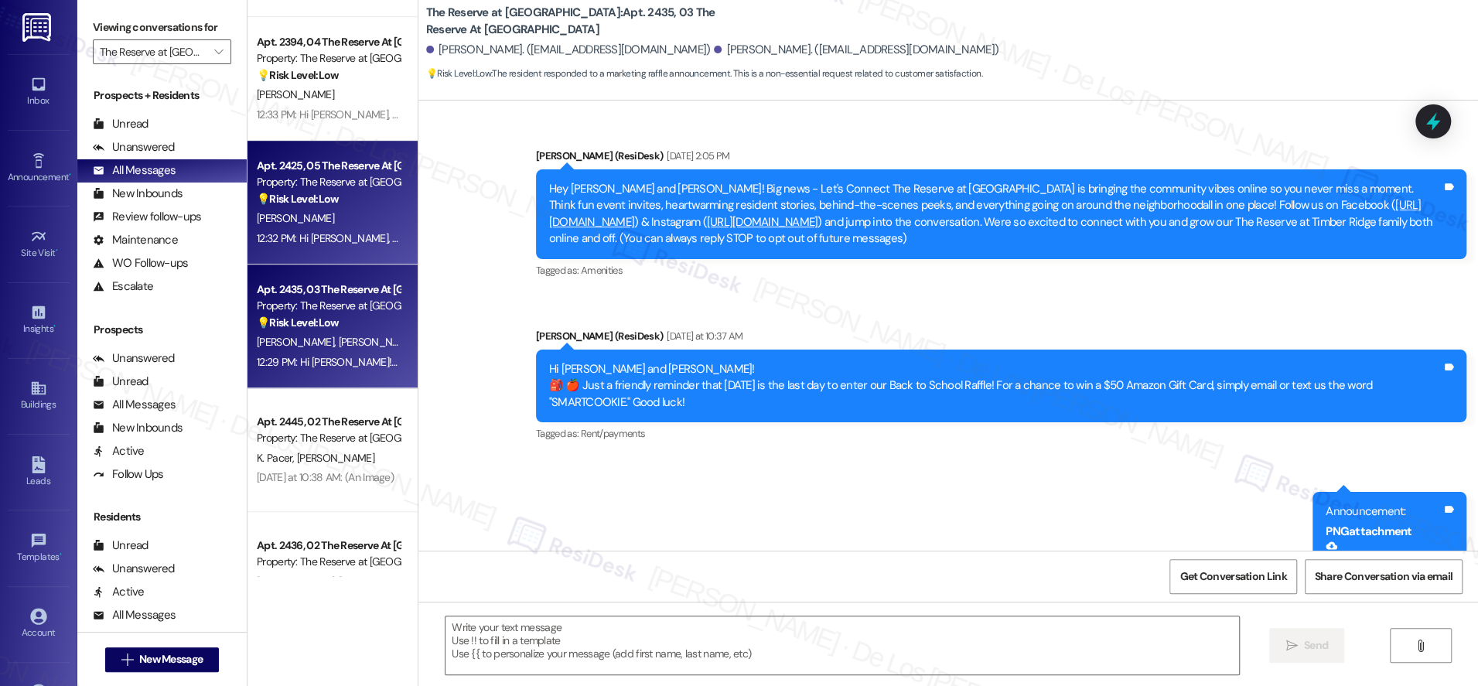
click at [342, 209] on div "[PERSON_NAME]" at bounding box center [328, 218] width 146 height 19
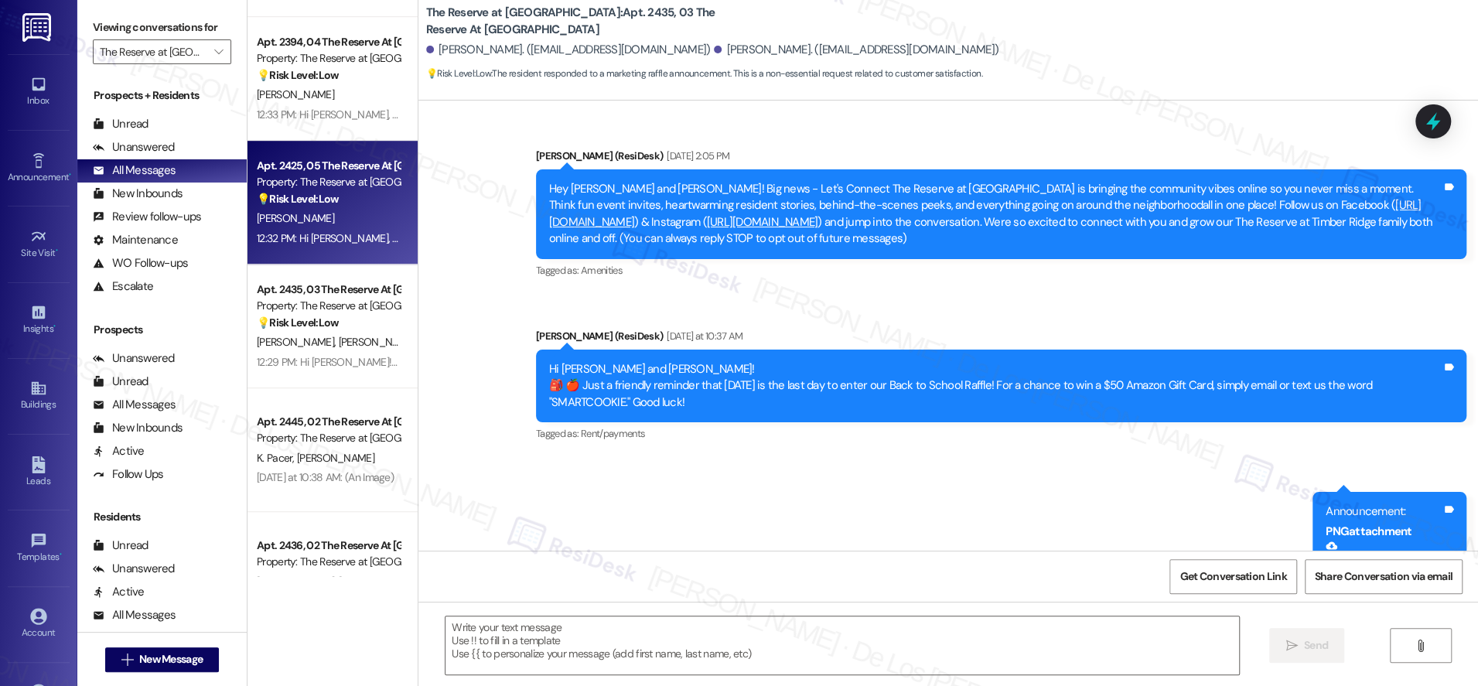
type textarea "Fetching suggested responses. Please feel free to read through the conversation…"
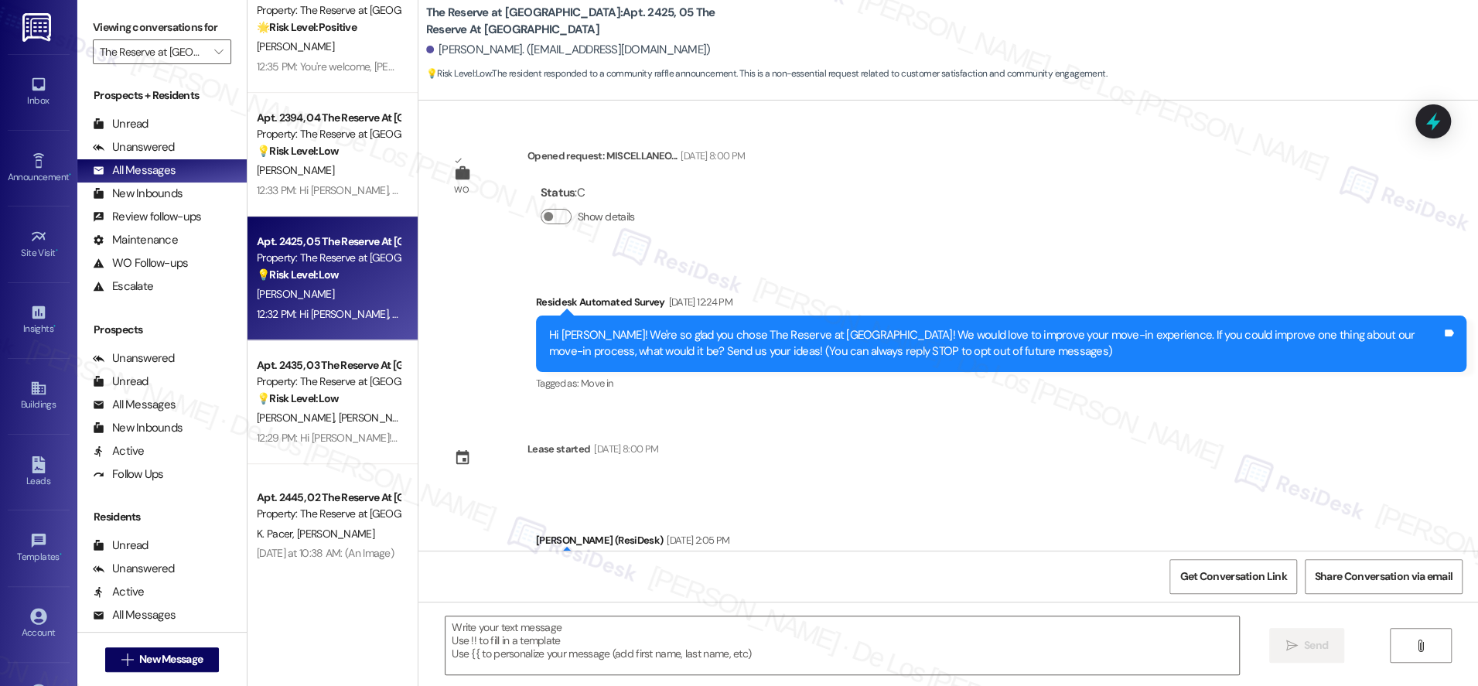
scroll to position [525, 0]
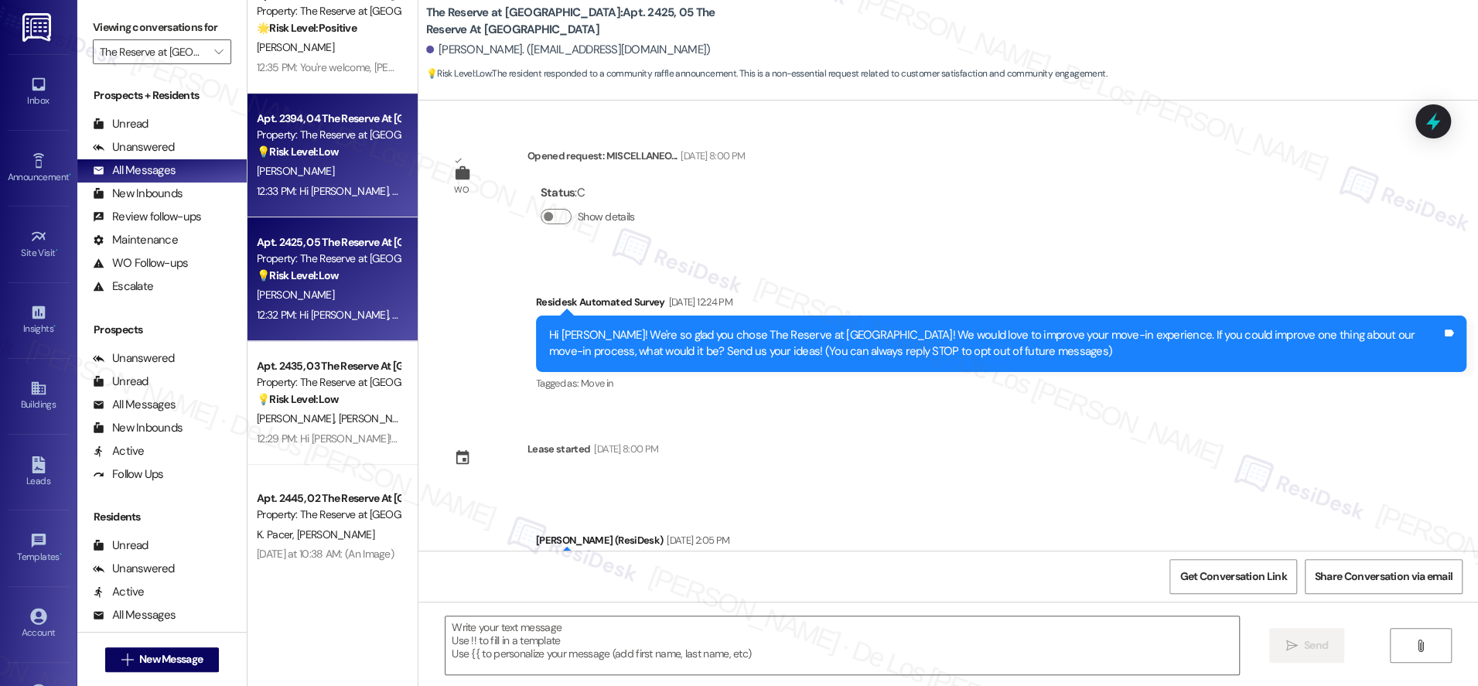
click at [326, 167] on div "[PERSON_NAME]" at bounding box center [328, 171] width 146 height 19
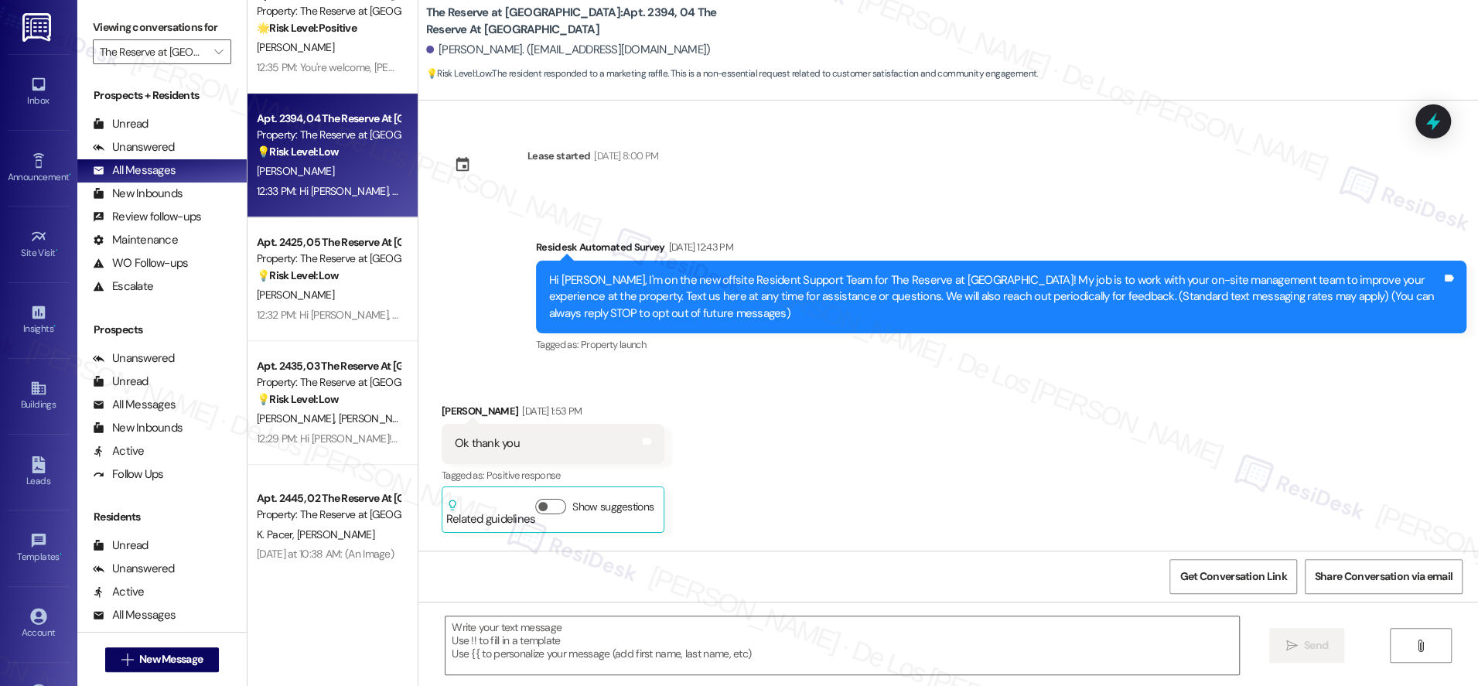
type textarea "Fetching suggested responses. Please feel free to read through the conversation…"
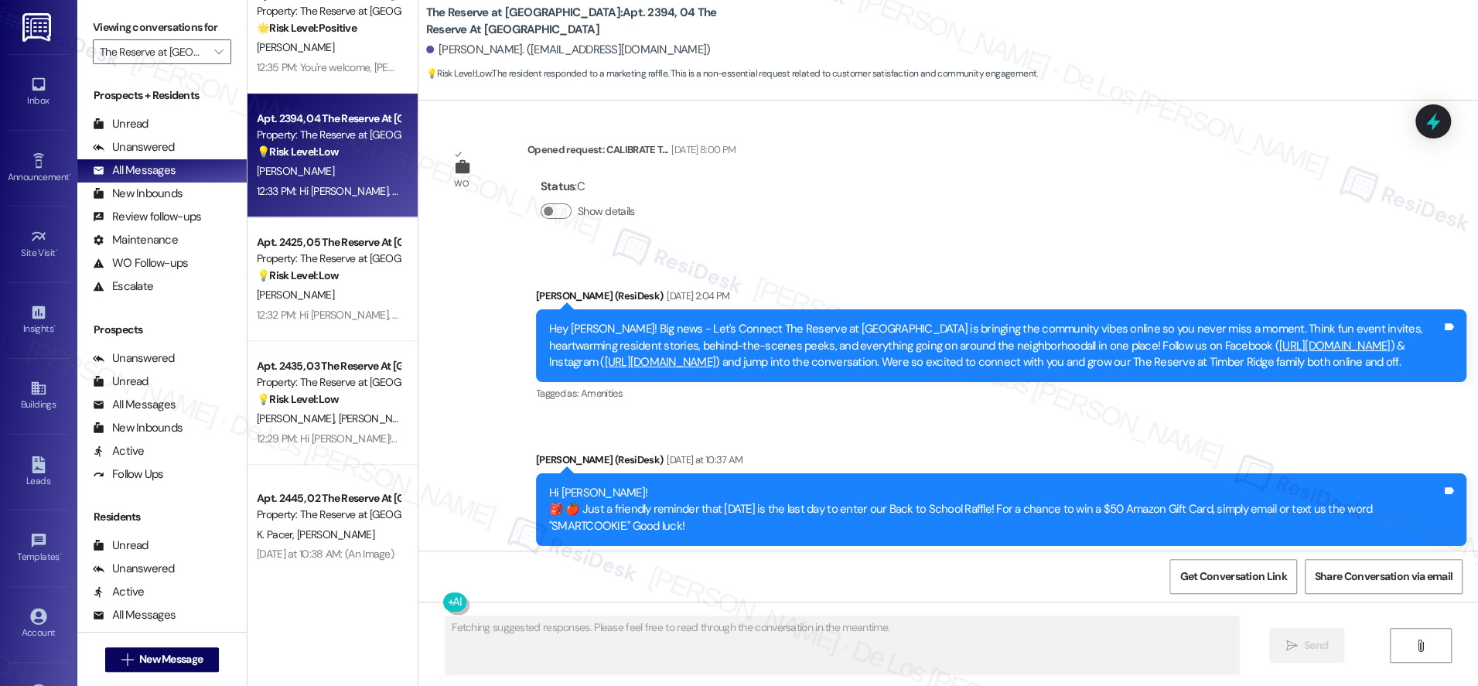
scroll to position [0, 0]
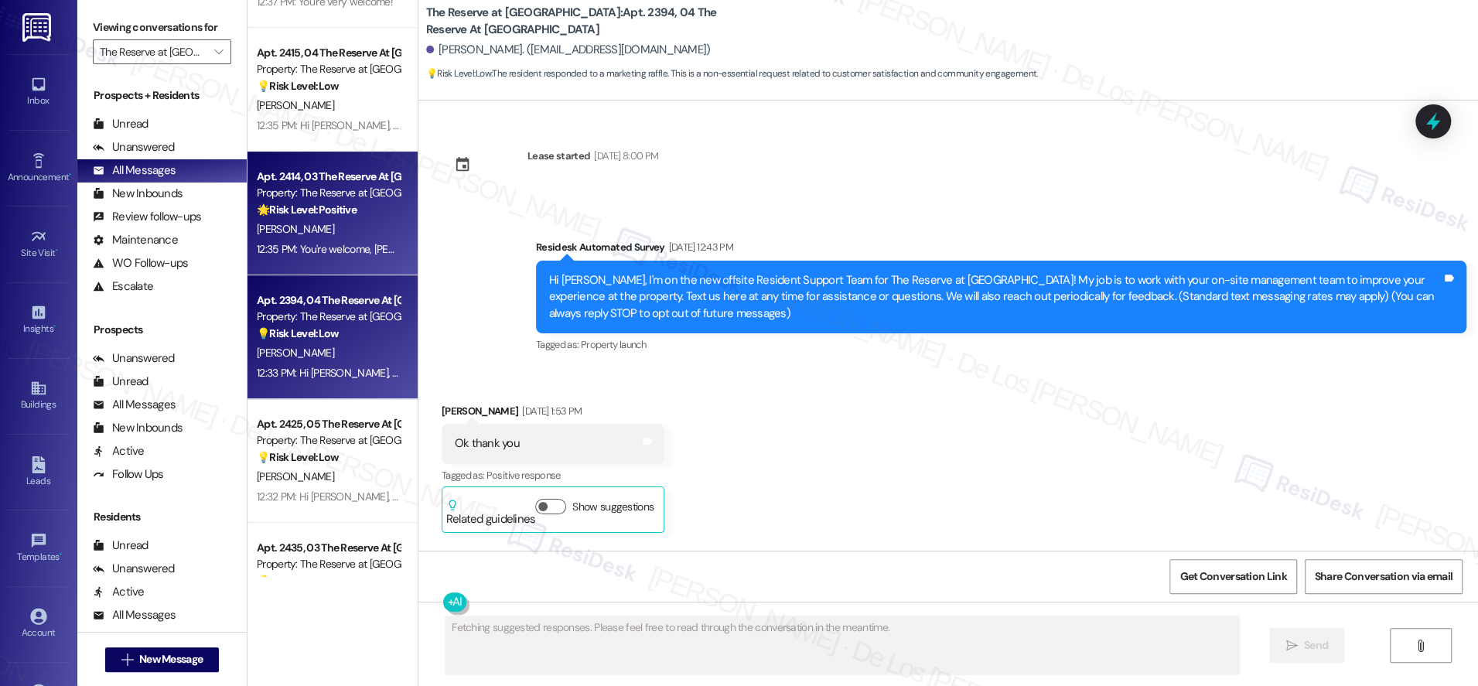
click at [336, 204] on strong "🌟 Risk Level: Positive" at bounding box center [307, 210] width 100 height 14
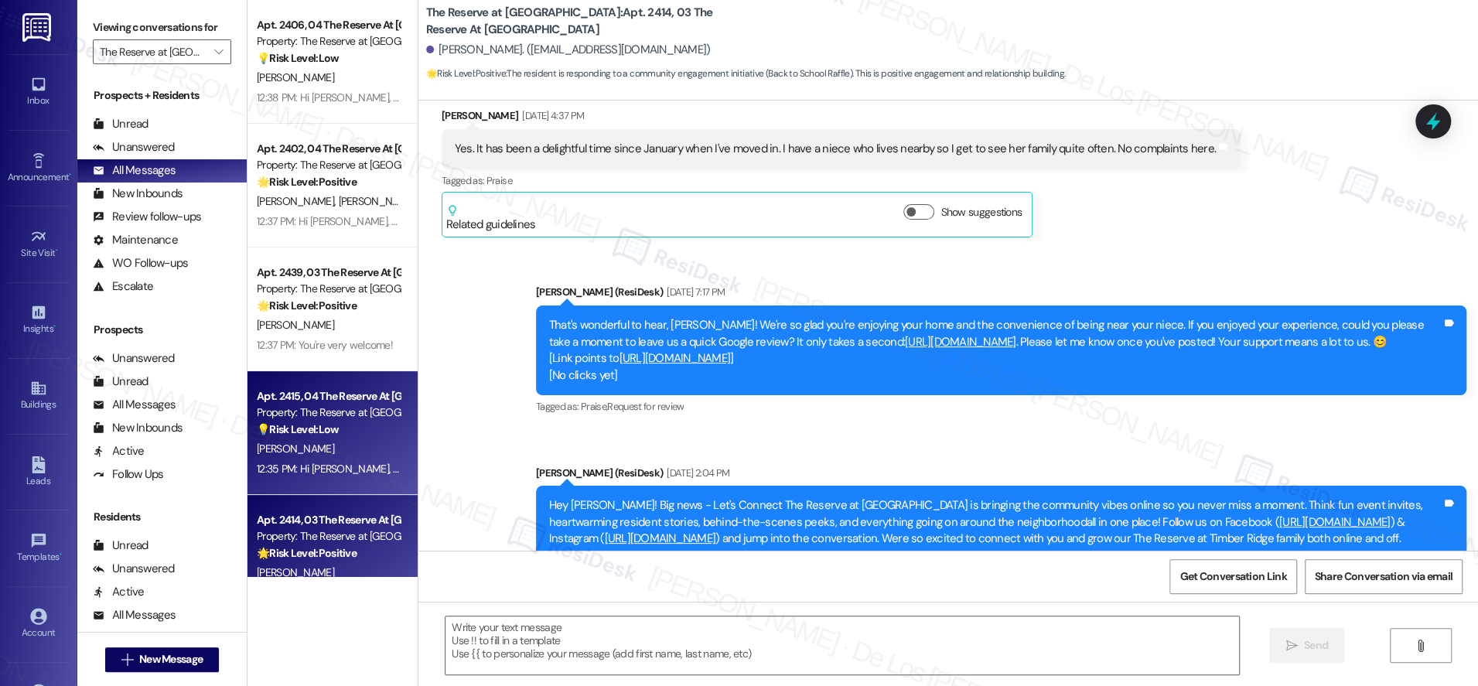
click at [323, 435] on strong "💡 Risk Level: Low" at bounding box center [298, 429] width 82 height 14
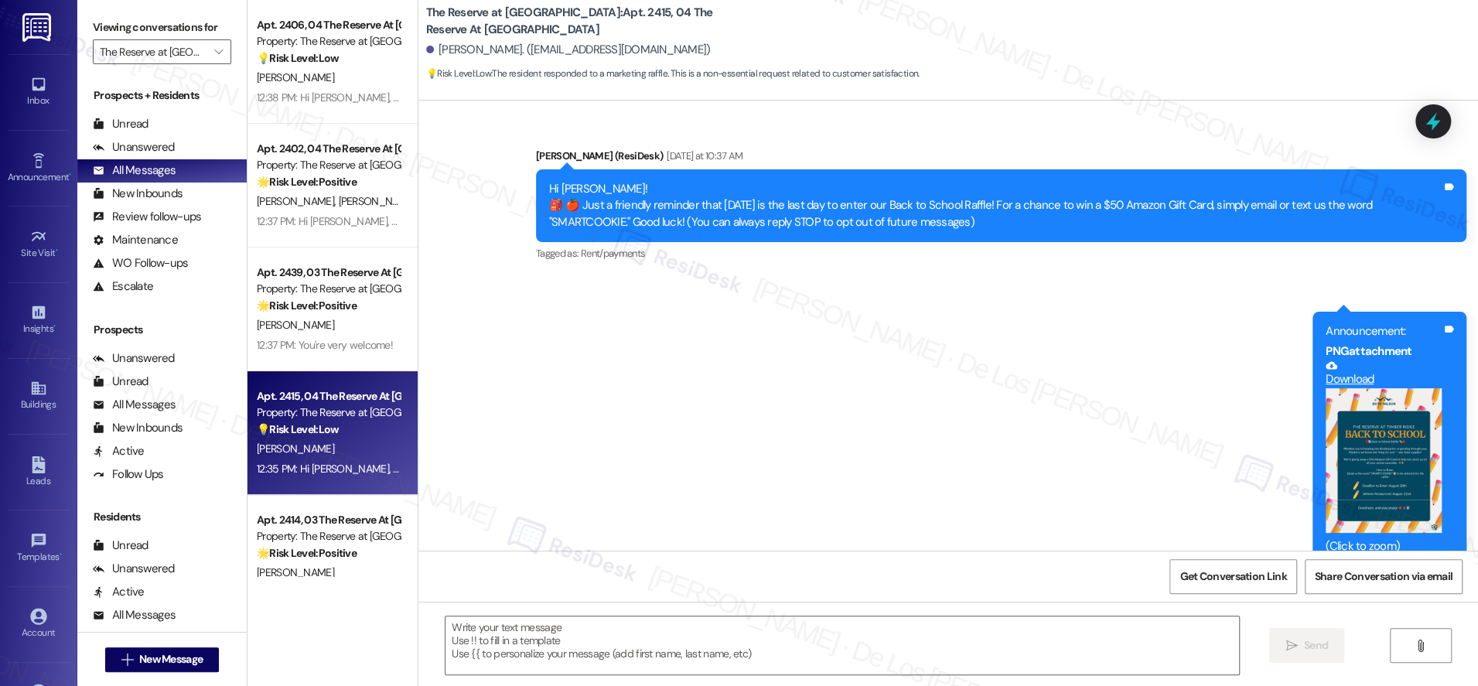
type textarea "Fetching suggested responses. Please feel free to read through the conversation…"
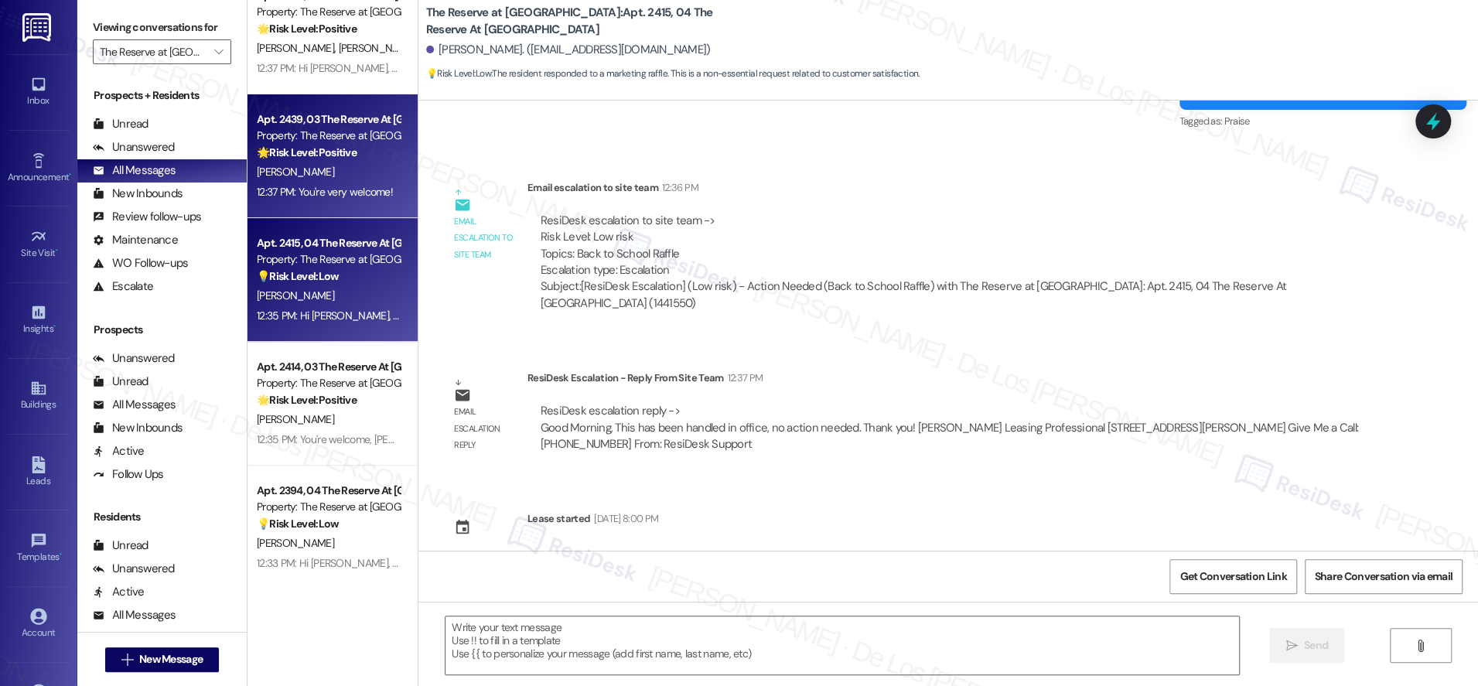
click at [338, 160] on div "🌟 Risk Level: Positive The resident is responding to a community engagement ini…" at bounding box center [328, 153] width 143 height 16
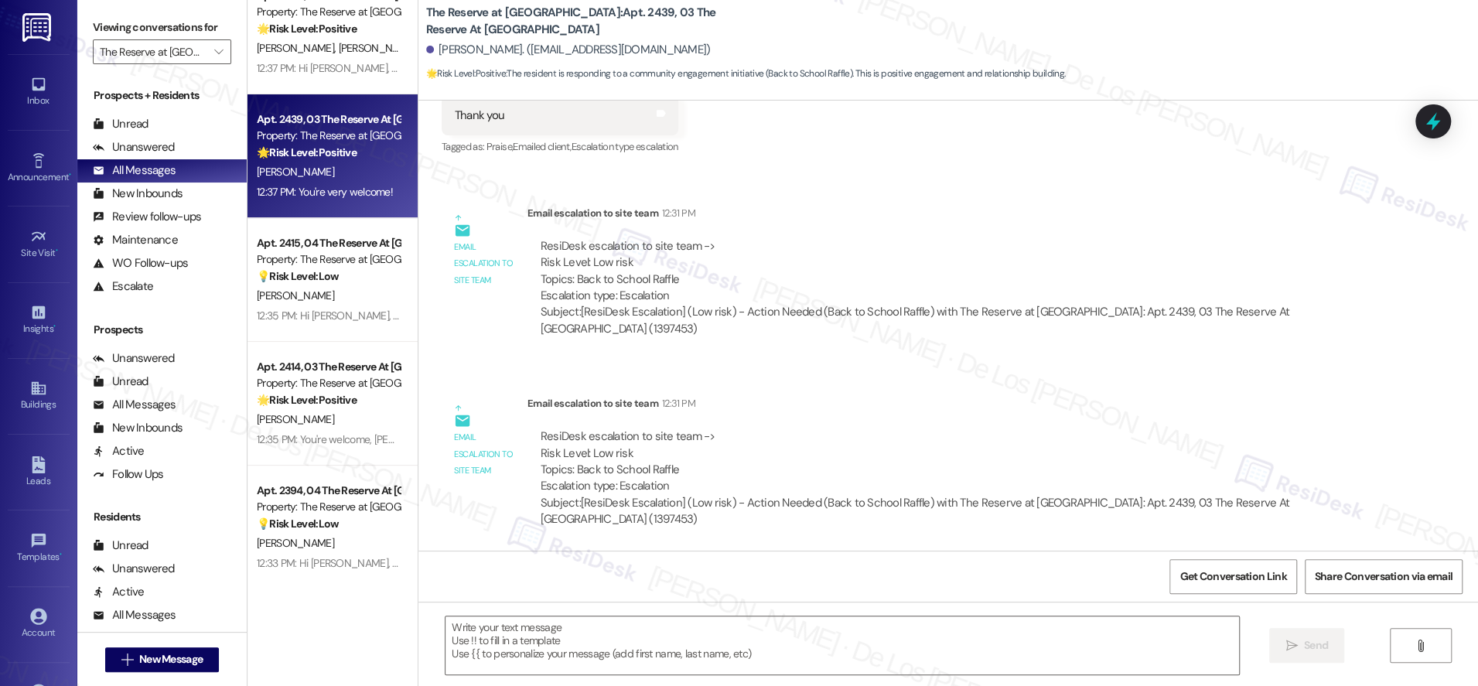
type textarea "Fetching suggested responses. Please feel free to read through the conversation…"
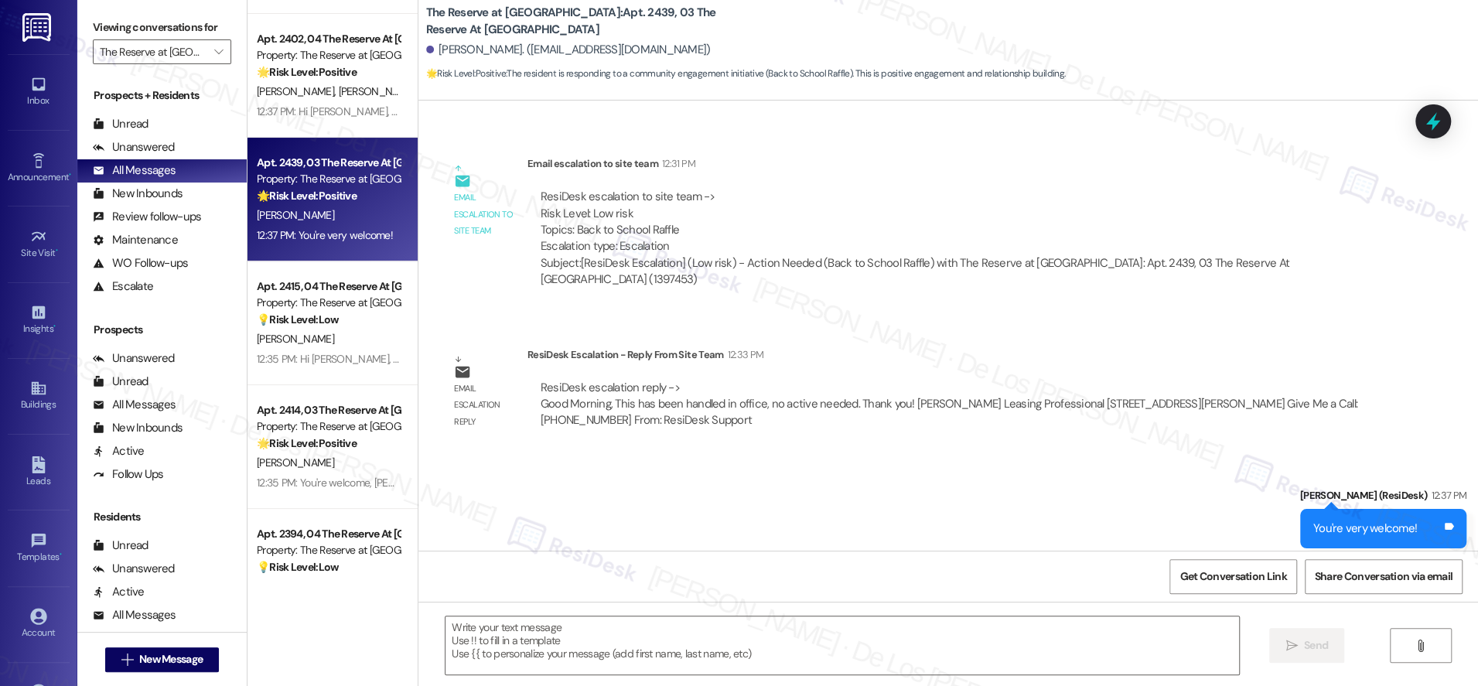
scroll to position [5, 0]
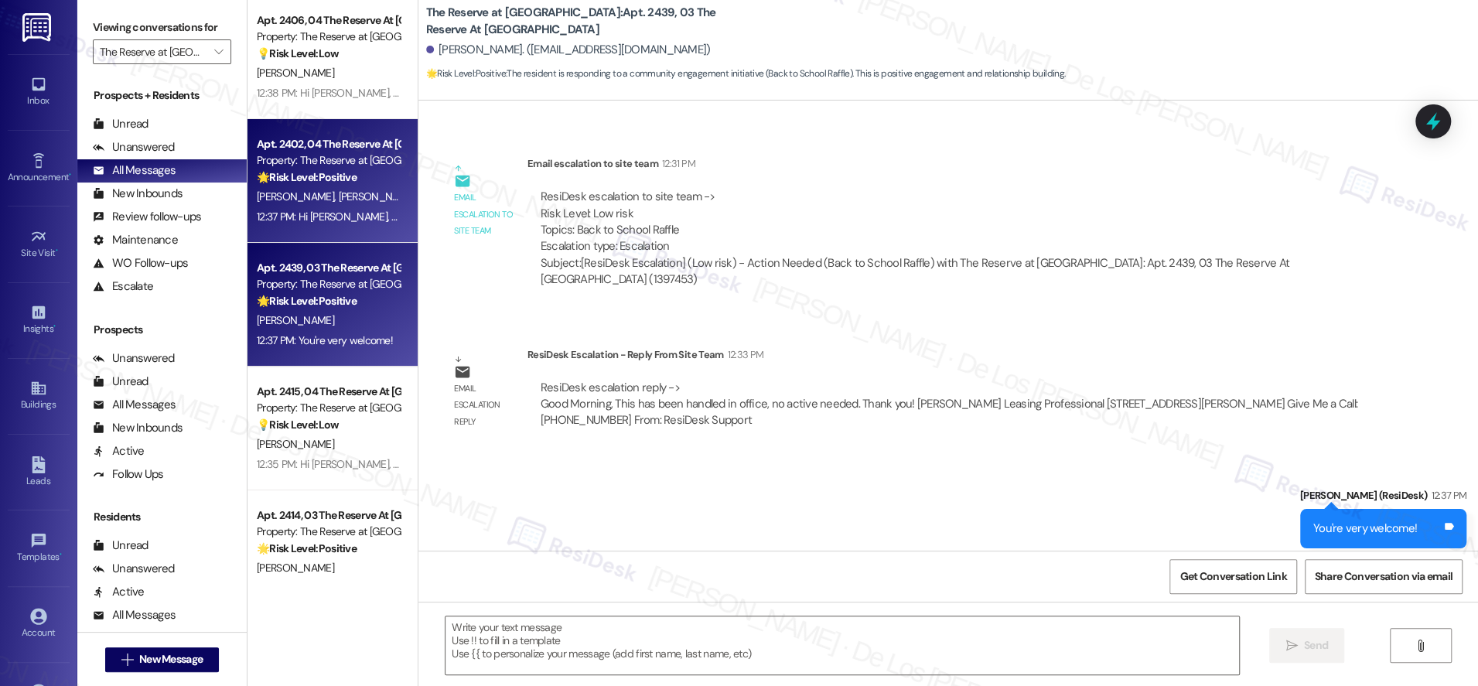
click at [363, 186] on div "Apt. 2402, 04 The Reserve At [GEOGRAPHIC_DATA] Property: The Reserve at [GEOGRA…" at bounding box center [328, 161] width 146 height 53
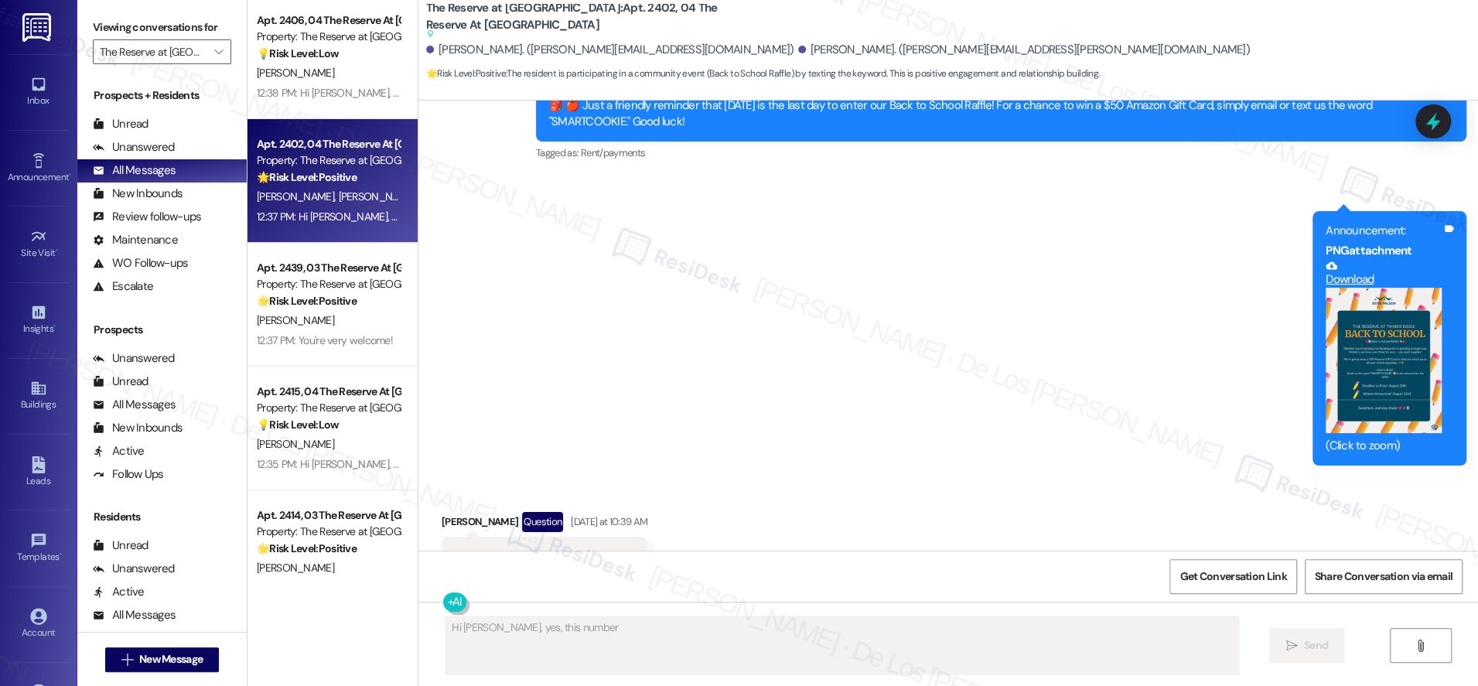
scroll to position [1971, 0]
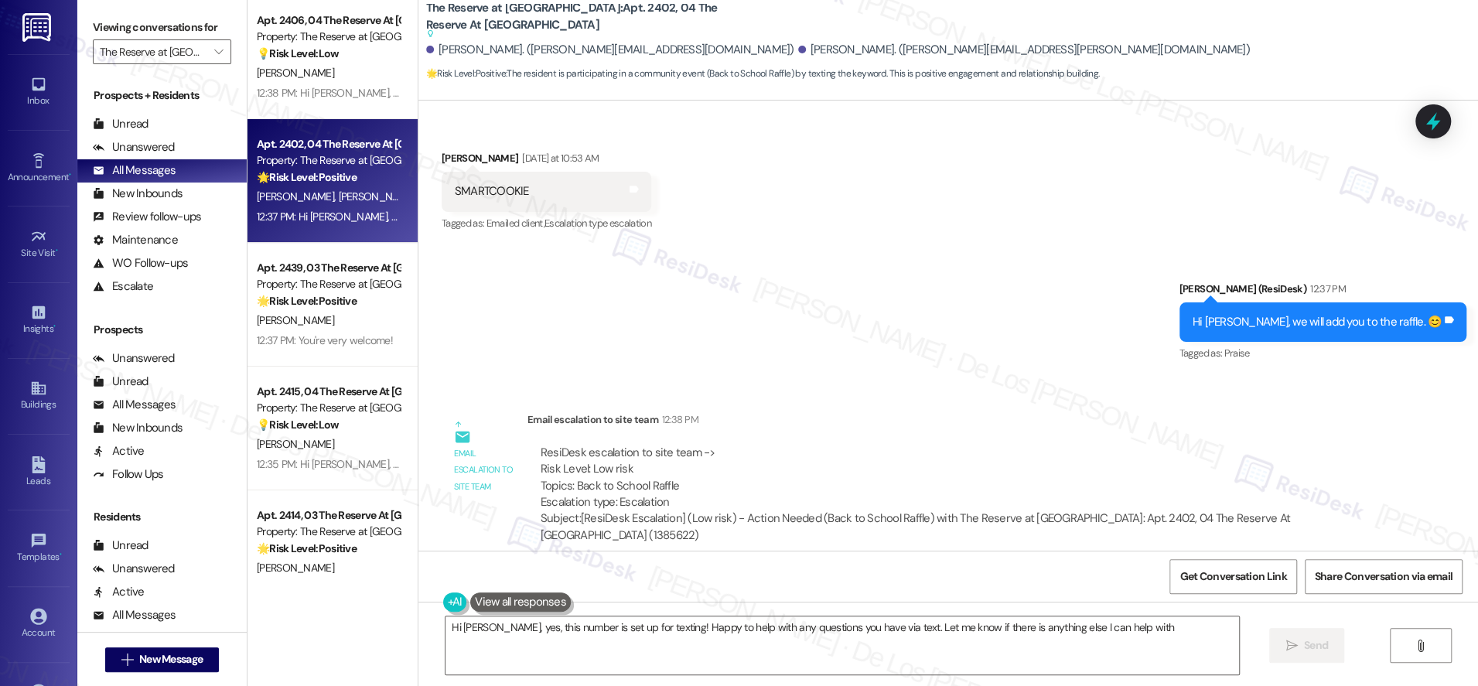
type textarea "Hi [PERSON_NAME], yes, this number is set up for texting! Happy to help with an…"
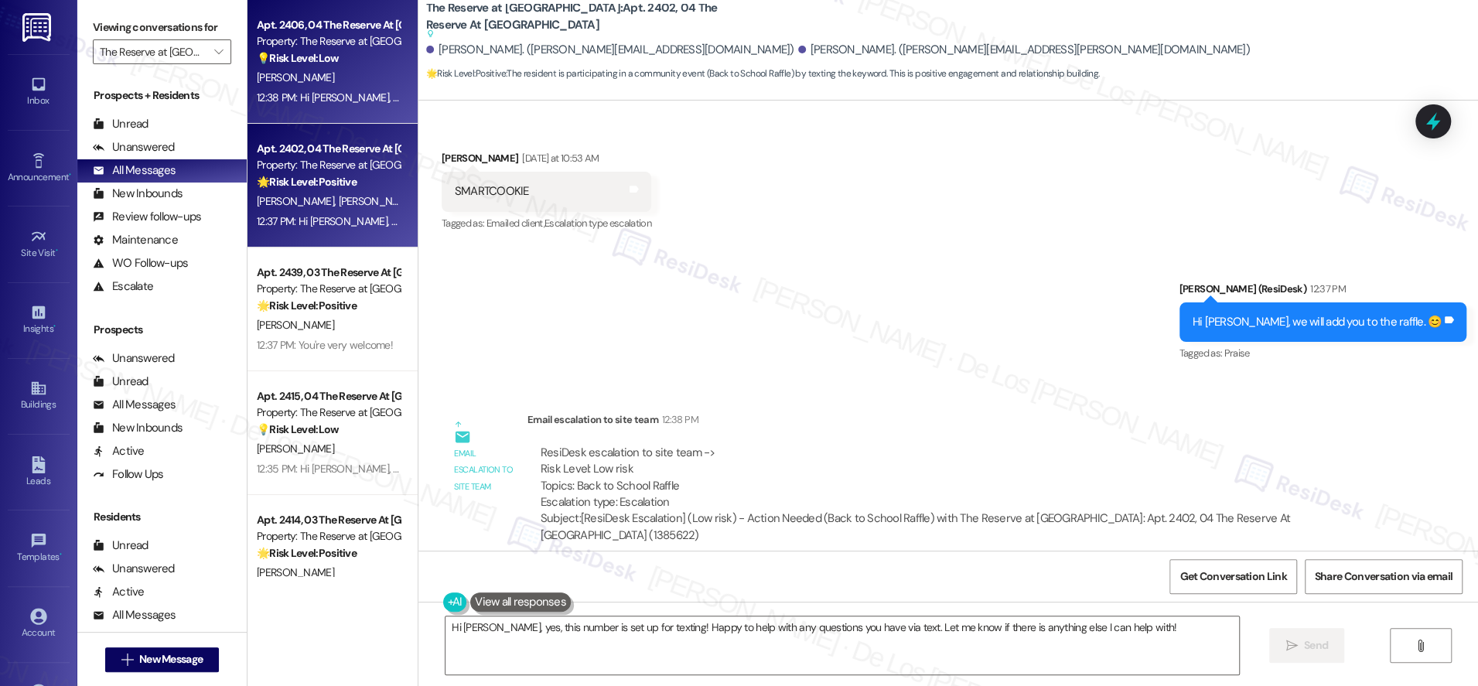
click at [329, 118] on div "Apt. 2406, 04 The Reserve At [GEOGRAPHIC_DATA] Property: The Reserve at [GEOGRA…" at bounding box center [332, 62] width 170 height 124
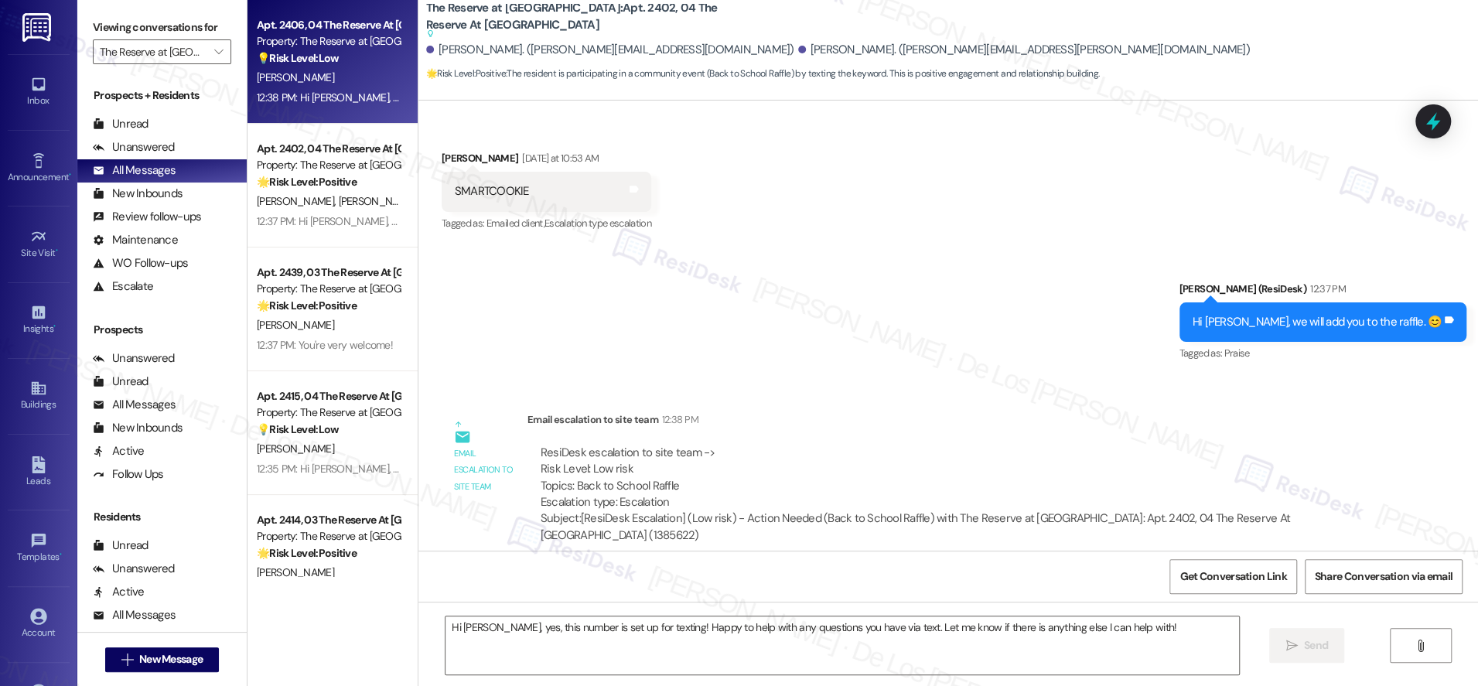
type textarea "Fetching suggested responses. Please feel free to read through the conversation…"
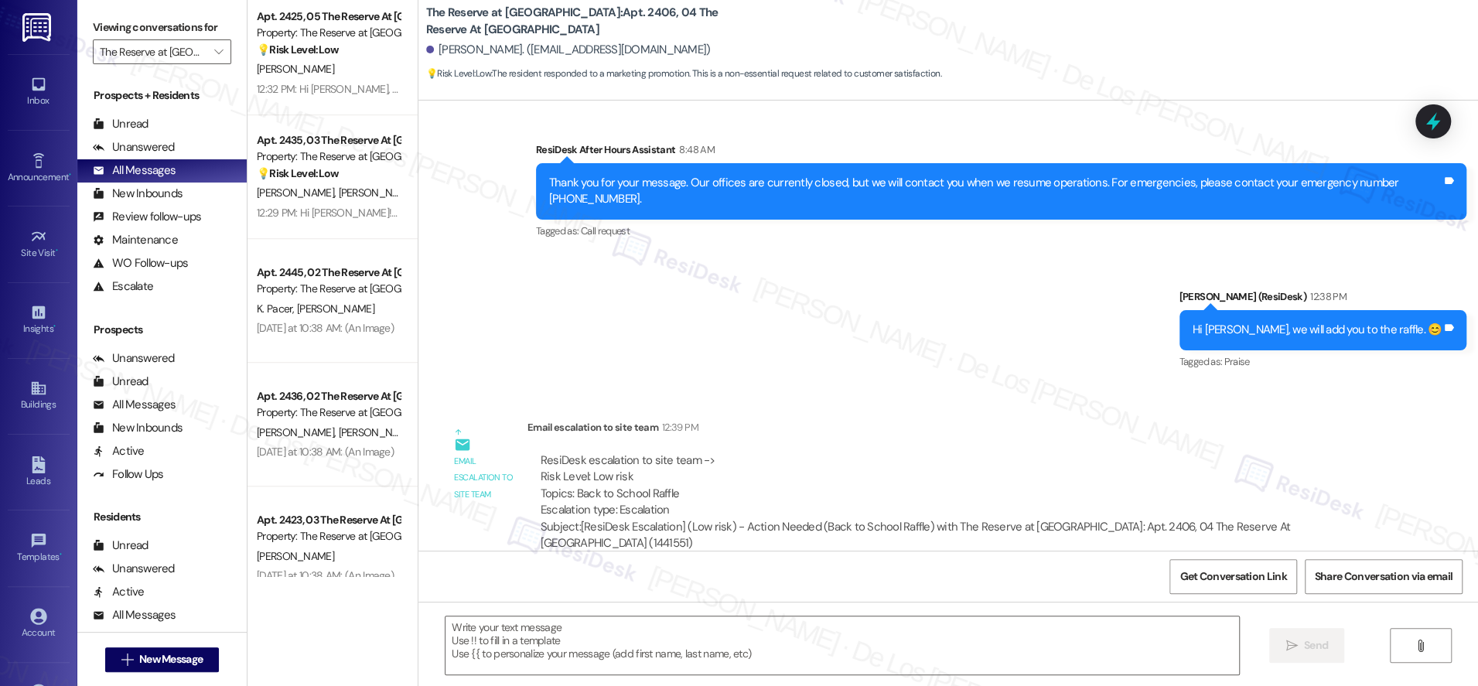
scroll to position [701, 0]
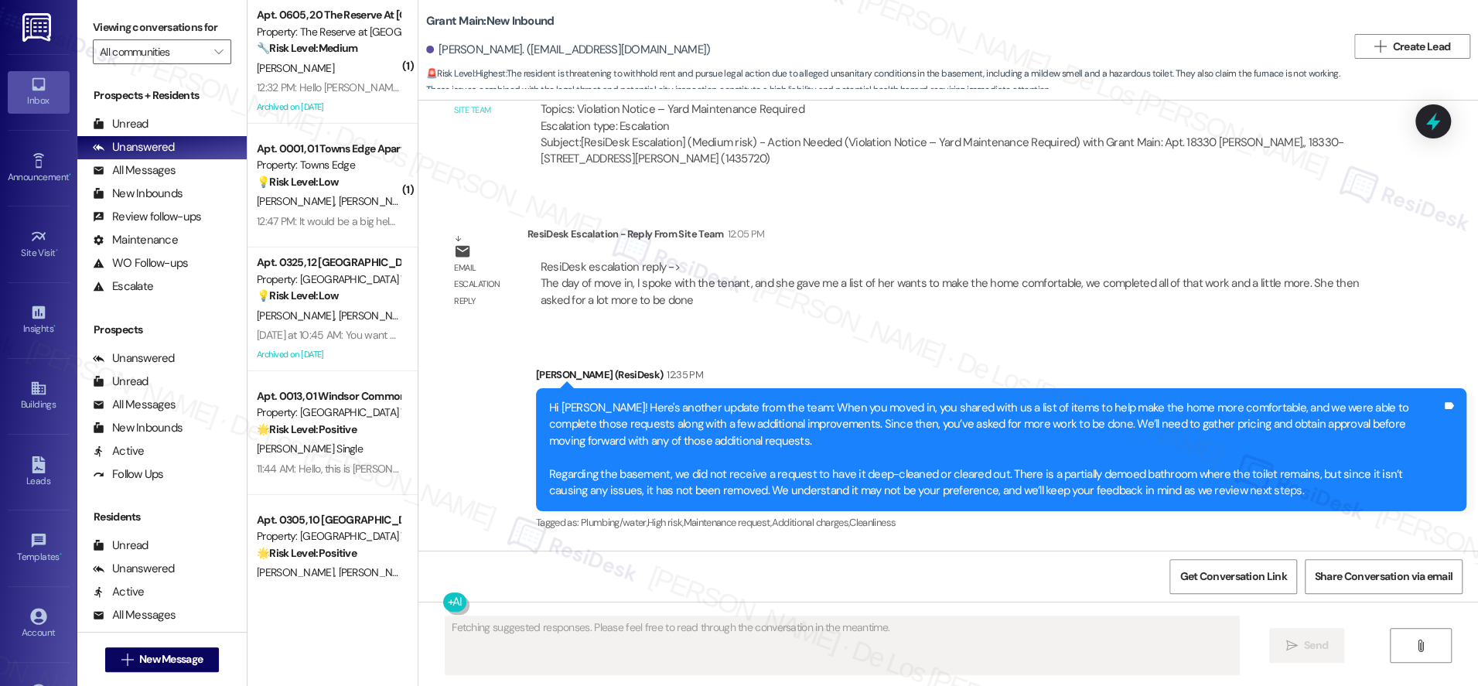
scroll to position [6818, 0]
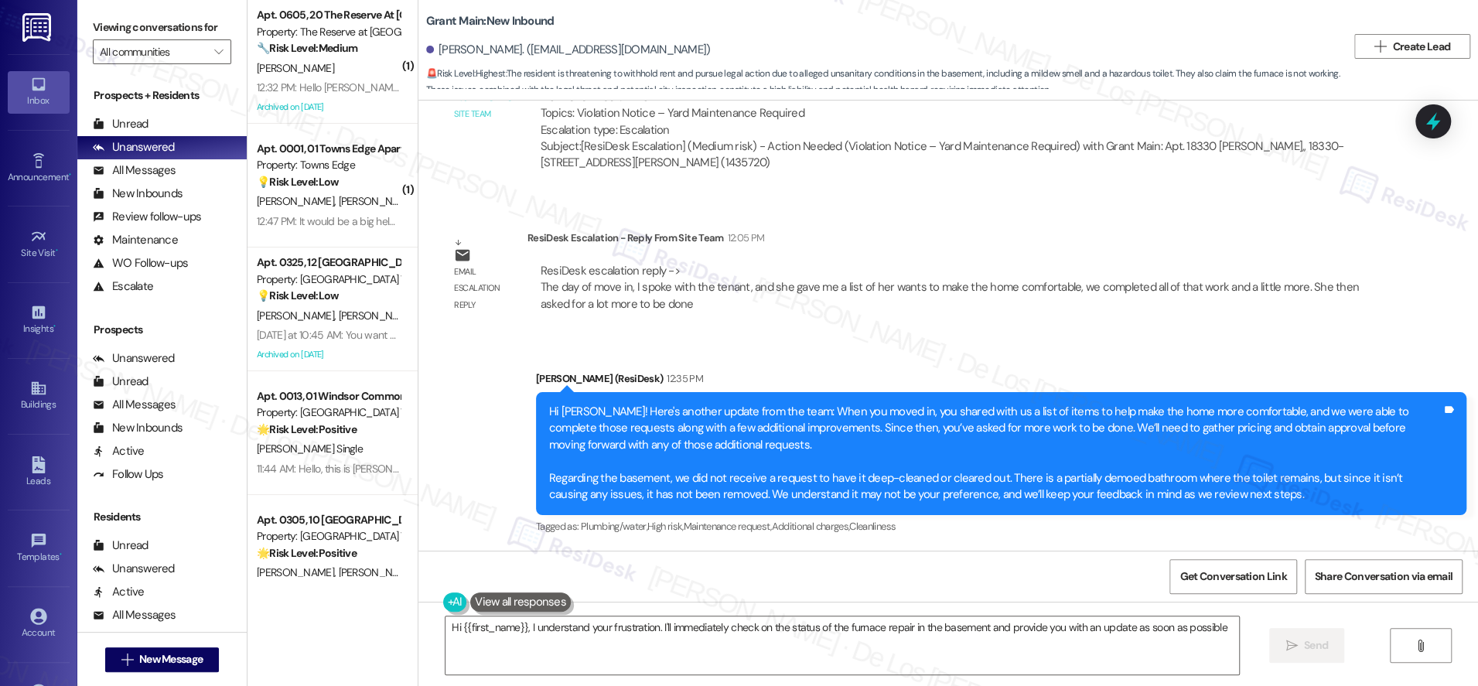
type textarea "Hi {{first_name}}, I understand your frustration. I'll immediately check on the…"
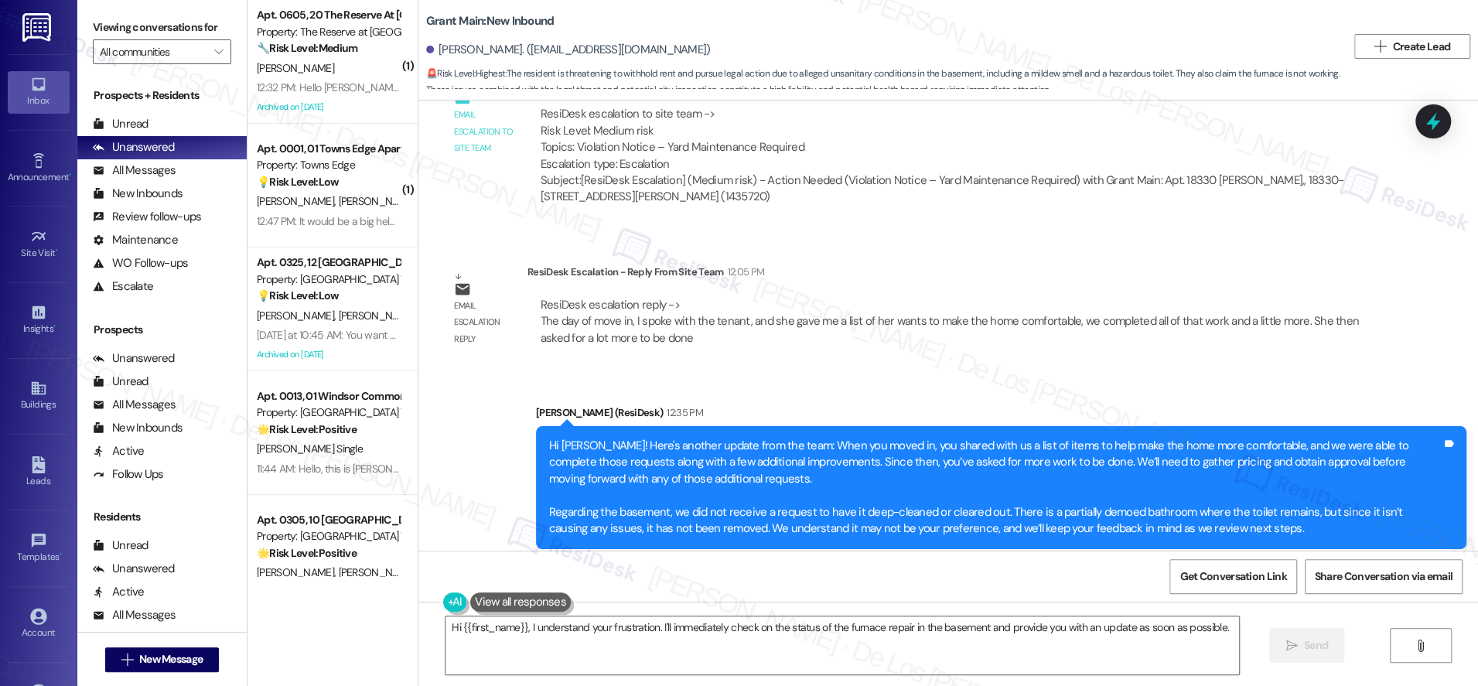
scroll to position [6899, 0]
